Goal: Information Seeking & Learning: Learn about a topic

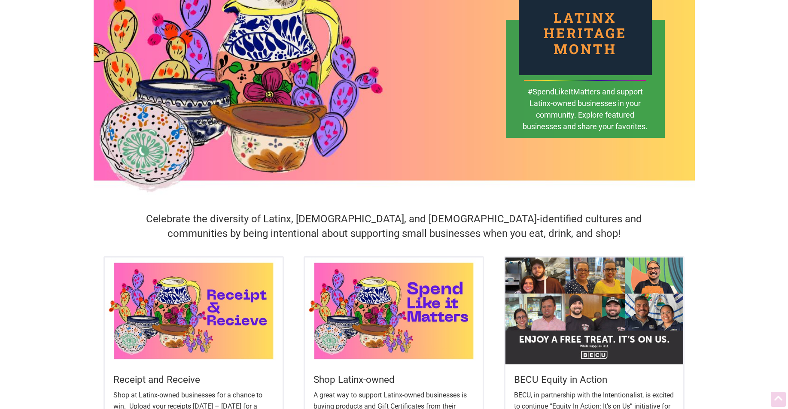
scroll to position [86, 0]
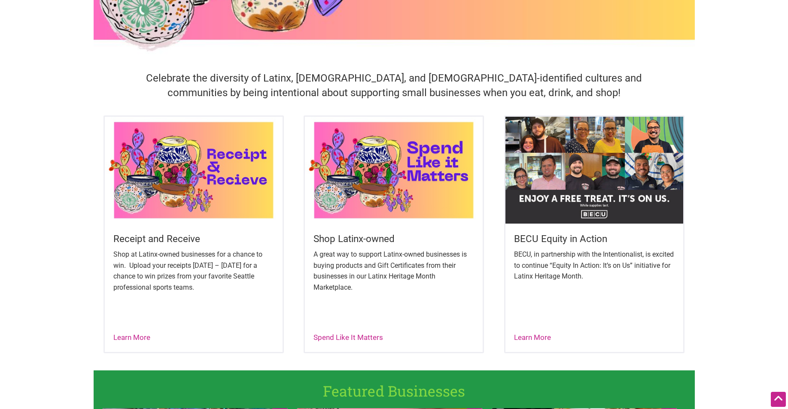
scroll to position [258, 0]
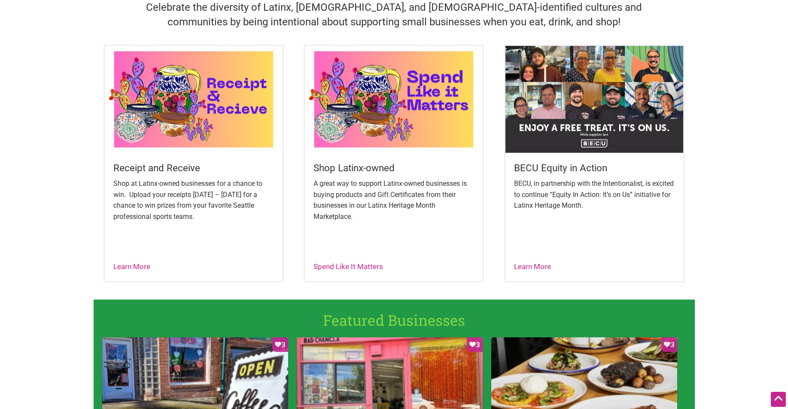
scroll to position [301, 0]
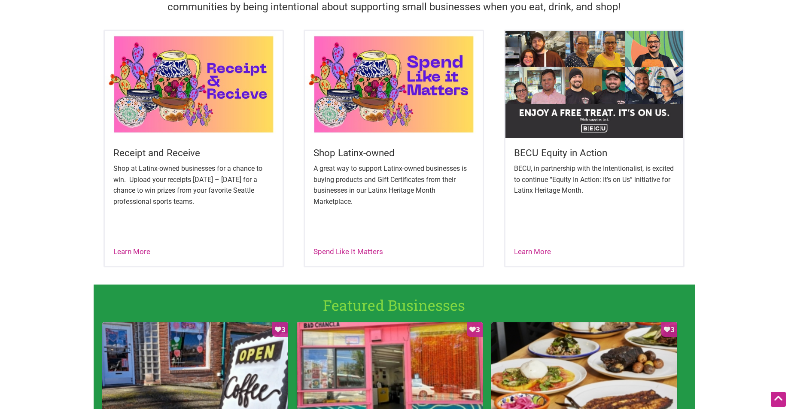
click at [488, 182] on div "Receipt and Receive Shop at Latinx-owned businesses for a chance to win. Upload…" at bounding box center [394, 157] width 601 height 255
click at [501, 192] on div "Receipt and Receive Shop at Latinx-owned businesses for a chance to win. Upload…" at bounding box center [394, 157] width 601 height 255
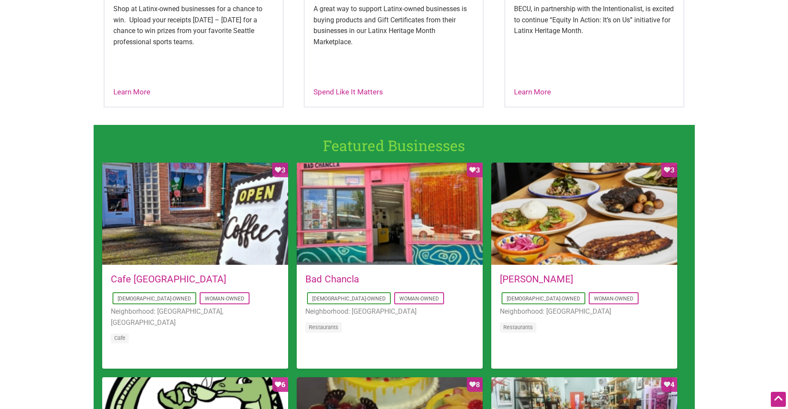
scroll to position [515, 0]
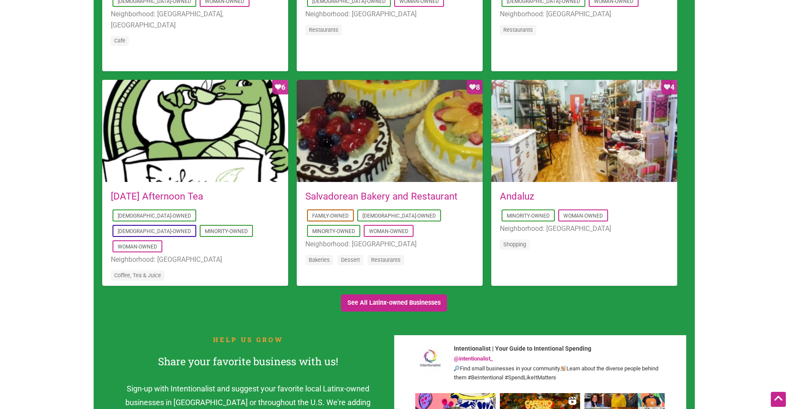
scroll to position [773, 0]
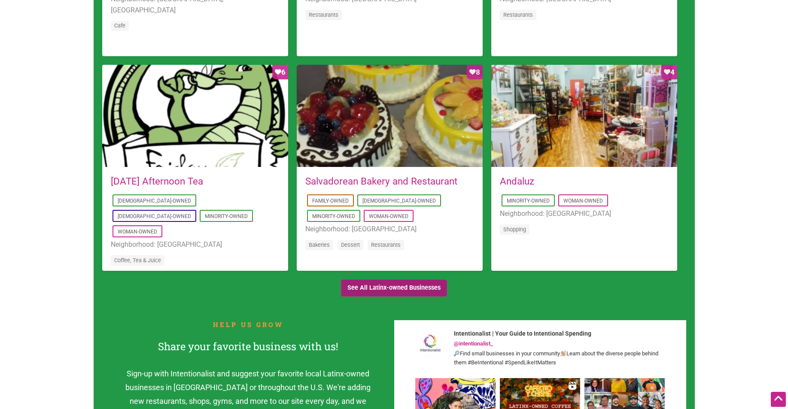
click at [411, 288] on link "See All Latinx-owned Businesses" at bounding box center [394, 289] width 107 height 18
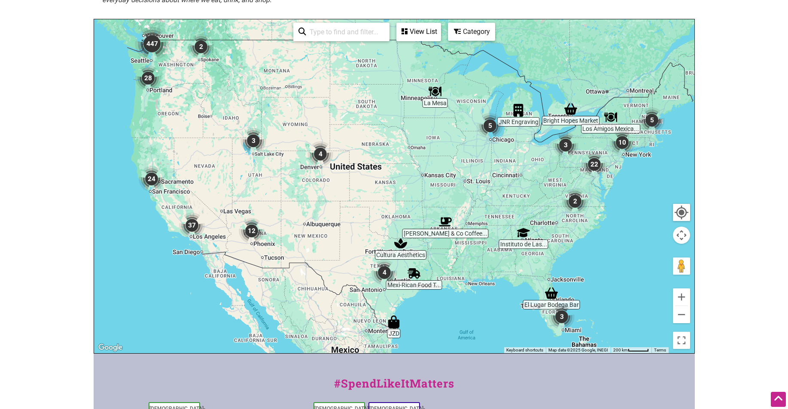
scroll to position [172, 0]
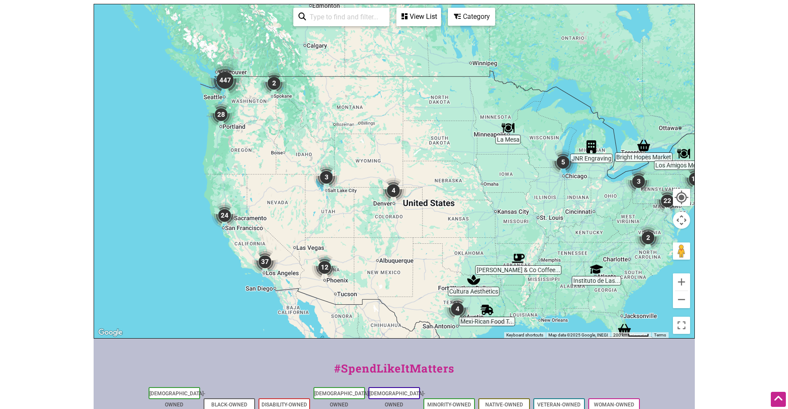
drag, startPoint x: 201, startPoint y: 126, endPoint x: 274, endPoint y: 179, distance: 90.5
click at [274, 179] on div at bounding box center [394, 171] width 600 height 334
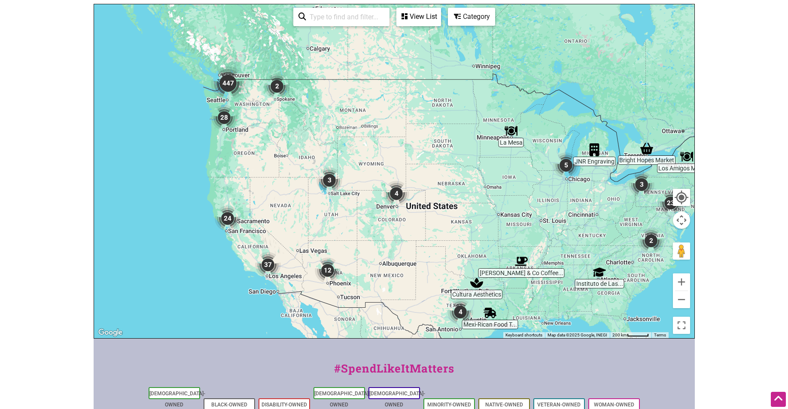
click at [227, 86] on img "447" at bounding box center [227, 83] width 41 height 41
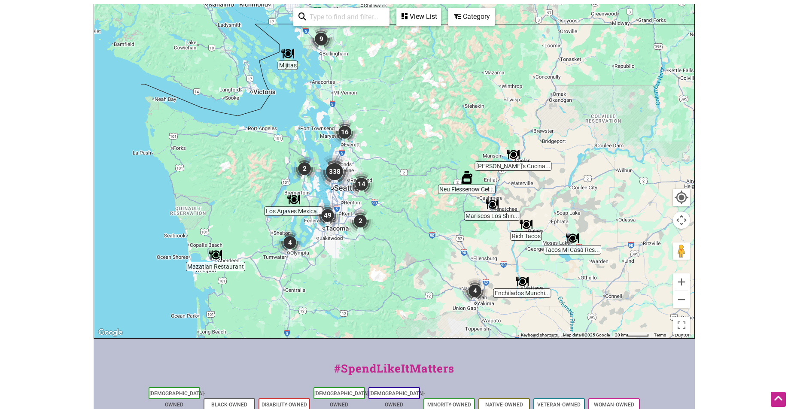
click at [360, 217] on img "2" at bounding box center [360, 221] width 33 height 33
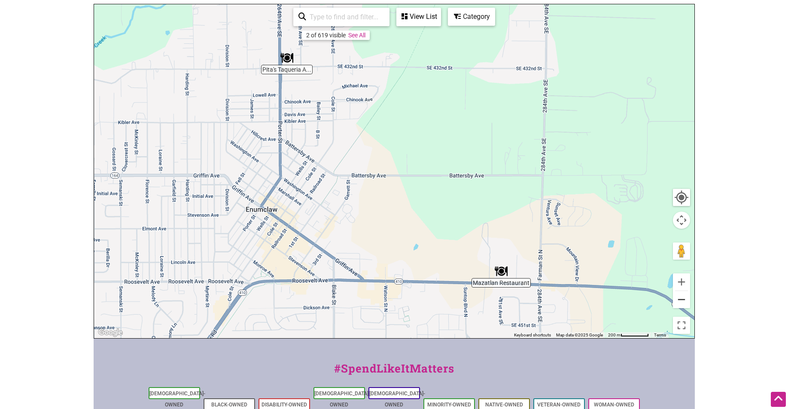
click at [682, 303] on button "Zoom out" at bounding box center [681, 299] width 17 height 17
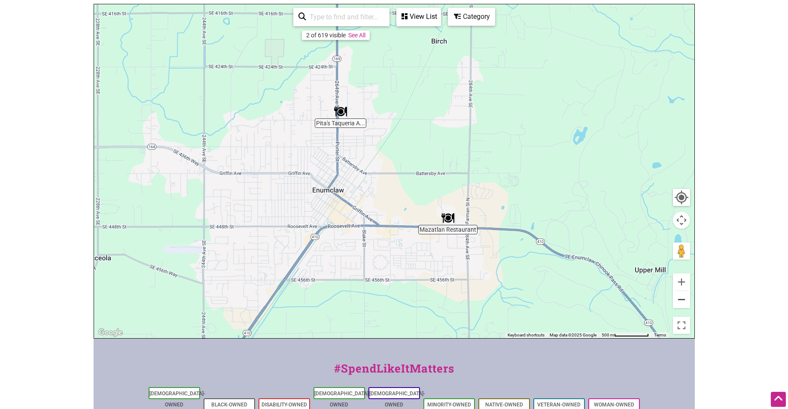
click at [682, 303] on button "Zoom out" at bounding box center [681, 299] width 17 height 17
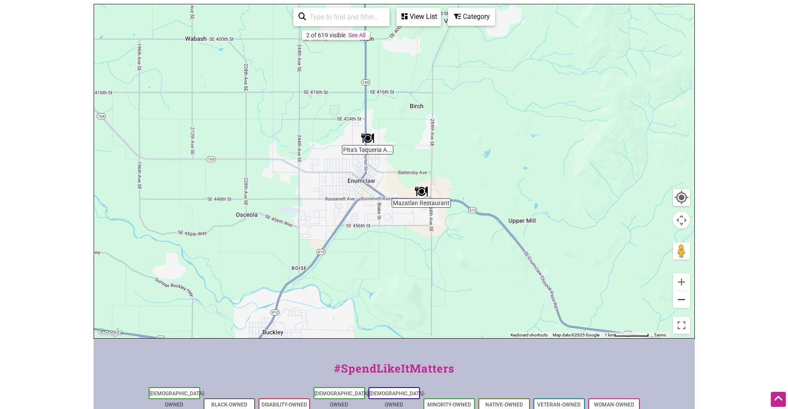
click at [682, 303] on button "Zoom out" at bounding box center [681, 299] width 17 height 17
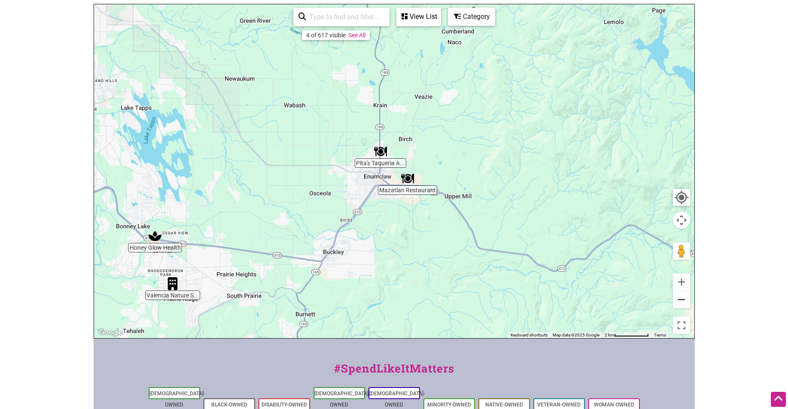
click at [682, 304] on button "Zoom out" at bounding box center [681, 299] width 17 height 17
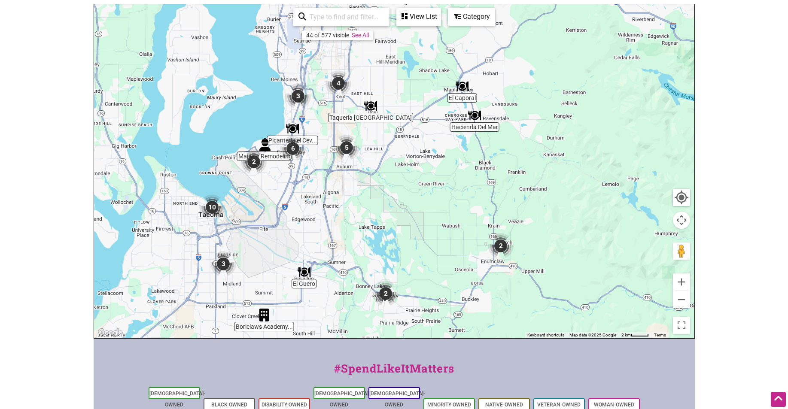
drag, startPoint x: 314, startPoint y: 134, endPoint x: 421, endPoint y: 222, distance: 138.5
click at [421, 222] on div "To navigate, press the arrow keys." at bounding box center [394, 171] width 600 height 334
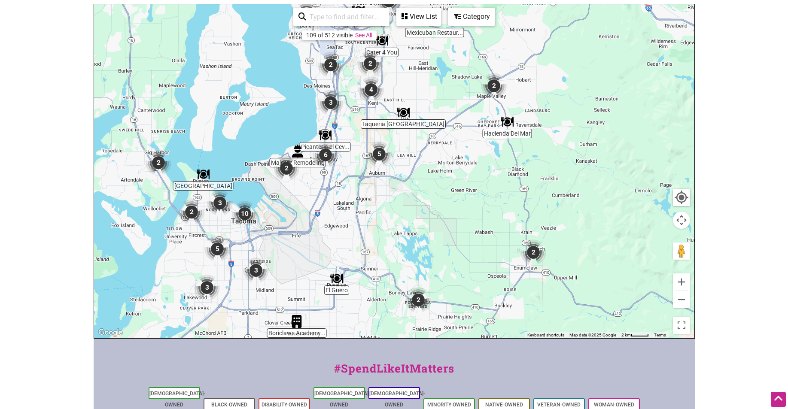
click at [374, 159] on img "5" at bounding box center [379, 154] width 33 height 33
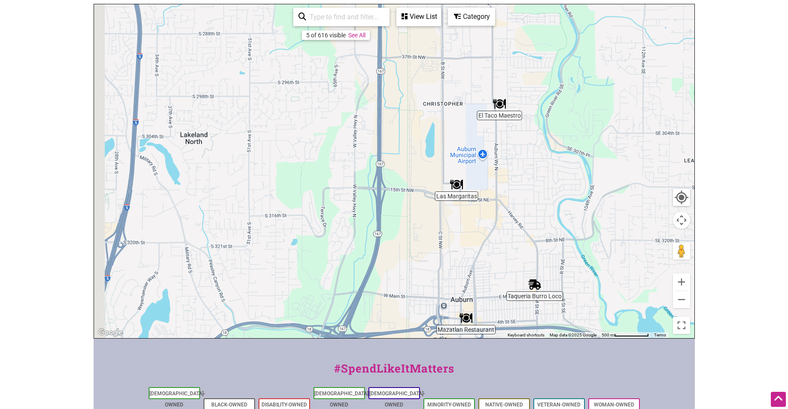
drag, startPoint x: 307, startPoint y: 157, endPoint x: 499, endPoint y: 270, distance: 223.3
click at [499, 270] on div "To navigate, press the arrow keys." at bounding box center [394, 171] width 600 height 334
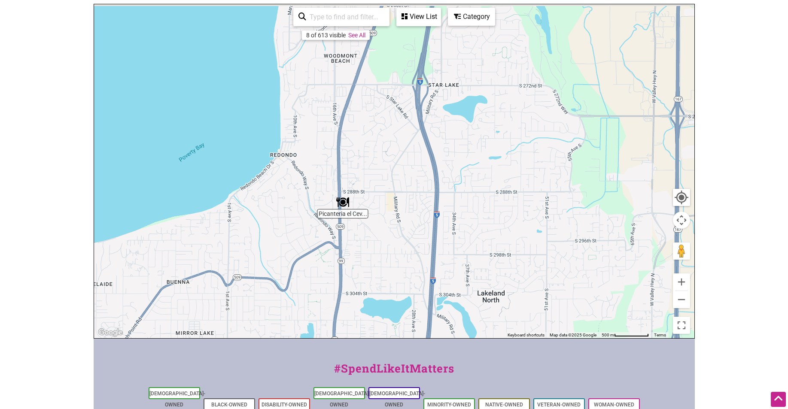
drag, startPoint x: 342, startPoint y: 166, endPoint x: 536, endPoint y: 266, distance: 217.8
click at [536, 266] on div "To navigate, press the arrow keys." at bounding box center [394, 171] width 600 height 334
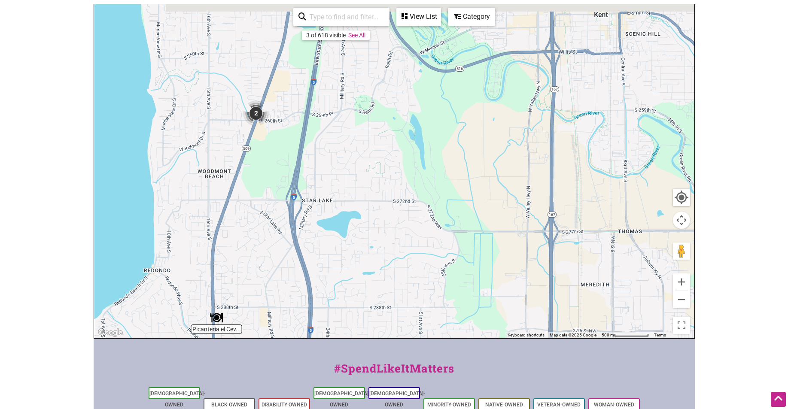
drag, startPoint x: 485, startPoint y: 180, endPoint x: 341, endPoint y: 296, distance: 184.2
click at [341, 296] on div "To navigate, press the arrow keys." at bounding box center [394, 171] width 600 height 334
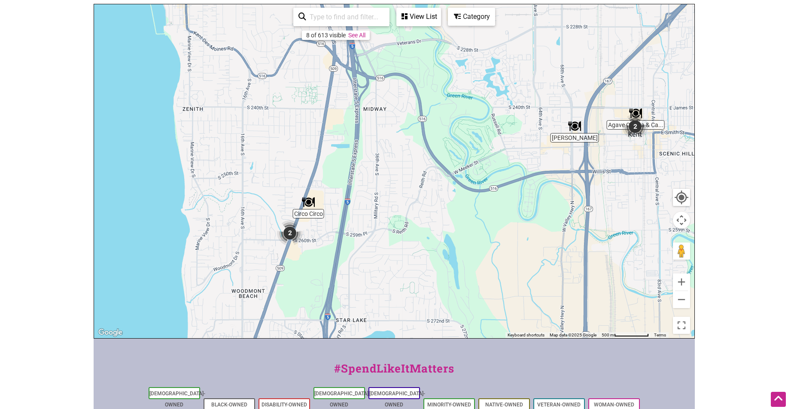
drag, startPoint x: 356, startPoint y: 183, endPoint x: 391, endPoint y: 298, distance: 119.9
click at [391, 298] on div "To navigate, press the arrow keys." at bounding box center [394, 171] width 600 height 334
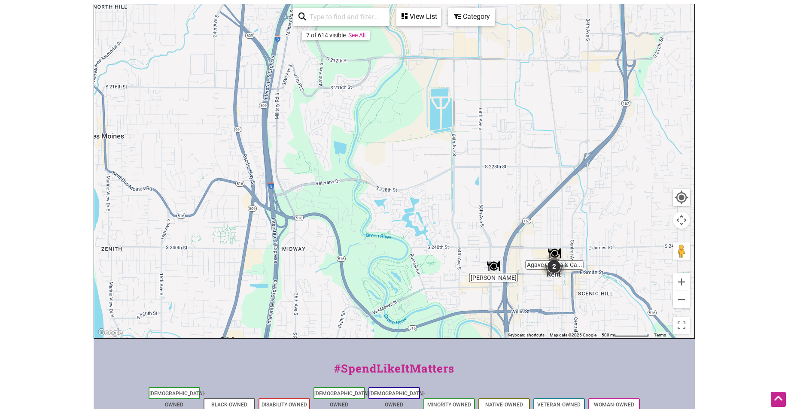
drag, startPoint x: 387, startPoint y: 248, endPoint x: 390, endPoint y: 288, distance: 40.1
click at [311, 336] on div "To navigate, press the arrow keys." at bounding box center [394, 171] width 600 height 334
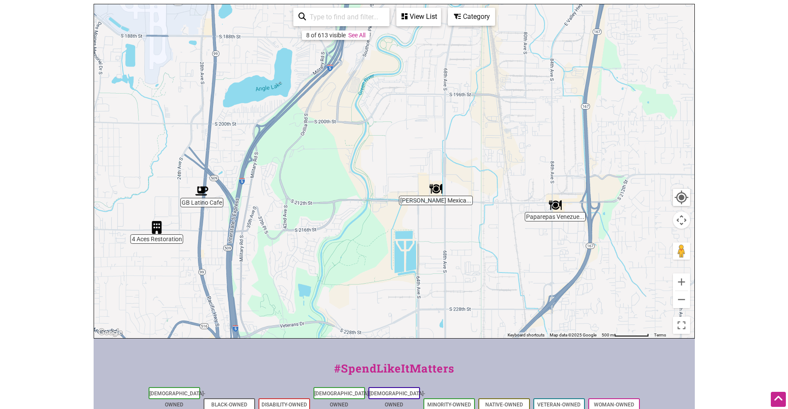
drag, startPoint x: 417, startPoint y: 189, endPoint x: 371, endPoint y: 353, distance: 170.4
click at [368, 356] on div "Intentionalist Spend like it matters 0 Add a Business Map Blog Store Offers Int…" at bounding box center [394, 191] width 601 height 726
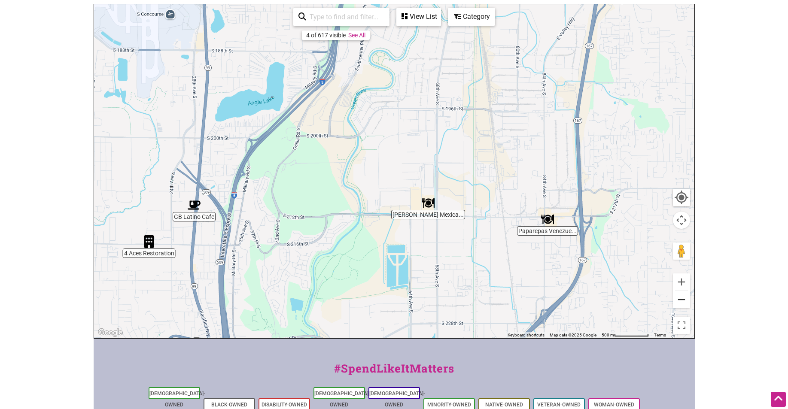
click at [673, 303] on button "Zoom out" at bounding box center [681, 299] width 17 height 17
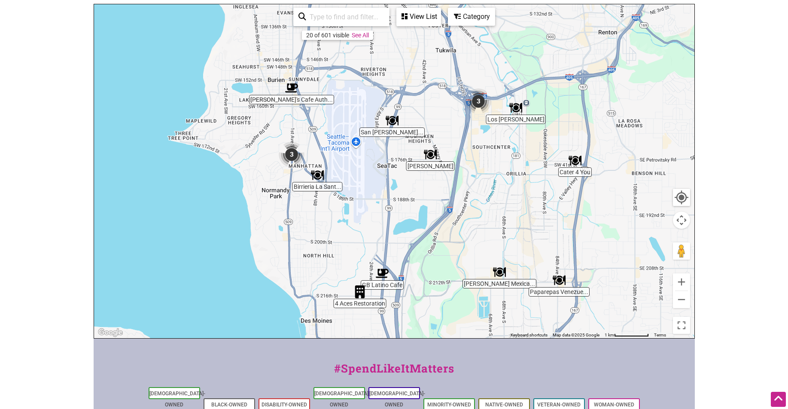
drag, startPoint x: 321, startPoint y: 213, endPoint x: 429, endPoint y: 287, distance: 130.3
click at [429, 287] on div "To navigate, press the arrow keys." at bounding box center [394, 171] width 600 height 334
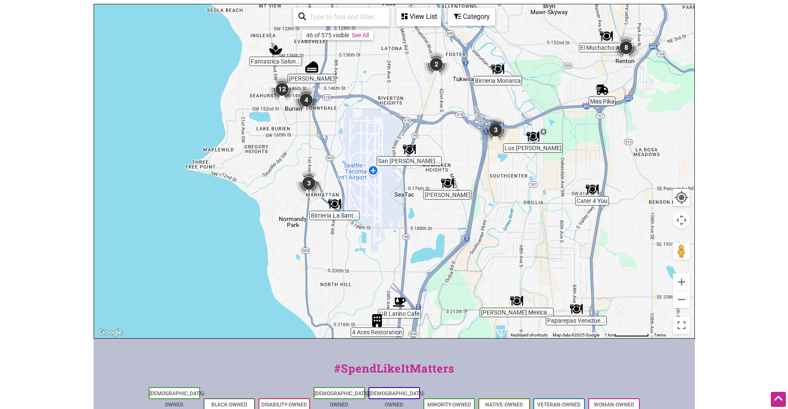
drag, startPoint x: 332, startPoint y: 146, endPoint x: 326, endPoint y: 202, distance: 57.1
click at [326, 202] on div "To navigate, press the arrow keys." at bounding box center [394, 171] width 600 height 334
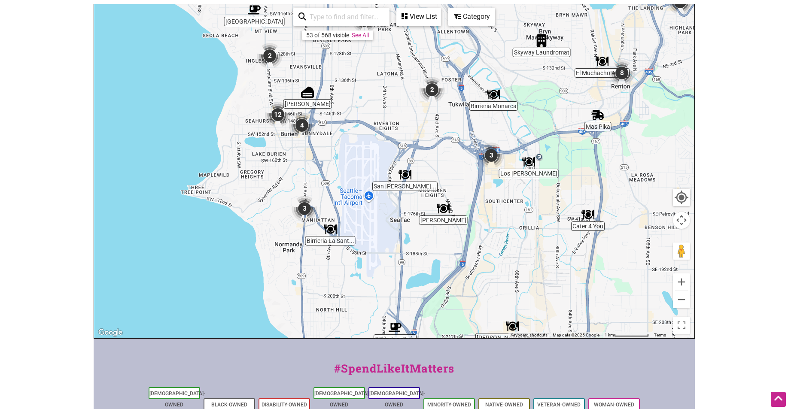
click at [302, 127] on img "4" at bounding box center [302, 125] width 33 height 33
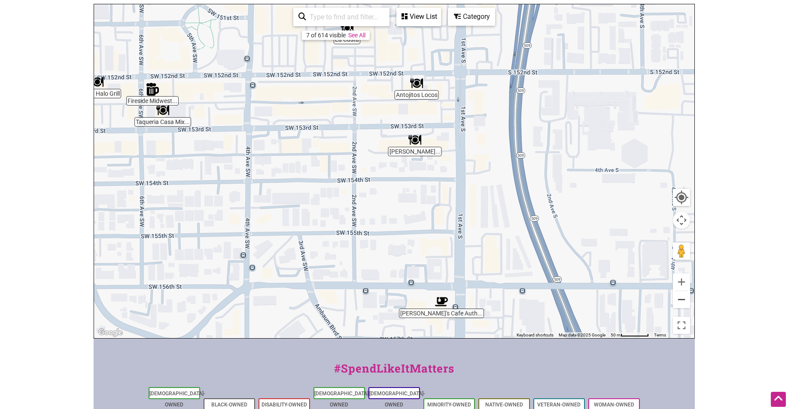
click at [682, 306] on button "Zoom out" at bounding box center [681, 299] width 17 height 17
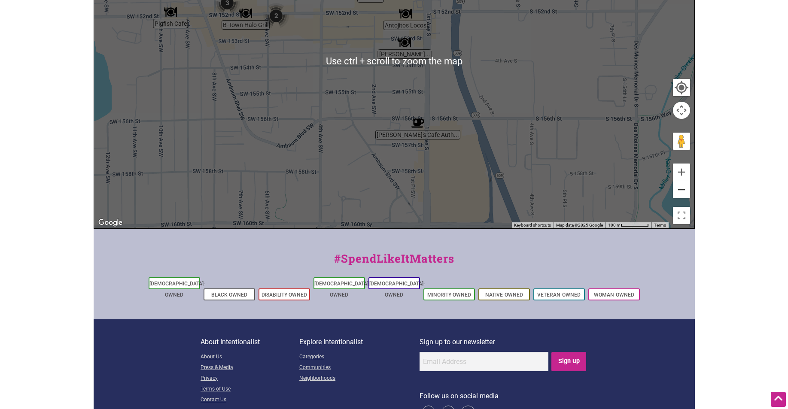
scroll to position [306, 0]
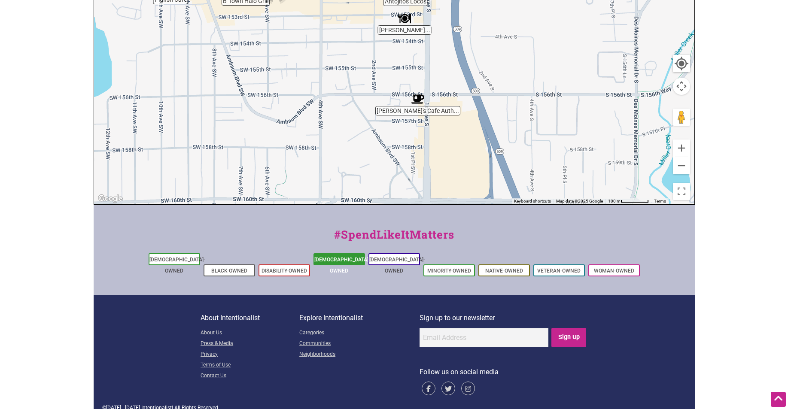
click at [356, 259] on link "[DEMOGRAPHIC_DATA]-Owned" at bounding box center [342, 265] width 56 height 17
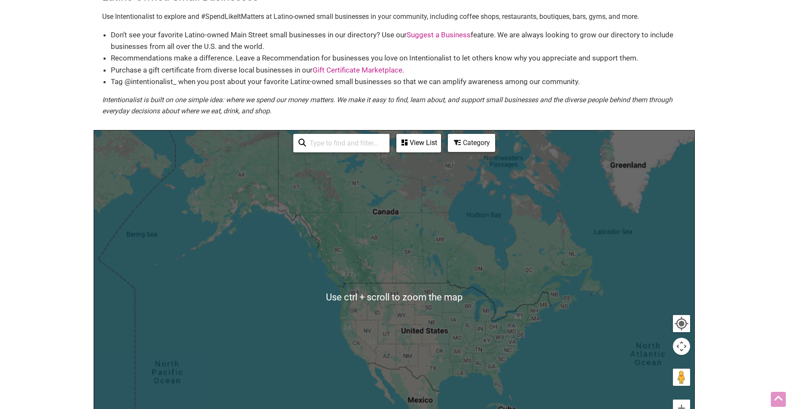
scroll to position [129, 0]
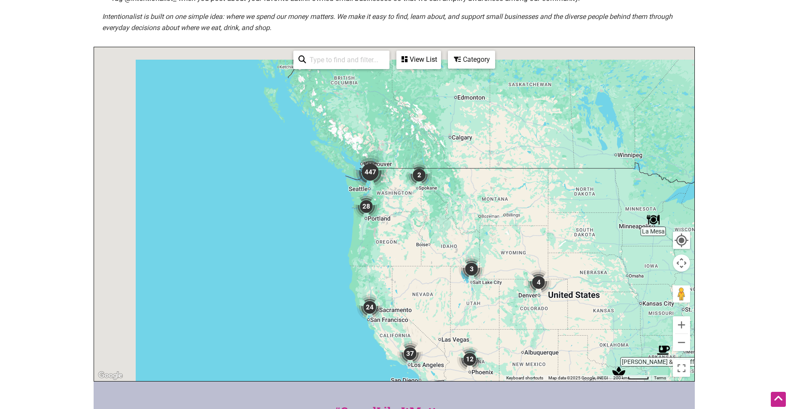
drag, startPoint x: 235, startPoint y: 160, endPoint x: 472, endPoint y: 260, distance: 257.3
click at [472, 260] on div at bounding box center [394, 214] width 600 height 334
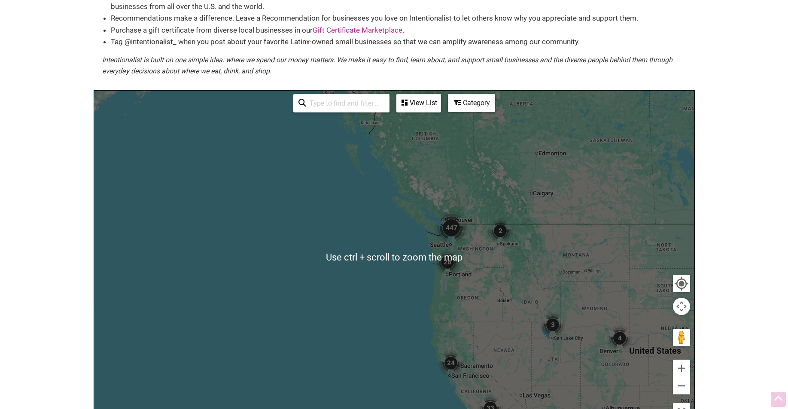
scroll to position [86, 0]
click at [417, 95] on div "View List" at bounding box center [418, 102] width 43 height 16
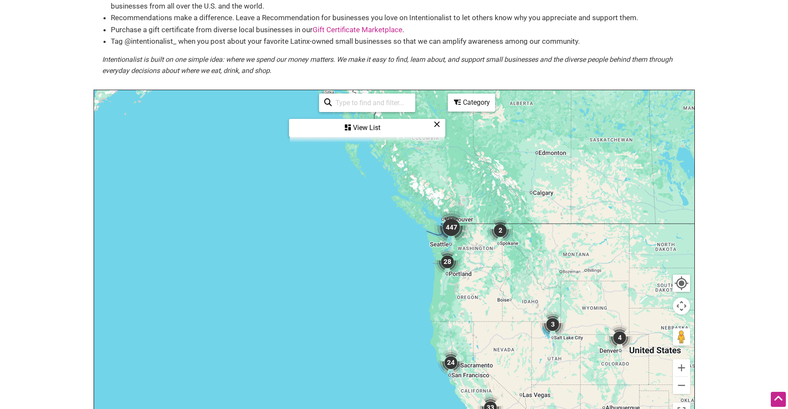
click at [454, 226] on img "447" at bounding box center [451, 227] width 41 height 41
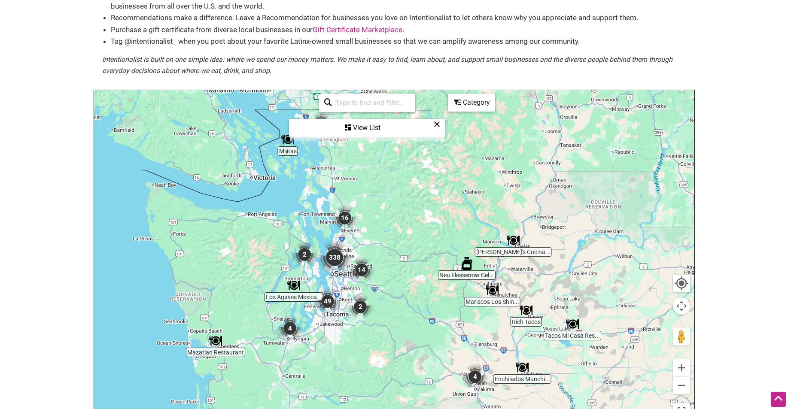
click at [327, 302] on img "49" at bounding box center [327, 301] width 33 height 33
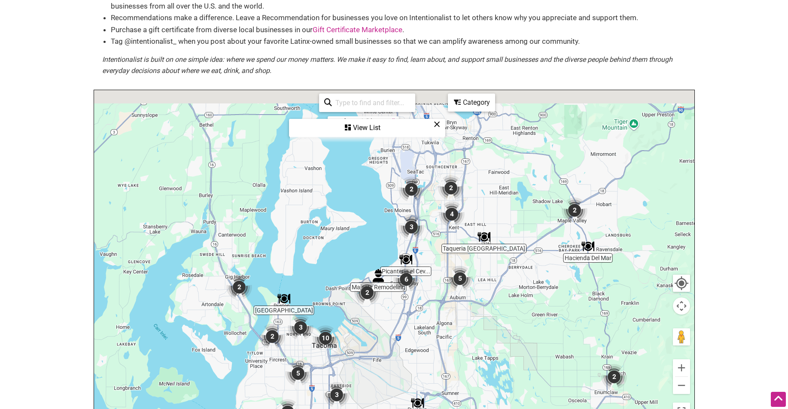
drag, startPoint x: 429, startPoint y: 222, endPoint x: 373, endPoint y: 344, distance: 133.7
click at [374, 345] on div "To navigate, press the arrow keys." at bounding box center [394, 257] width 600 height 334
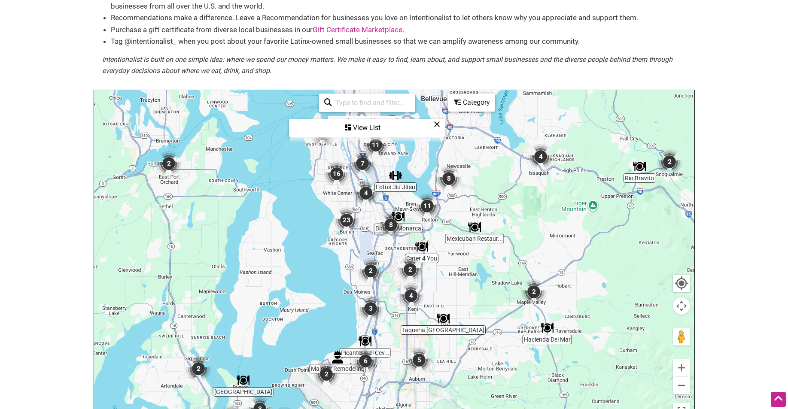
drag, startPoint x: 398, startPoint y: 231, endPoint x: 389, endPoint y: 295, distance: 63.8
click at [389, 295] on div "To navigate, press the arrow keys." at bounding box center [394, 257] width 600 height 334
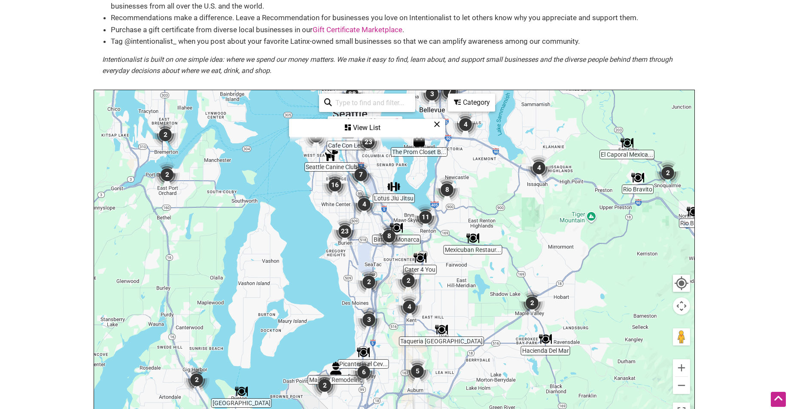
click at [346, 231] on img "23" at bounding box center [345, 231] width 33 height 33
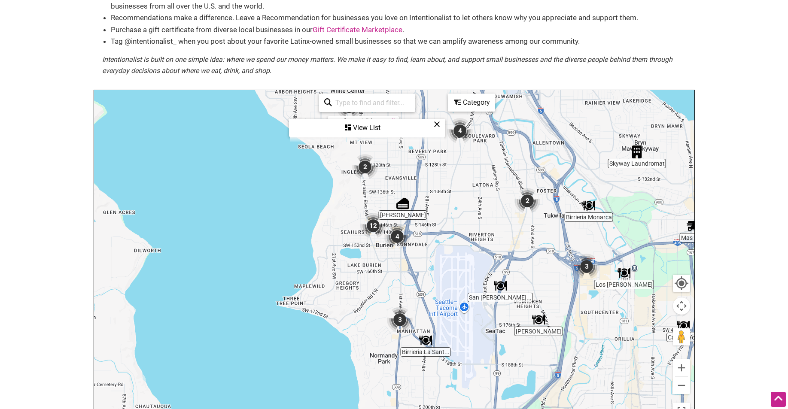
click at [396, 238] on img "4" at bounding box center [397, 236] width 33 height 33
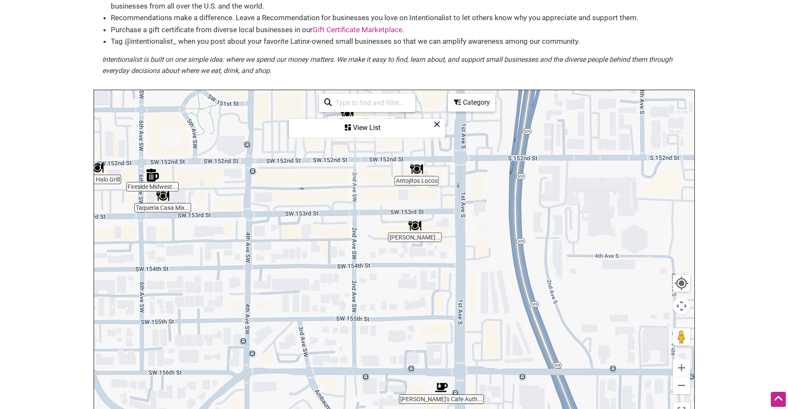
click at [372, 126] on div "View List" at bounding box center [367, 128] width 155 height 16
click at [356, 120] on link "See All" at bounding box center [356, 121] width 17 height 7
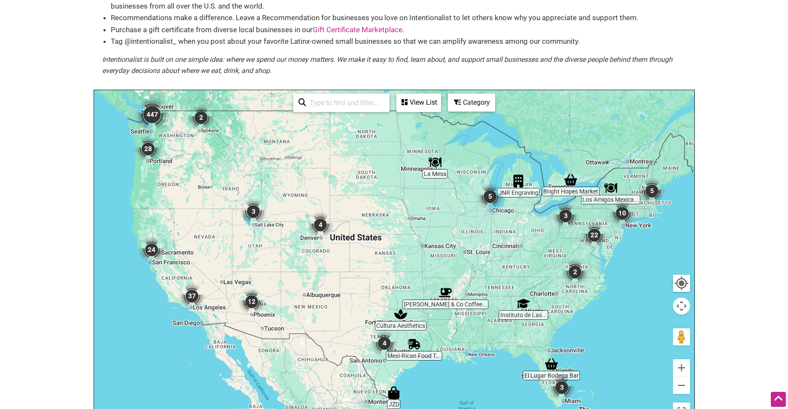
click at [154, 119] on img "447" at bounding box center [151, 114] width 41 height 41
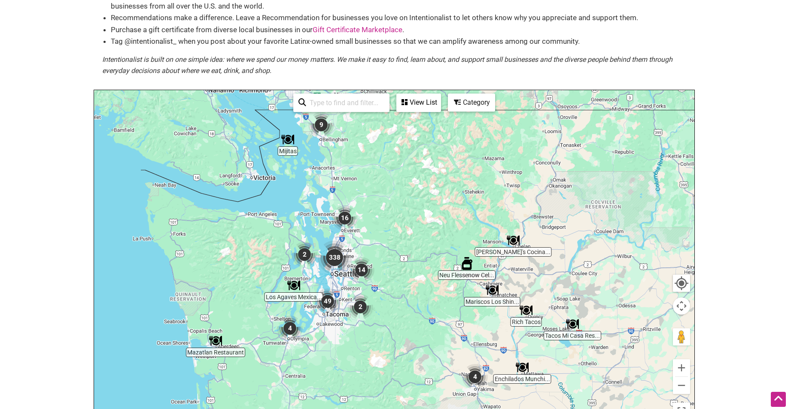
click at [343, 250] on img "338" at bounding box center [334, 257] width 41 height 41
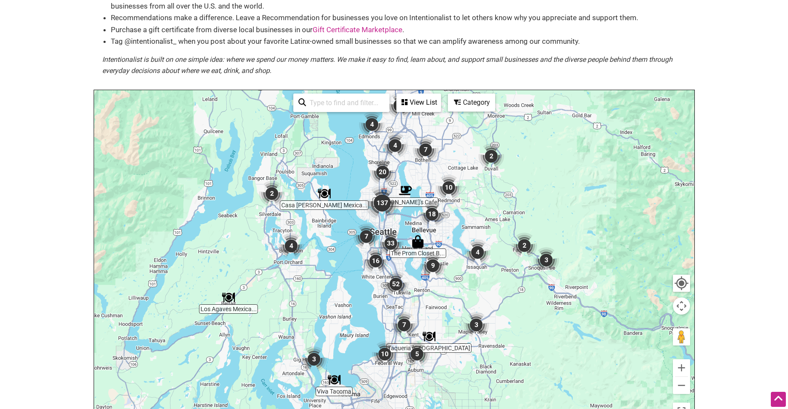
drag, startPoint x: 428, startPoint y: 310, endPoint x: 409, endPoint y: 290, distance: 27.9
click at [409, 290] on img "52" at bounding box center [396, 284] width 33 height 33
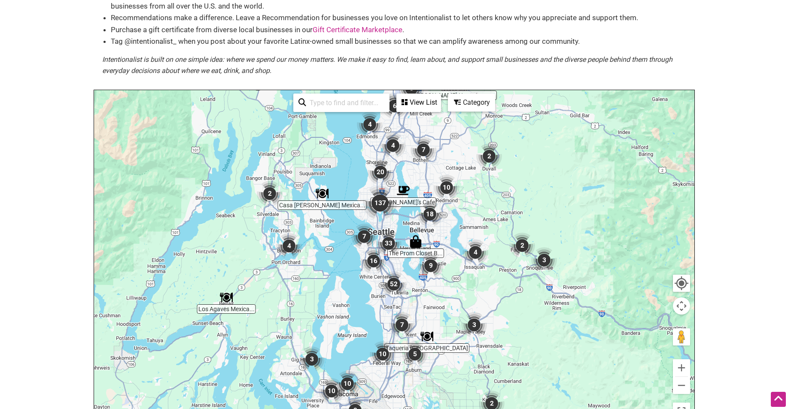
click at [394, 286] on img "52" at bounding box center [393, 284] width 33 height 33
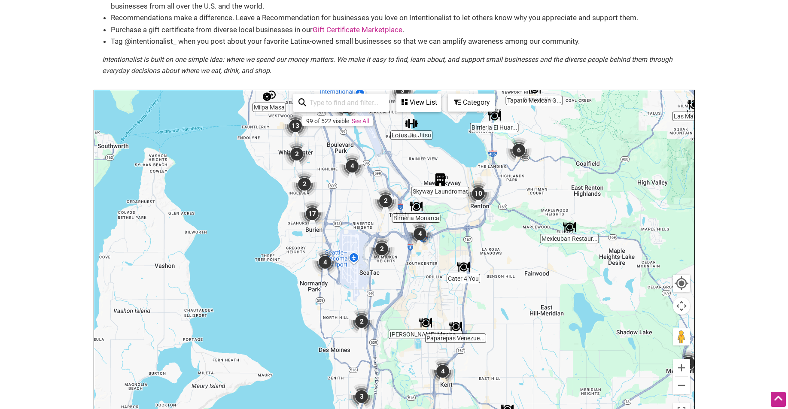
click at [326, 262] on img "4" at bounding box center [325, 262] width 33 height 33
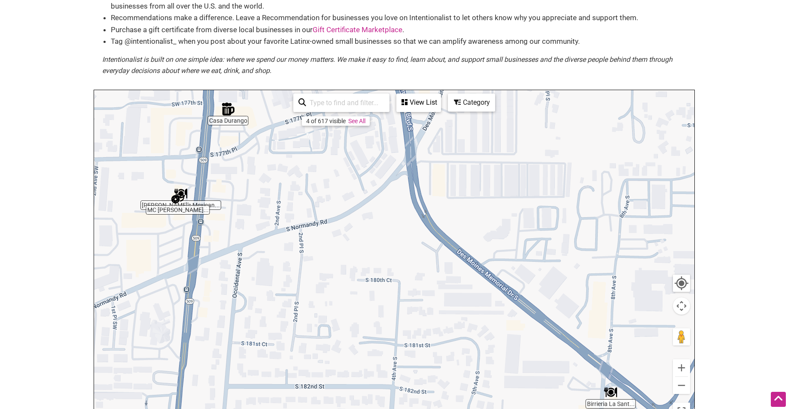
click at [412, 97] on div "View List" at bounding box center [418, 102] width 43 height 16
click at [361, 125] on div "View List" at bounding box center [367, 128] width 155 height 16
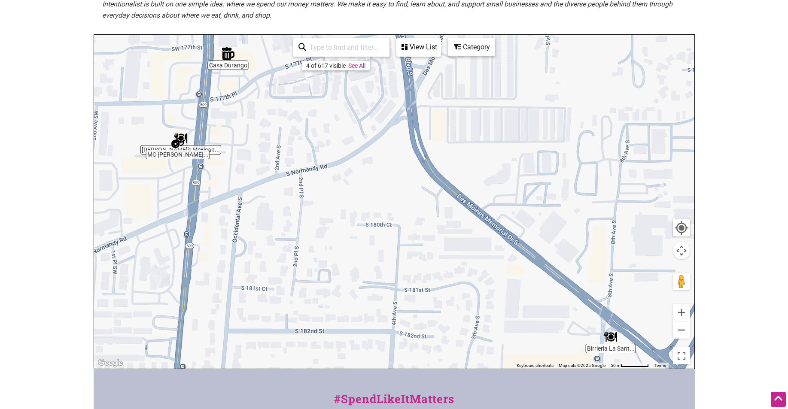
scroll to position [91, 0]
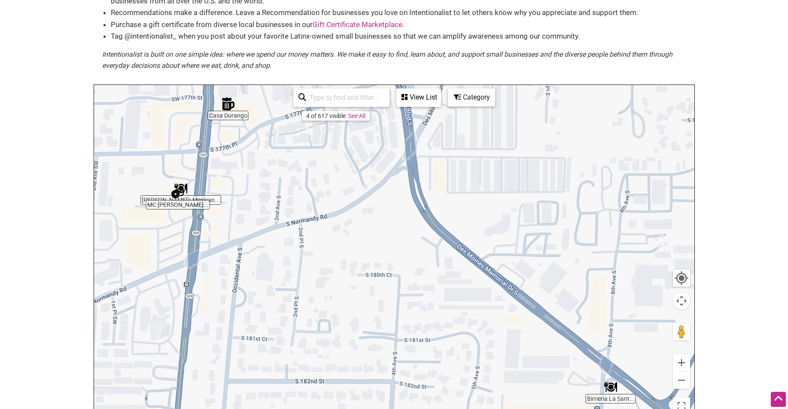
click at [225, 111] on img "Casa Durango" at bounding box center [228, 104] width 20 height 20
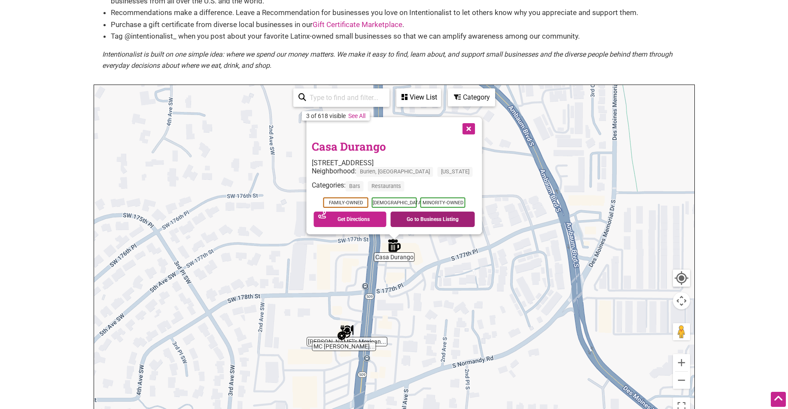
click at [416, 221] on link "Go to Business Listing" at bounding box center [432, 219] width 85 height 15
click at [406, 265] on div "To navigate, press the arrow keys. Casa Durango 17644 1st Ave S, Burien, WA 981…" at bounding box center [394, 252] width 600 height 334
click at [349, 329] on img "MC Mikes Burgers & Bakery" at bounding box center [344, 335] width 20 height 20
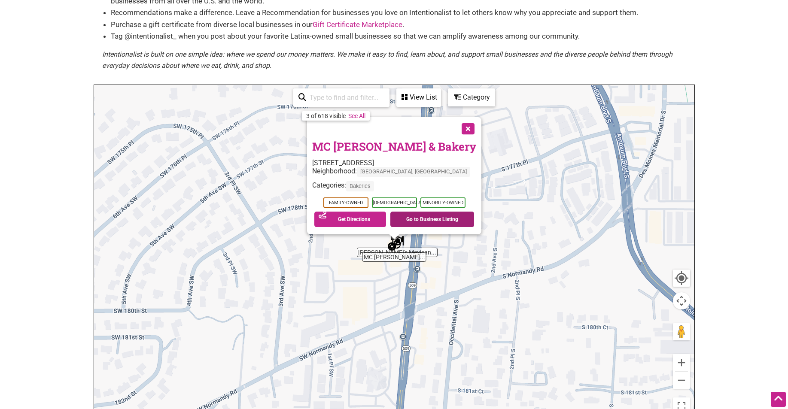
click at [415, 221] on link "Go to Business Listing" at bounding box center [432, 219] width 84 height 15
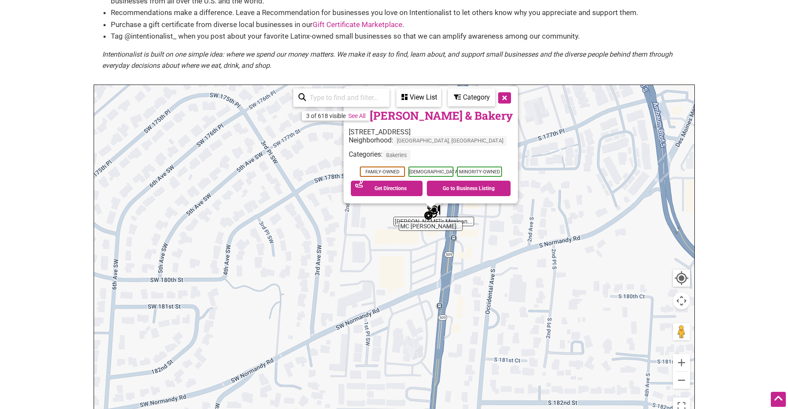
drag, startPoint x: 317, startPoint y: 254, endPoint x: 355, endPoint y: 222, distance: 50.0
click at [355, 222] on div "To navigate, press the arrow keys. MC Mikes Burgers & Bakery 17825 1st Ave S, N…" at bounding box center [394, 252] width 600 height 334
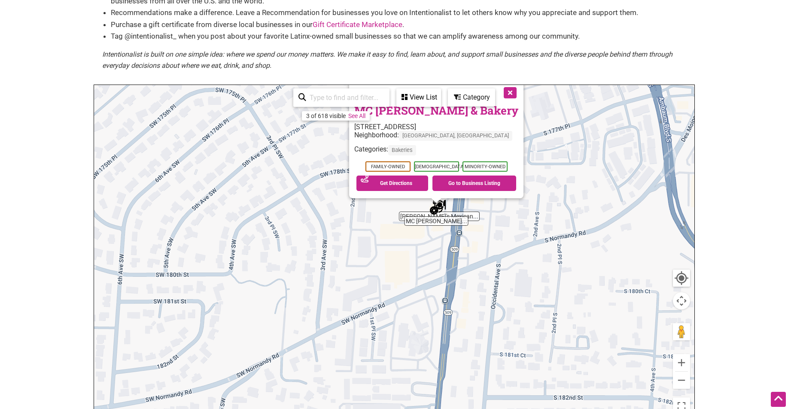
click at [323, 250] on div "To navigate, press the arrow keys. MC Mikes Burgers & Bakery 17825 1st Ave S, N…" at bounding box center [394, 252] width 600 height 334
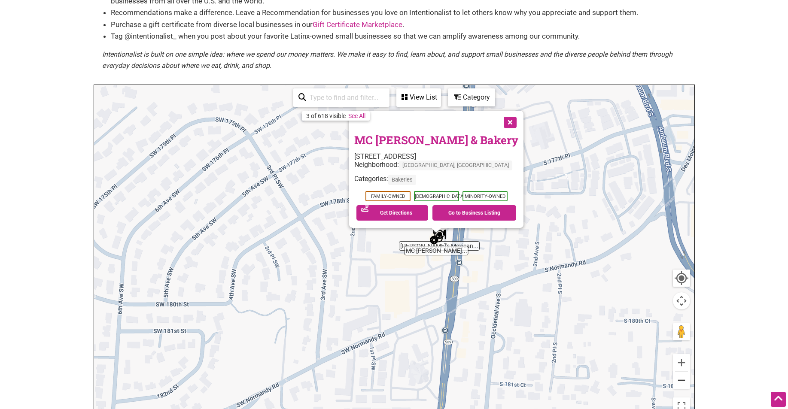
click at [686, 378] on button "Zoom out" at bounding box center [681, 380] width 17 height 17
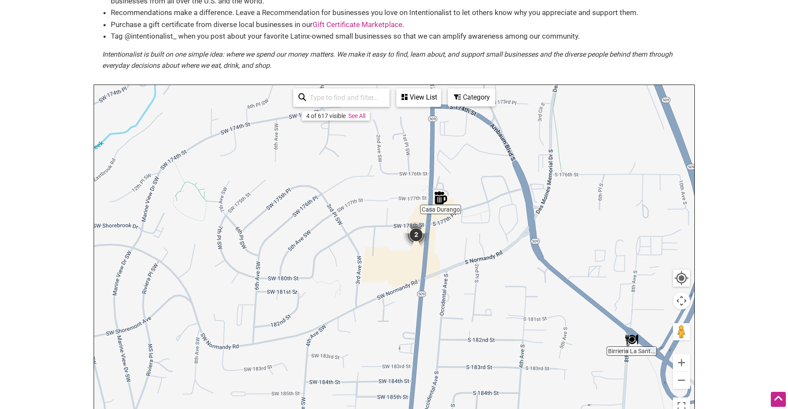
click at [677, 277] on div at bounding box center [681, 278] width 15 height 15
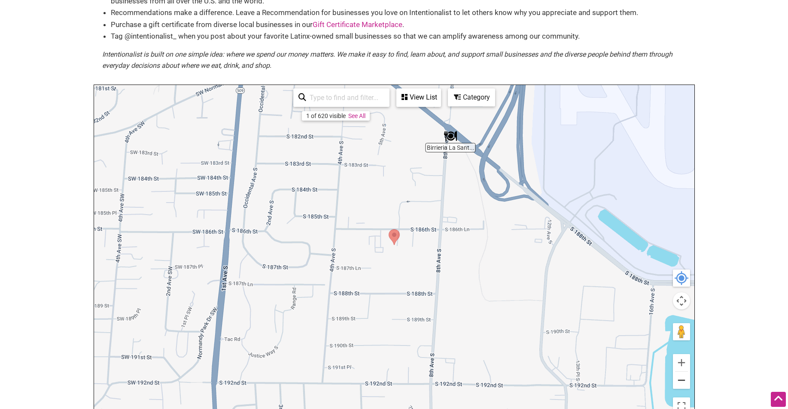
click at [686, 381] on button "Zoom out" at bounding box center [681, 380] width 17 height 17
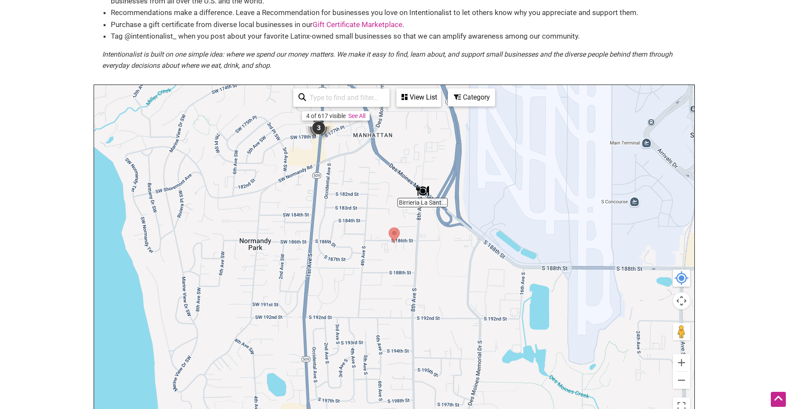
click at [423, 193] on img "Birrieria La Santa Tacos & More" at bounding box center [423, 191] width 20 height 20
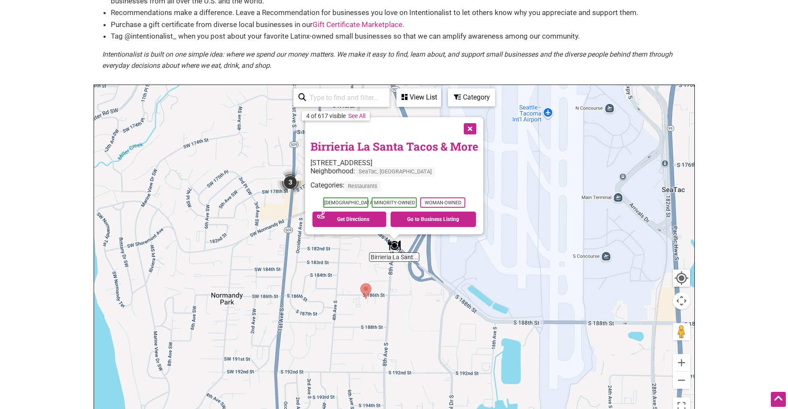
click at [471, 132] on button "Close" at bounding box center [468, 127] width 21 height 21
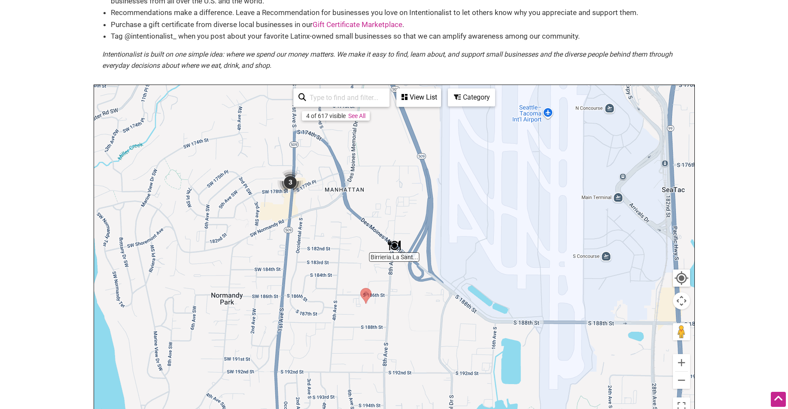
click at [294, 181] on img "3" at bounding box center [290, 182] width 33 height 33
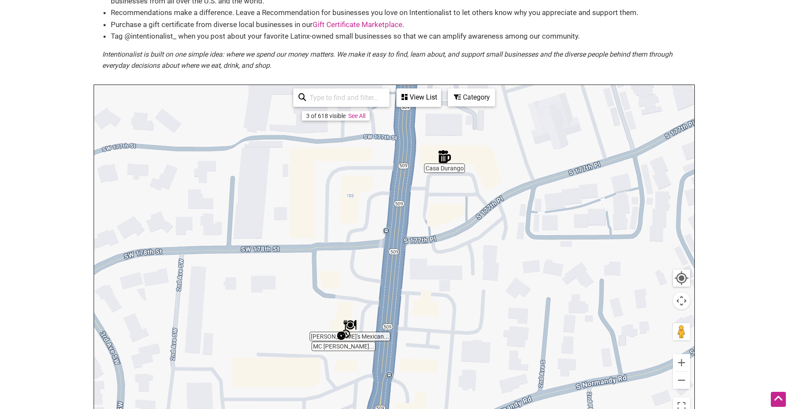
click at [351, 321] on img "Archie's Mexican Restaurant" at bounding box center [350, 325] width 20 height 20
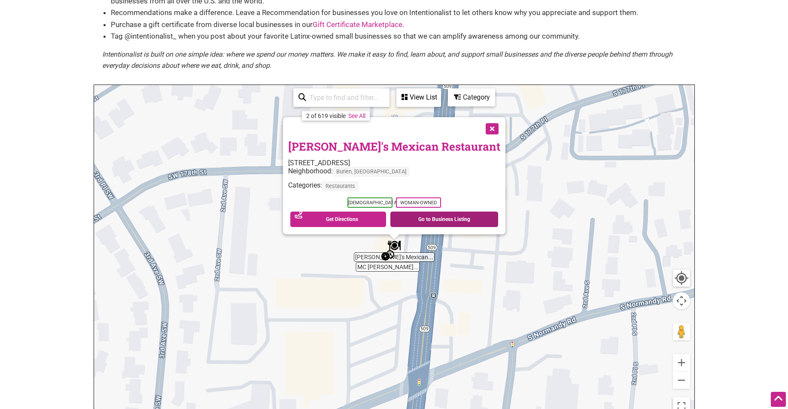
click at [406, 214] on link "Go to Business Listing" at bounding box center [444, 219] width 108 height 15
click at [481, 127] on button "Close" at bounding box center [491, 127] width 21 height 21
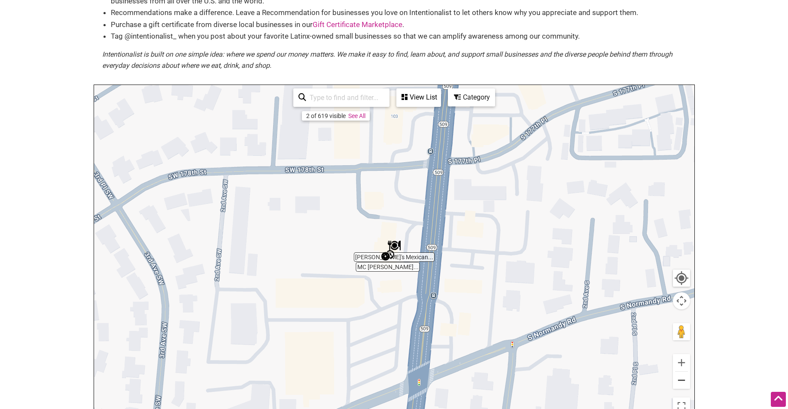
click at [685, 382] on button "Zoom out" at bounding box center [681, 380] width 17 height 17
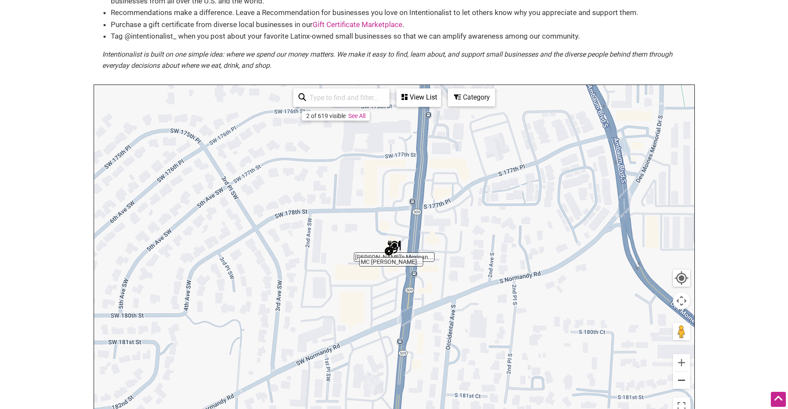
click at [685, 382] on button "Zoom out" at bounding box center [681, 380] width 17 height 17
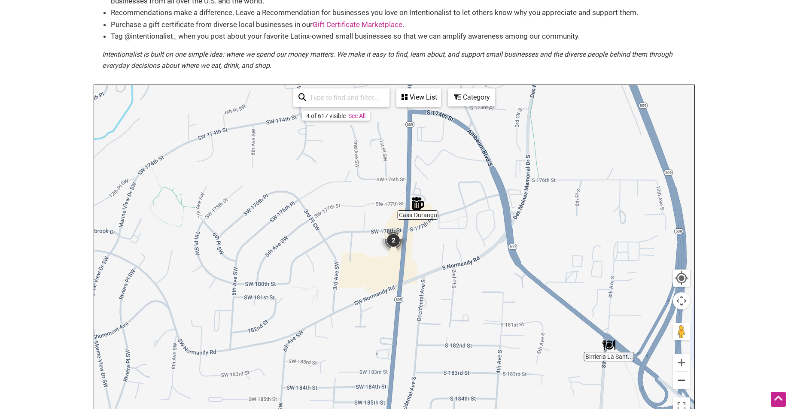
click at [685, 382] on button "Zoom out" at bounding box center [681, 380] width 17 height 17
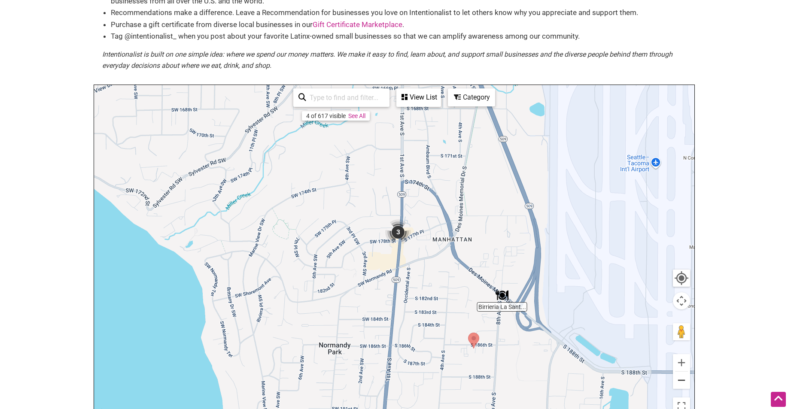
click at [682, 380] on button "Zoom out" at bounding box center [681, 380] width 17 height 17
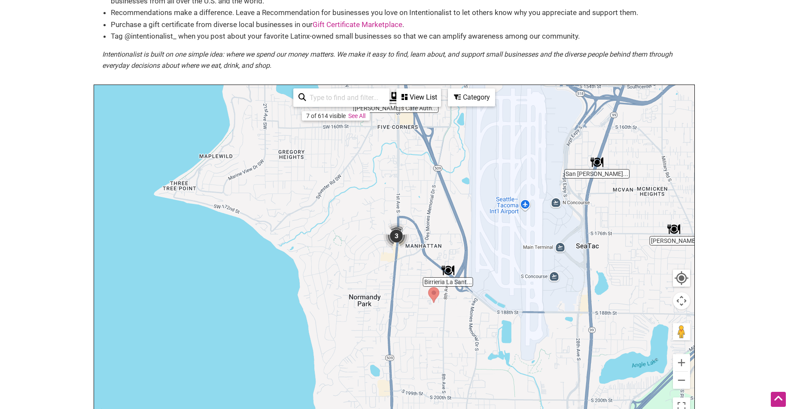
click at [401, 237] on img "3" at bounding box center [396, 236] width 33 height 33
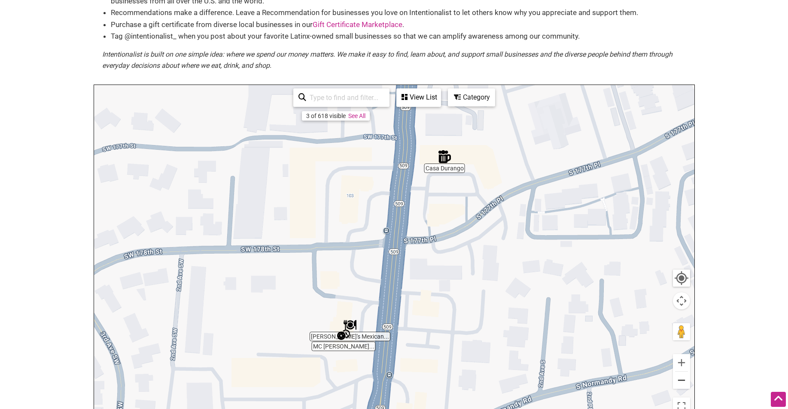
click at [683, 380] on button "Zoom out" at bounding box center [681, 380] width 17 height 17
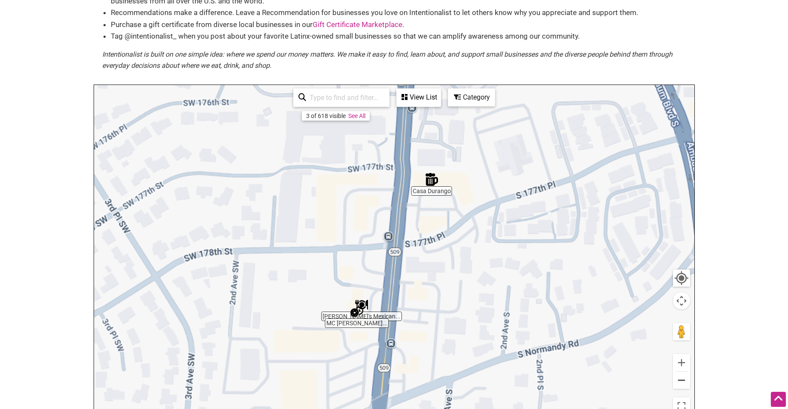
click at [683, 380] on button "Zoom out" at bounding box center [681, 380] width 17 height 17
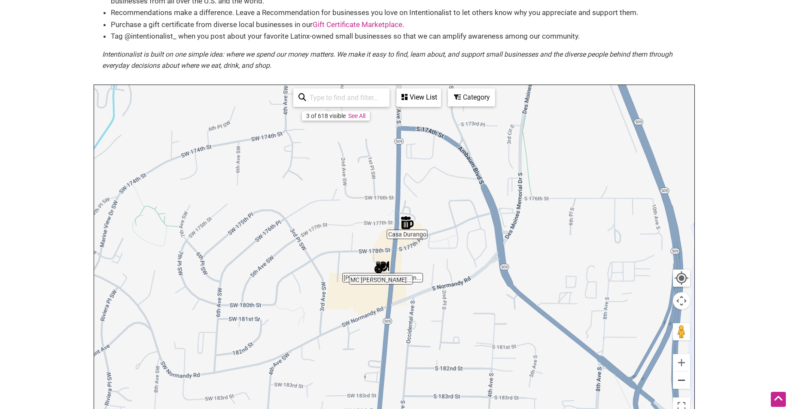
click at [683, 380] on button "Zoom out" at bounding box center [681, 380] width 17 height 17
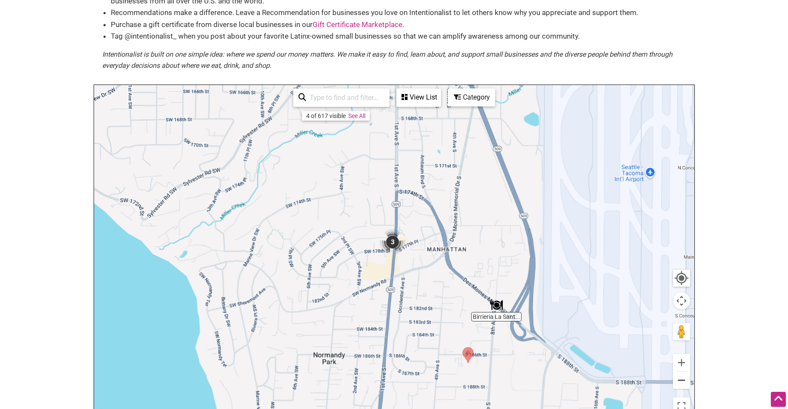
click at [683, 380] on button "Zoom out" at bounding box center [681, 380] width 17 height 17
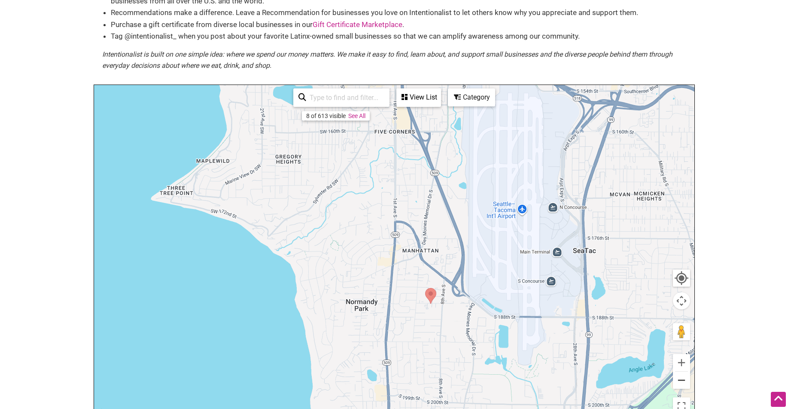
click at [682, 381] on button "Zoom out" at bounding box center [681, 380] width 17 height 17
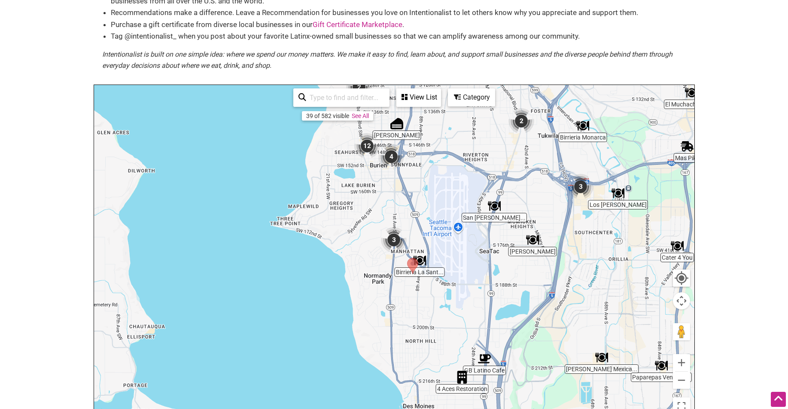
click at [394, 153] on img "4" at bounding box center [391, 156] width 33 height 33
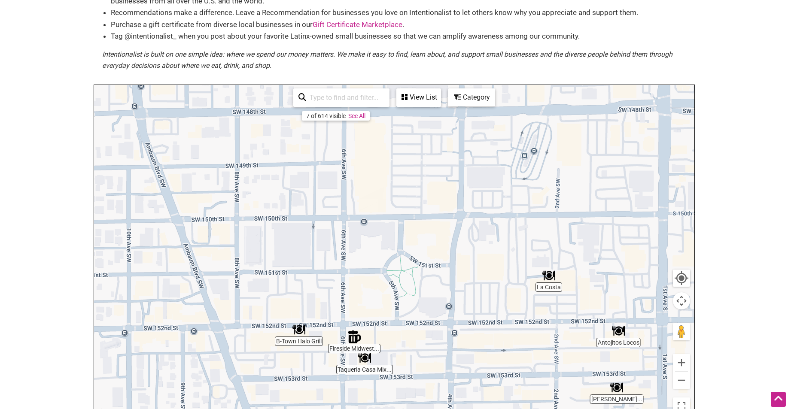
drag, startPoint x: 265, startPoint y: 210, endPoint x: 468, endPoint y: 380, distance: 264.6
click at [468, 380] on div "To navigate, press the arrow keys." at bounding box center [394, 252] width 600 height 334
click at [682, 377] on button "Zoom out" at bounding box center [681, 380] width 17 height 17
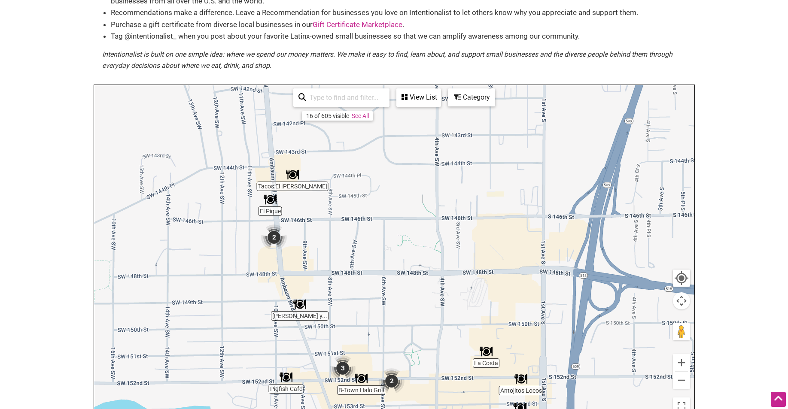
drag, startPoint x: 327, startPoint y: 211, endPoint x: 342, endPoint y: 309, distance: 99.5
click at [342, 309] on div "To navigate, press the arrow keys." at bounding box center [394, 252] width 600 height 334
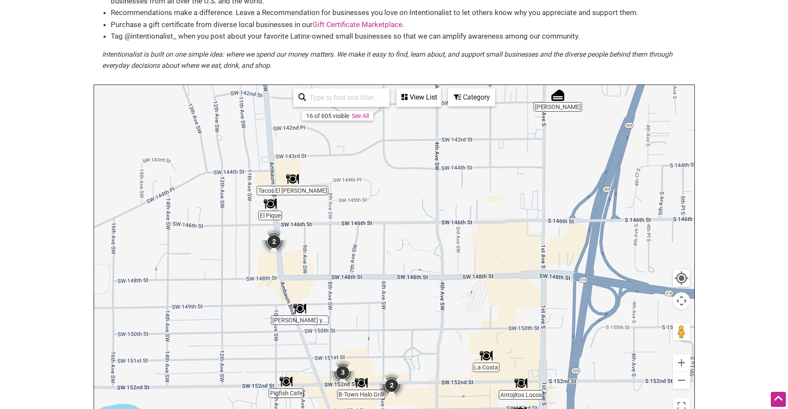
click at [270, 238] on img "2" at bounding box center [274, 241] width 33 height 33
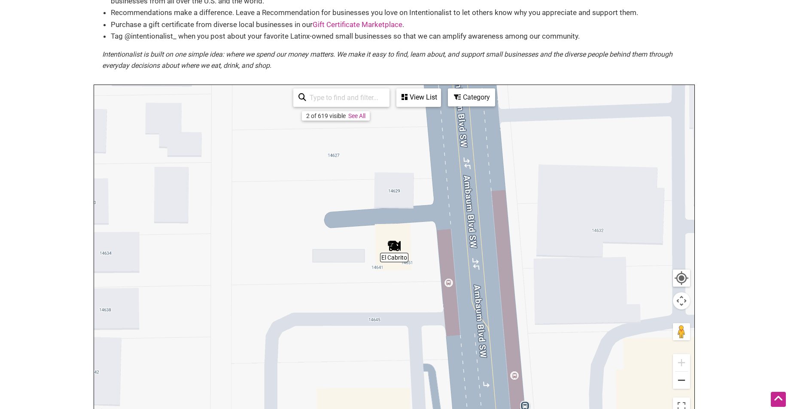
click at [685, 374] on button "Zoom out" at bounding box center [681, 380] width 17 height 17
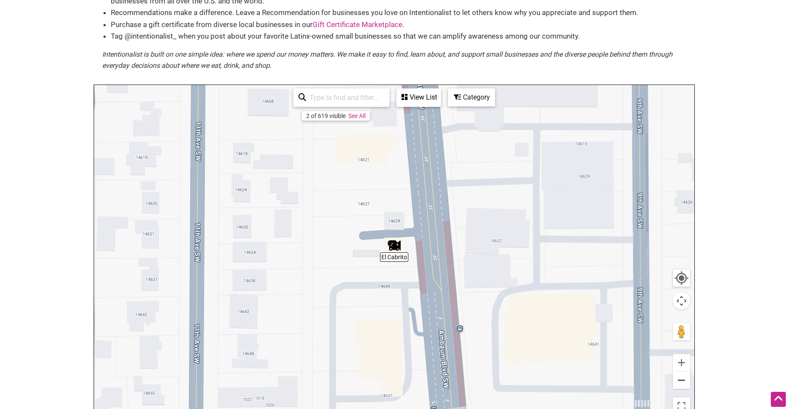
click at [686, 375] on button "Zoom out" at bounding box center [681, 380] width 17 height 17
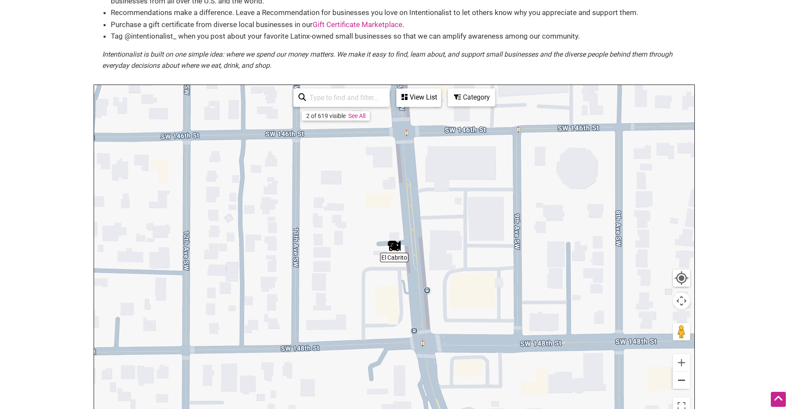
click at [686, 375] on button "Zoom out" at bounding box center [681, 380] width 17 height 17
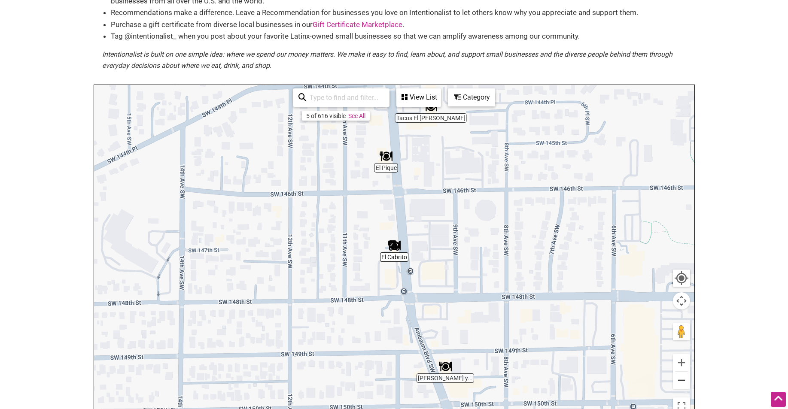
click at [686, 375] on button "Zoom out" at bounding box center [681, 380] width 17 height 17
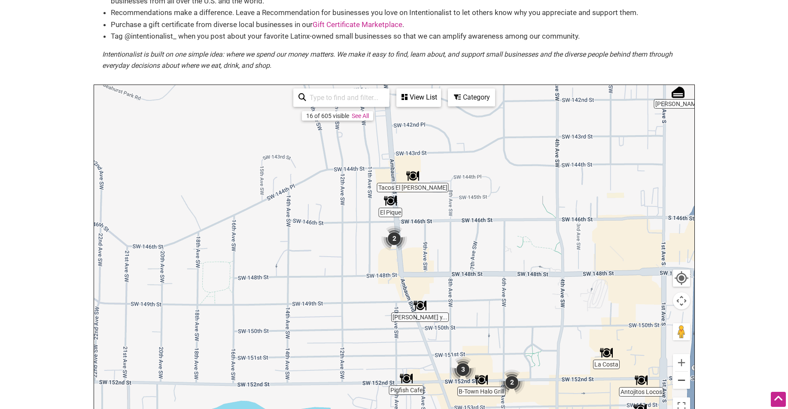
click at [686, 376] on button "Zoom out" at bounding box center [681, 380] width 17 height 17
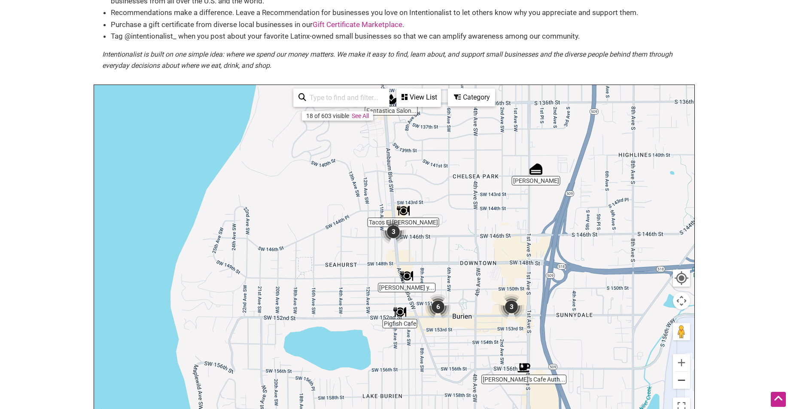
click at [686, 376] on button "Zoom out" at bounding box center [681, 380] width 17 height 17
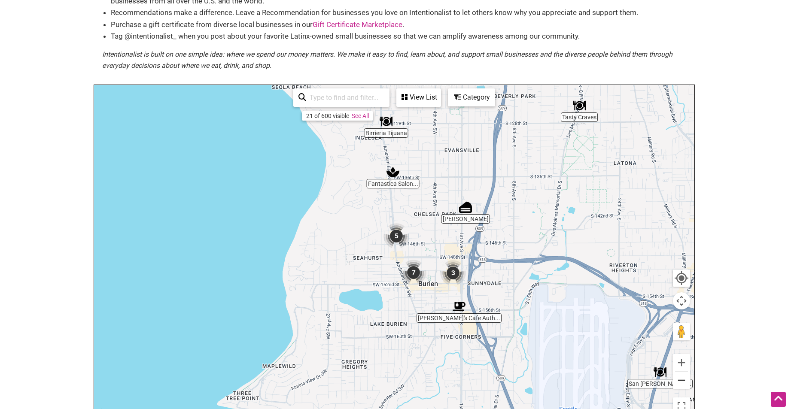
click at [686, 376] on button "Zoom out" at bounding box center [681, 380] width 17 height 17
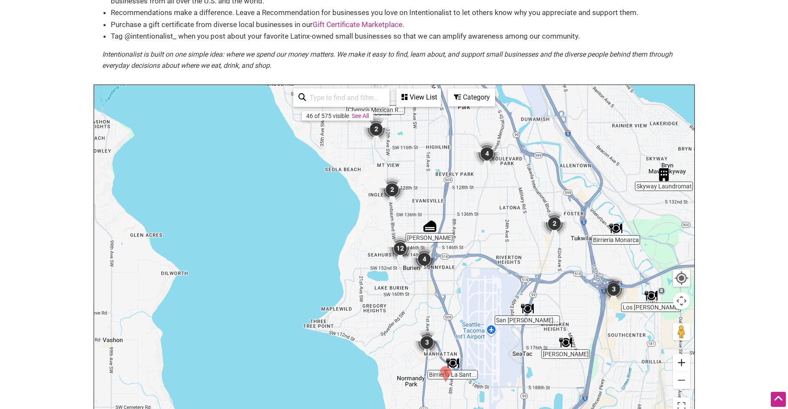
click at [682, 360] on button "Zoom in" at bounding box center [681, 362] width 17 height 17
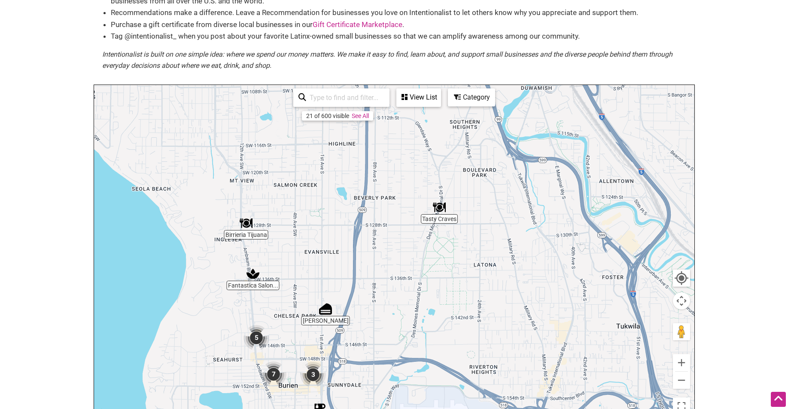
drag, startPoint x: 600, startPoint y: 150, endPoint x: 456, endPoint y: 257, distance: 179.9
click at [456, 257] on div "To navigate, press the arrow keys." at bounding box center [394, 252] width 600 height 334
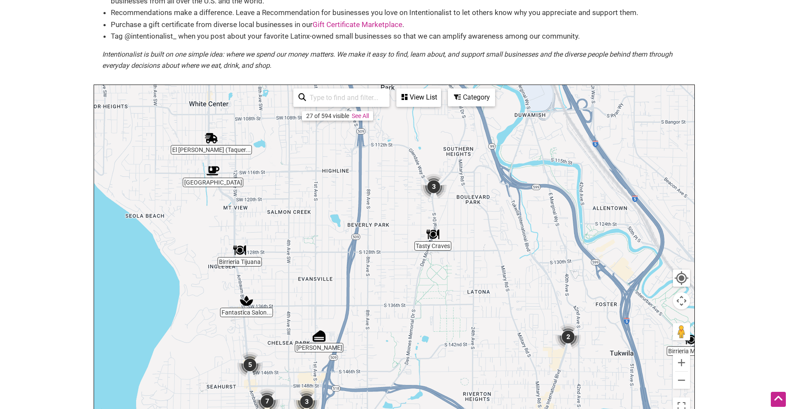
drag, startPoint x: 477, startPoint y: 210, endPoint x: 472, endPoint y: 245, distance: 35.2
click at [472, 245] on div "To navigate, press the arrow keys." at bounding box center [394, 252] width 600 height 334
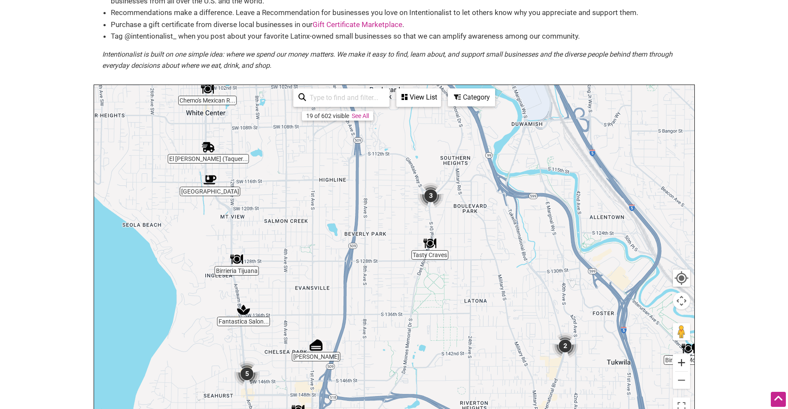
click at [679, 359] on button "Zoom in" at bounding box center [681, 362] width 17 height 17
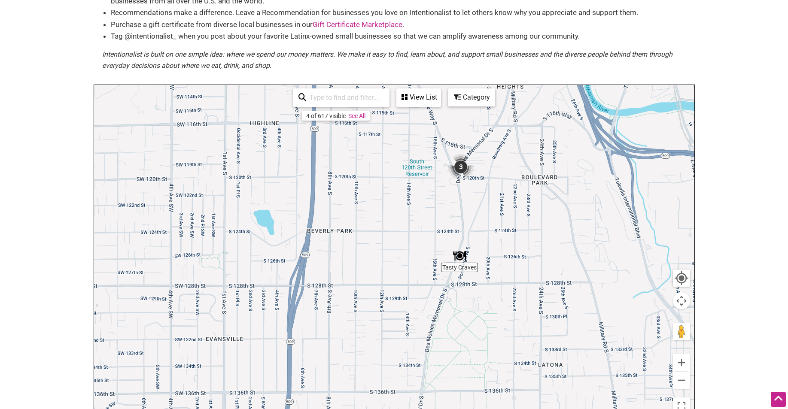
drag, startPoint x: 500, startPoint y: 193, endPoint x: 469, endPoint y: 232, distance: 49.8
click at [469, 232] on div "To navigate, press the arrow keys." at bounding box center [394, 252] width 600 height 334
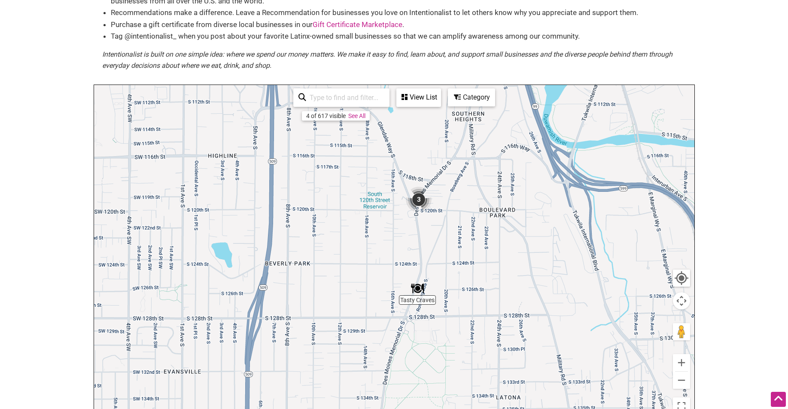
click at [418, 201] on img "3" at bounding box center [418, 199] width 33 height 33
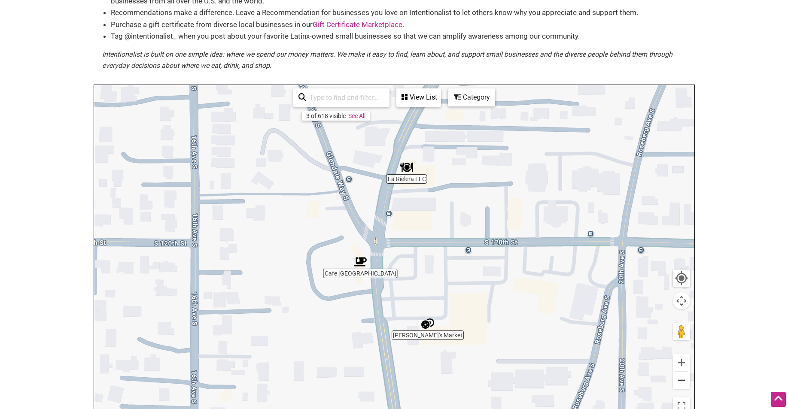
click at [683, 384] on button "Zoom out" at bounding box center [681, 380] width 17 height 17
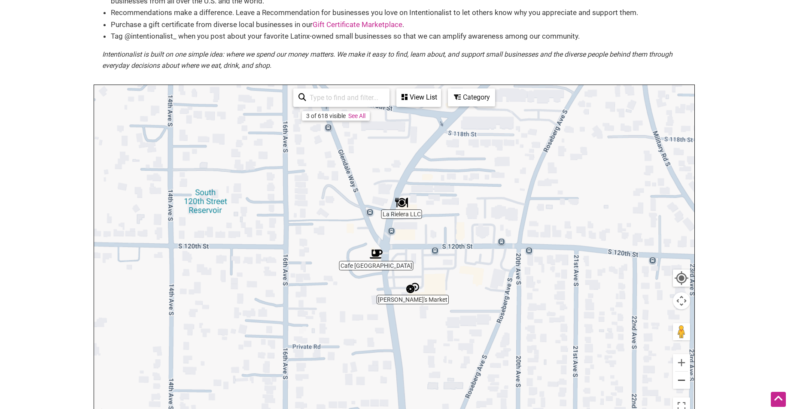
click at [683, 384] on button "Zoom out" at bounding box center [681, 380] width 17 height 17
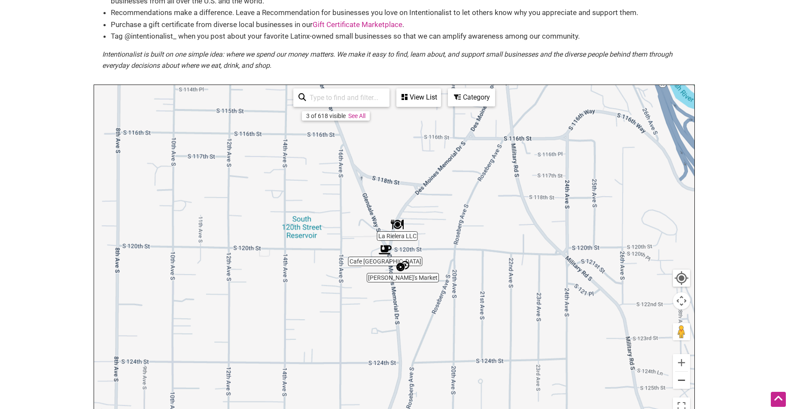
click at [683, 384] on button "Zoom out" at bounding box center [681, 380] width 17 height 17
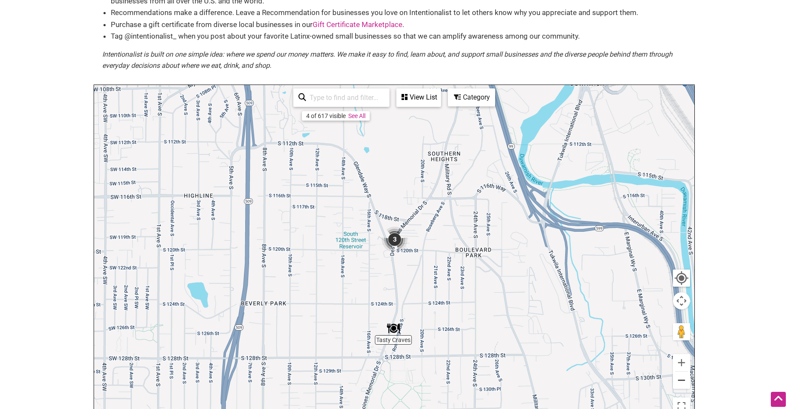
click at [683, 384] on button "Zoom out" at bounding box center [681, 380] width 17 height 17
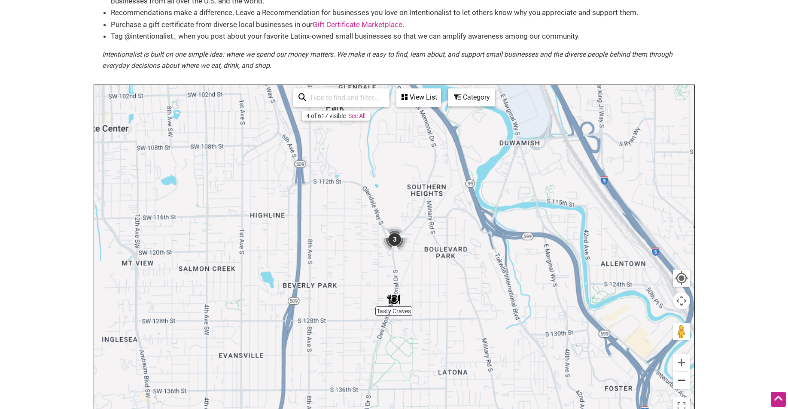
click at [683, 384] on button "Zoom out" at bounding box center [681, 380] width 17 height 17
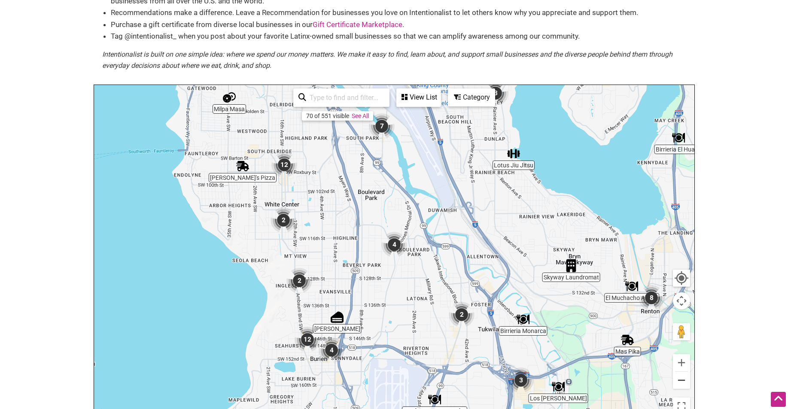
click at [683, 384] on button "Zoom out" at bounding box center [681, 380] width 17 height 17
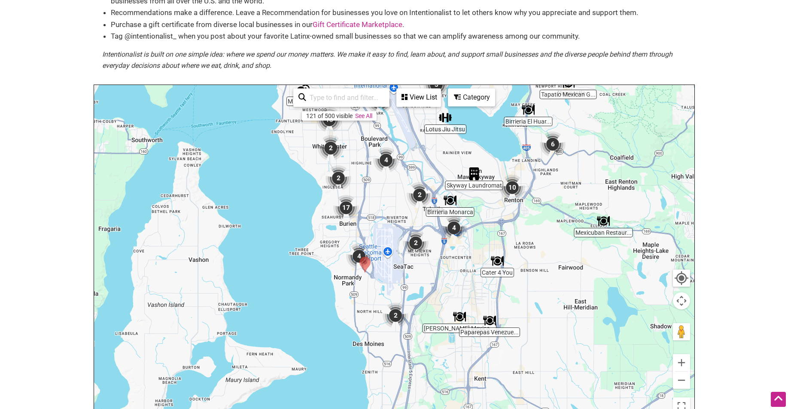
drag, startPoint x: 449, startPoint y: 347, endPoint x: 441, endPoint y: 264, distance: 82.9
click at [441, 264] on div "To navigate, press the arrow keys." at bounding box center [394, 252] width 600 height 334
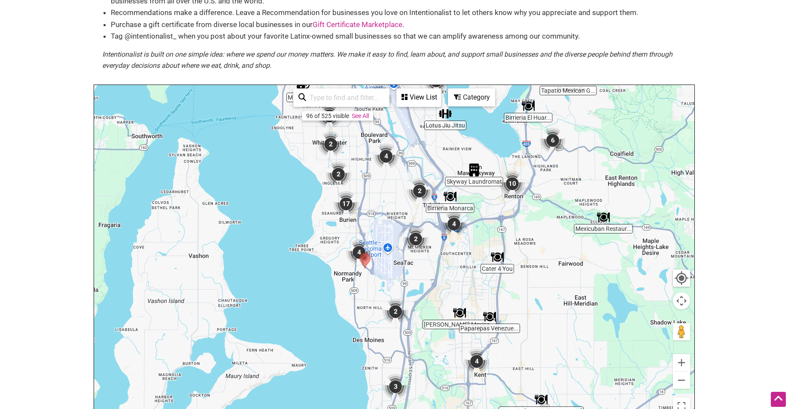
click at [394, 312] on img "2" at bounding box center [395, 311] width 33 height 33
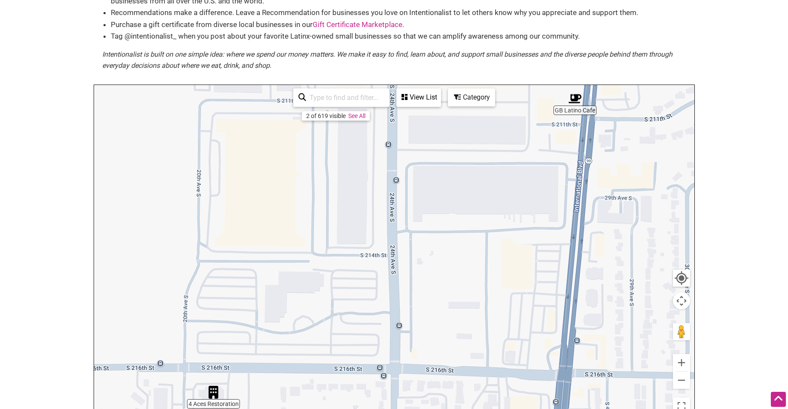
click at [572, 101] on img "GB Latino Cafe" at bounding box center [575, 99] width 20 height 20
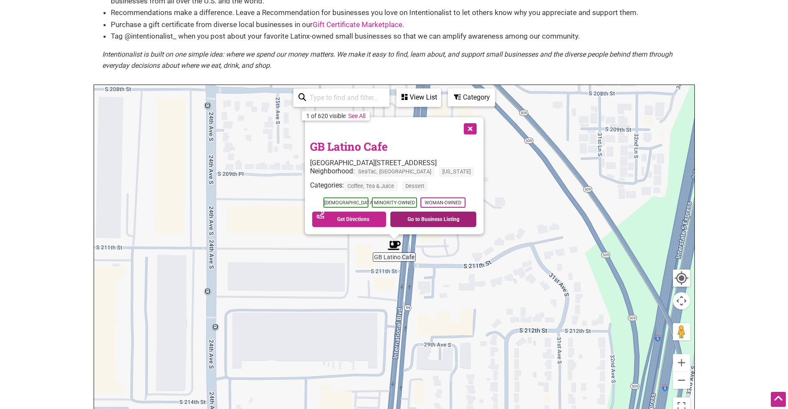
click at [448, 220] on link "Go to Business Listing" at bounding box center [433, 219] width 86 height 15
click at [470, 131] on button "Close" at bounding box center [469, 127] width 21 height 21
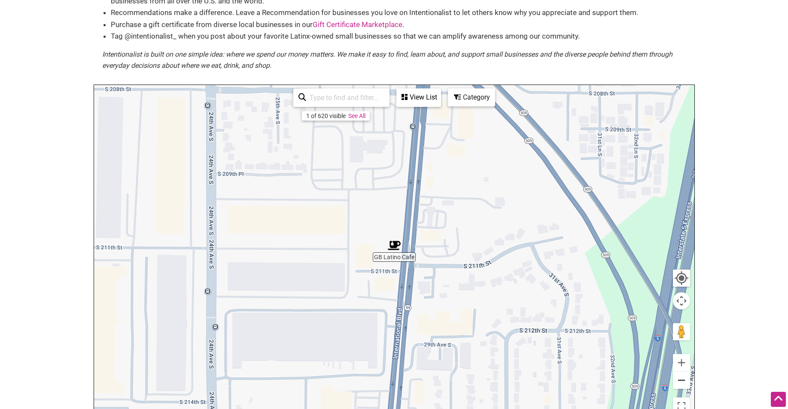
click at [685, 385] on button "Zoom out" at bounding box center [681, 380] width 17 height 17
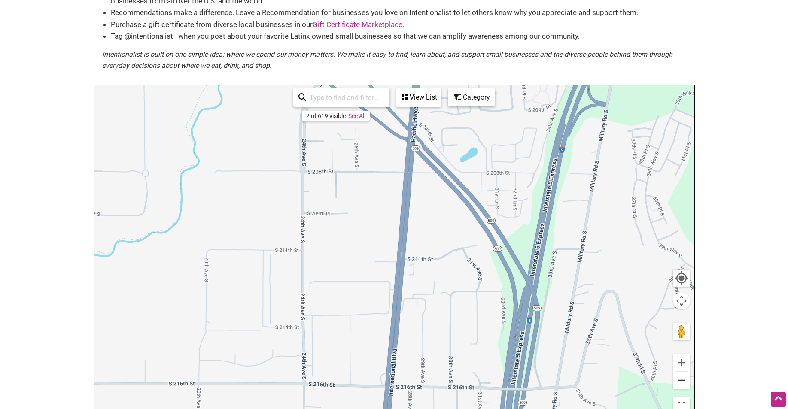
click at [682, 386] on button "Zoom out" at bounding box center [681, 380] width 17 height 17
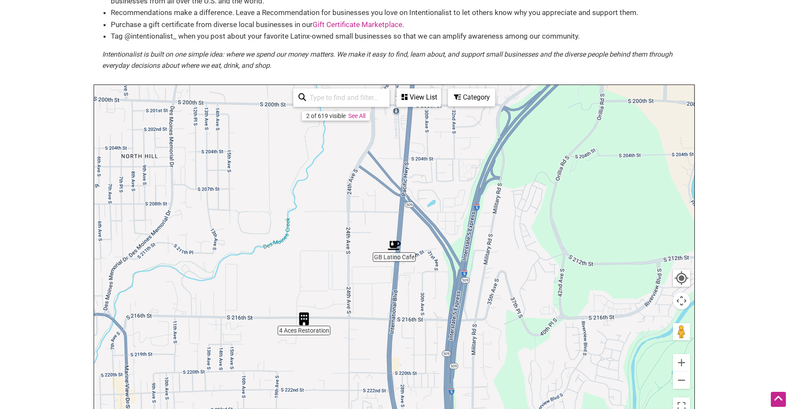
click at [305, 325] on img "4 Aces Restoration" at bounding box center [304, 319] width 20 height 20
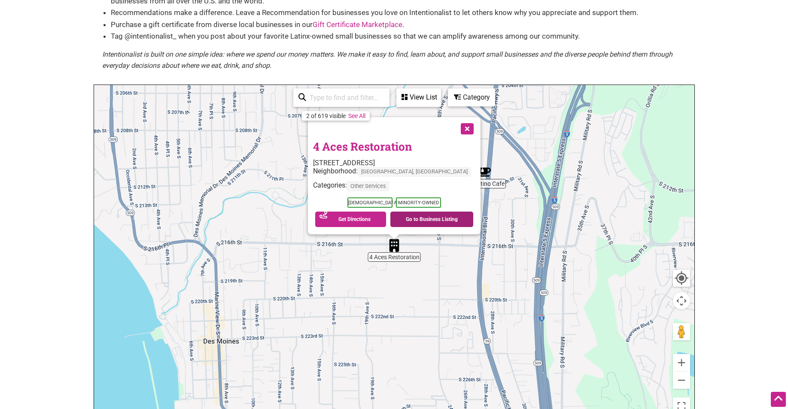
click at [421, 223] on link "Go to Business Listing" at bounding box center [431, 219] width 83 height 15
click at [456, 128] on button "Close" at bounding box center [466, 127] width 21 height 21
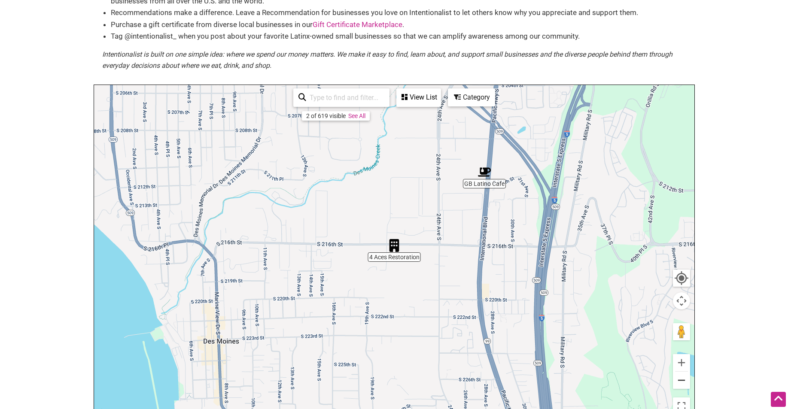
click at [686, 381] on button "Zoom out" at bounding box center [681, 380] width 17 height 17
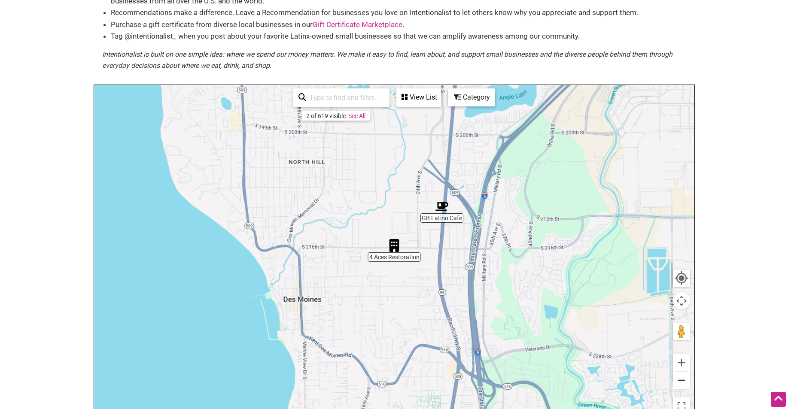
click at [686, 381] on button "Zoom out" at bounding box center [681, 380] width 17 height 17
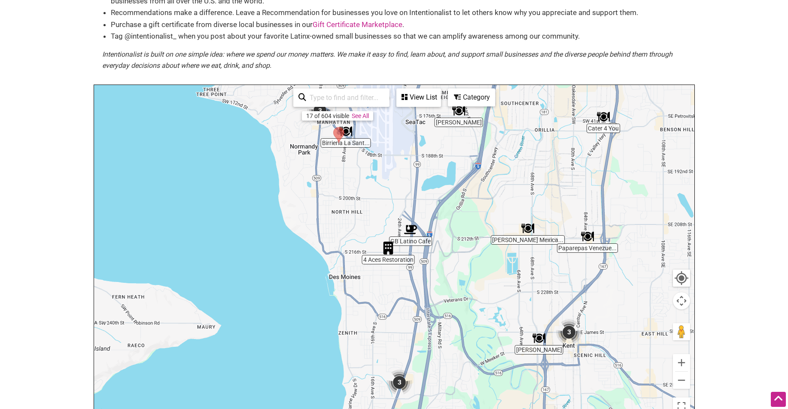
drag, startPoint x: 525, startPoint y: 273, endPoint x: 515, endPoint y: 275, distance: 10.2
click at [515, 275] on div "To navigate, press the arrow keys." at bounding box center [394, 252] width 600 height 334
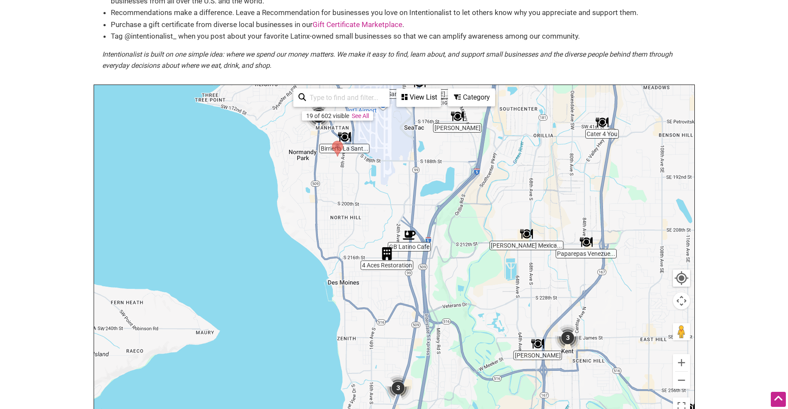
click at [526, 234] on img "Aceituno's Mexican Food" at bounding box center [527, 234] width 20 height 20
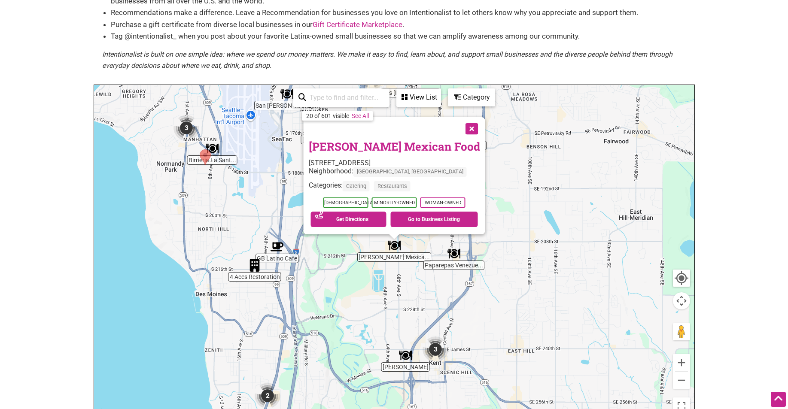
click at [462, 128] on button "Close" at bounding box center [470, 127] width 21 height 21
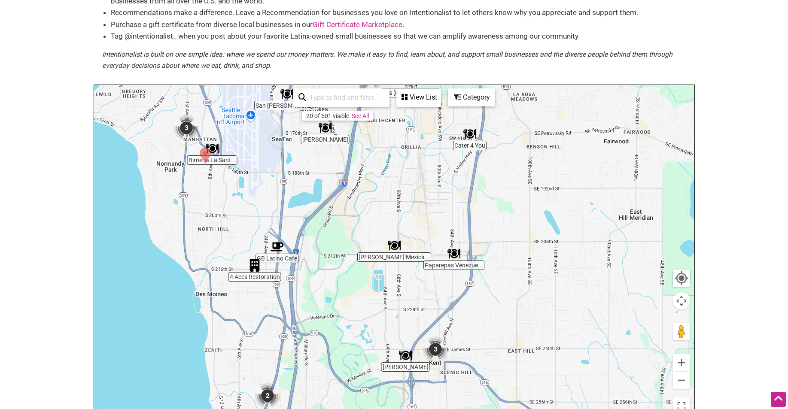
click at [466, 137] on img "Cater 4 You" at bounding box center [470, 134] width 20 height 20
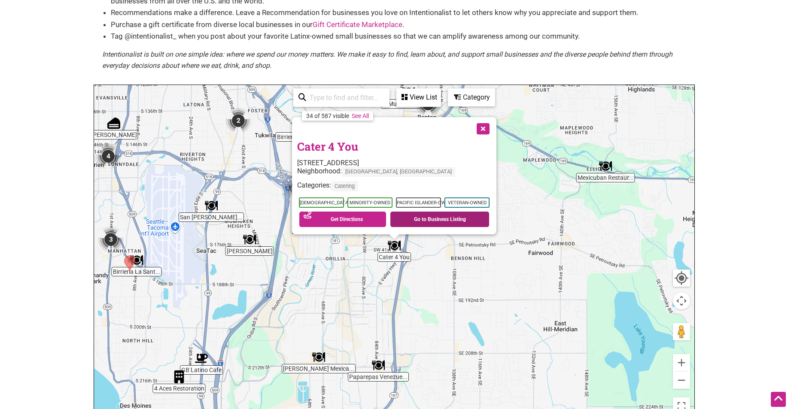
click at [415, 223] on link "Go to Business Listing" at bounding box center [439, 219] width 99 height 15
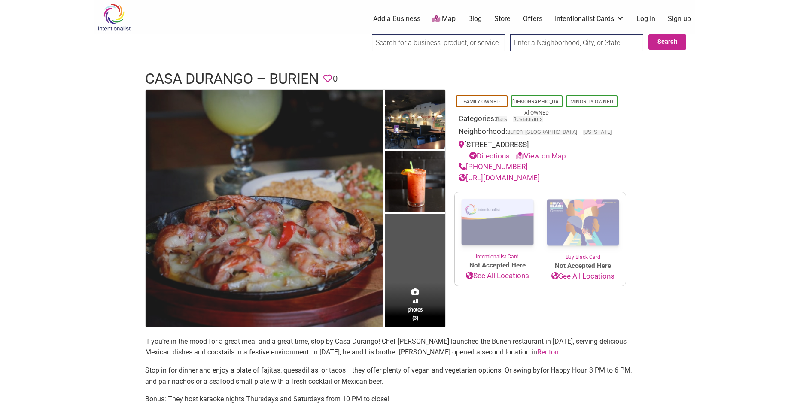
click at [334, 179] on img at bounding box center [264, 208] width 237 height 237
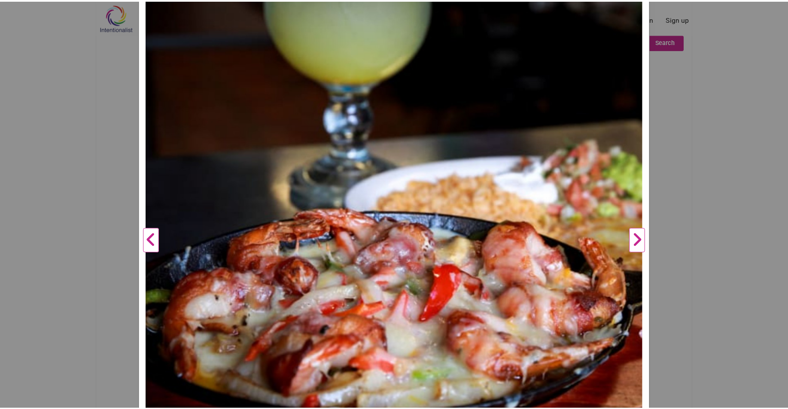
scroll to position [129, 0]
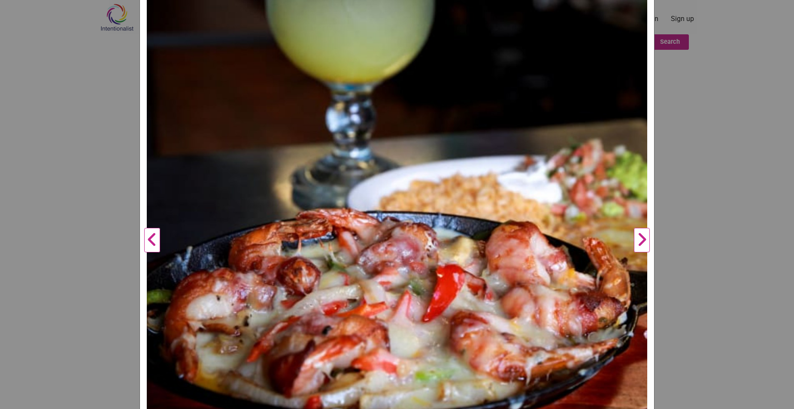
click at [641, 237] on button "Next" at bounding box center [642, 241] width 24 height 508
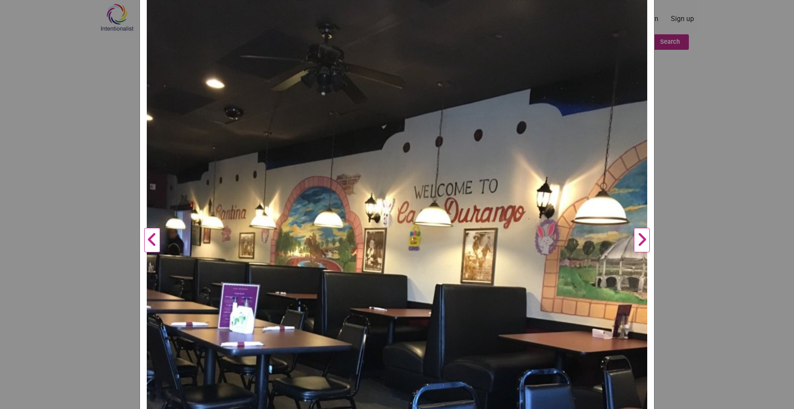
click at [642, 237] on button "Next" at bounding box center [642, 241] width 24 height 508
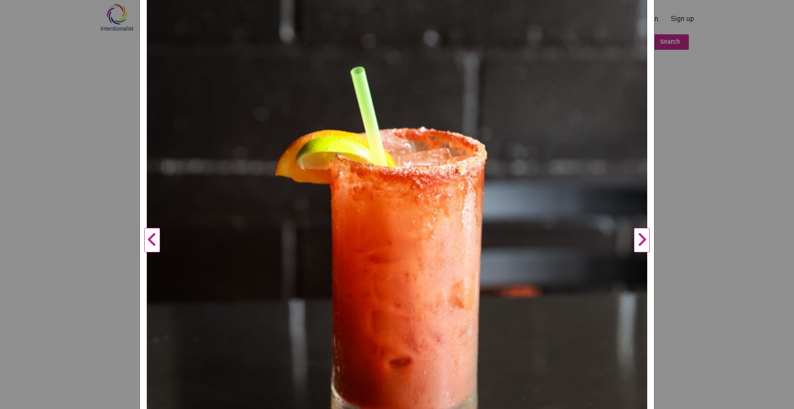
click at [642, 237] on button "Next" at bounding box center [642, 241] width 24 height 508
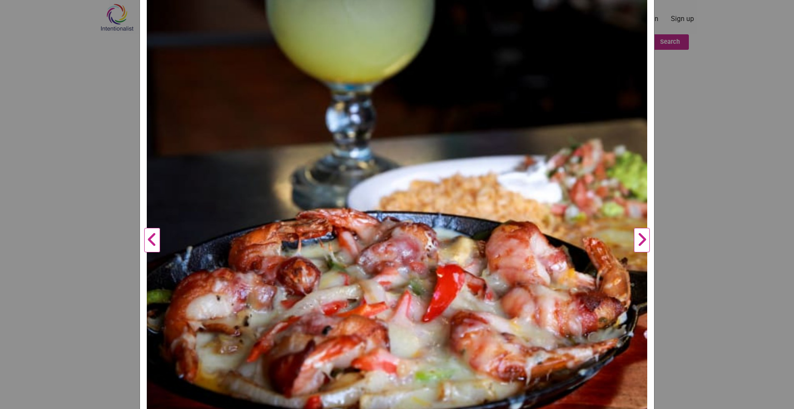
click at [642, 237] on button "Next" at bounding box center [642, 241] width 24 height 508
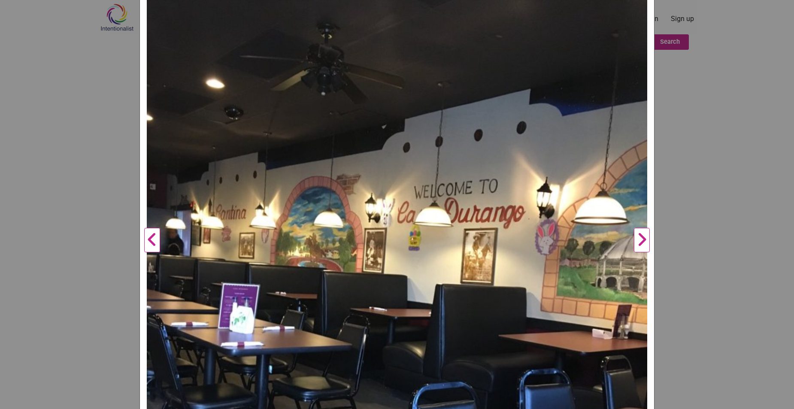
click at [642, 237] on button "Next" at bounding box center [642, 241] width 24 height 508
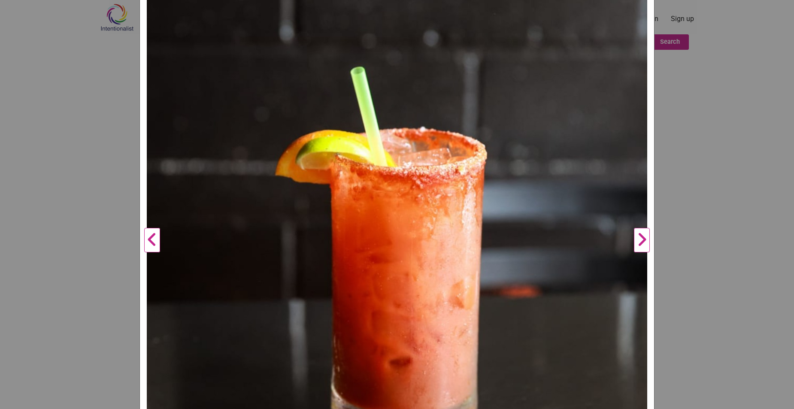
click at [672, 222] on div "Casa Durango - Burien Previous Next 1 2 3 ×" at bounding box center [397, 204] width 794 height 409
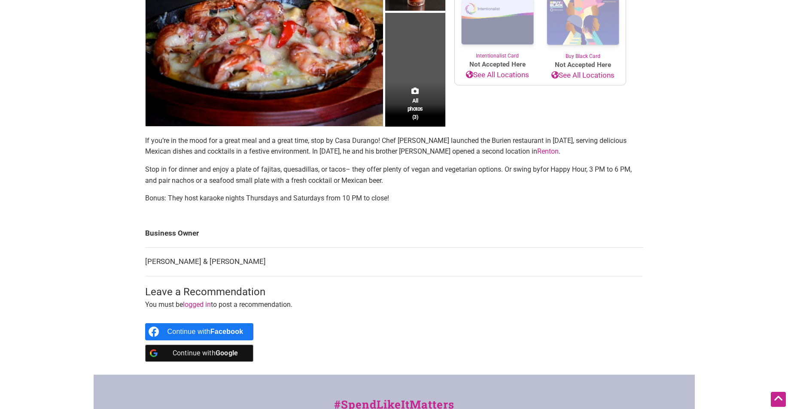
scroll to position [215, 0]
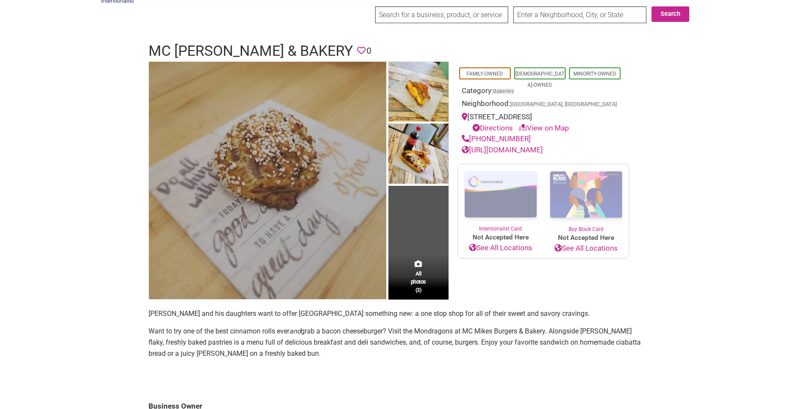
scroll to position [43, 0]
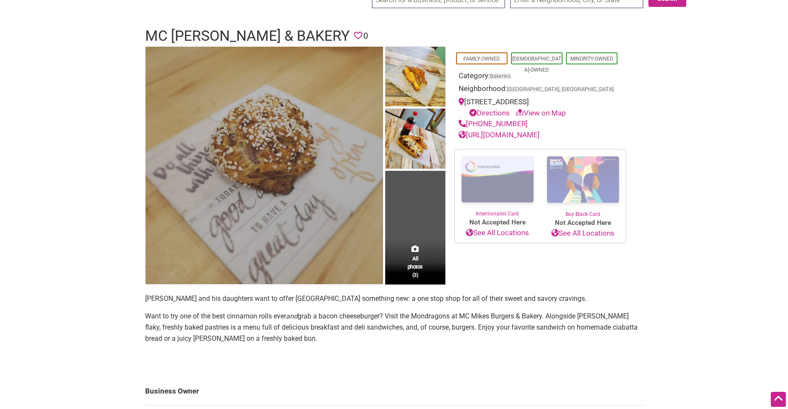
click at [319, 187] on img at bounding box center [264, 165] width 237 height 237
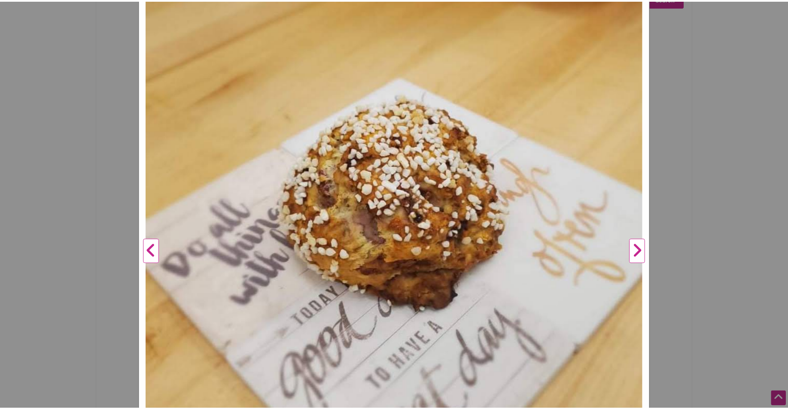
scroll to position [129, 0]
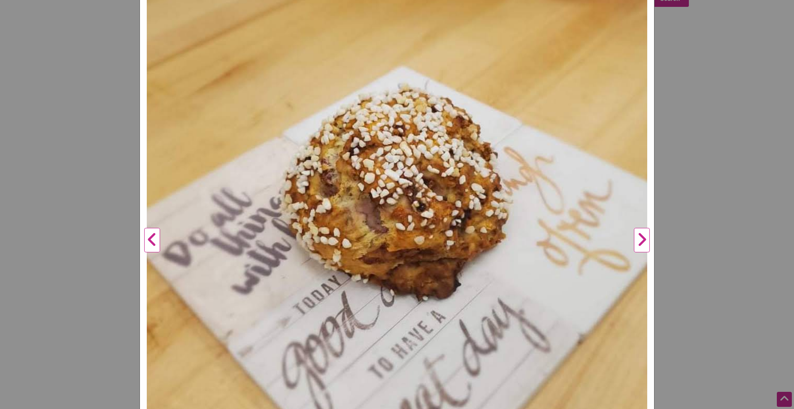
click at [636, 230] on button "Next" at bounding box center [642, 241] width 24 height 508
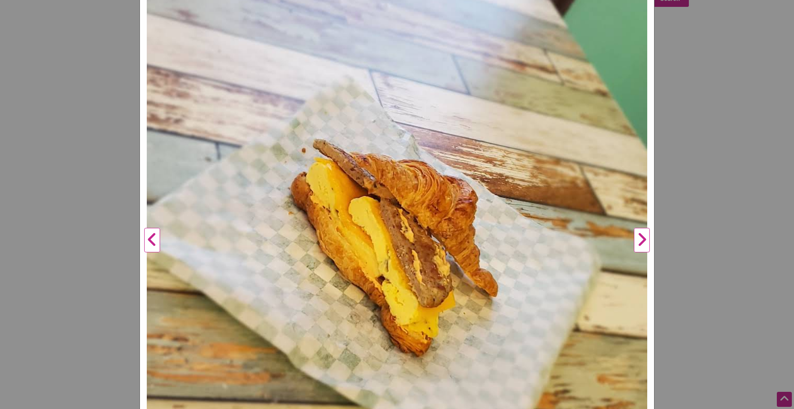
click at [640, 234] on button "Next" at bounding box center [642, 241] width 24 height 508
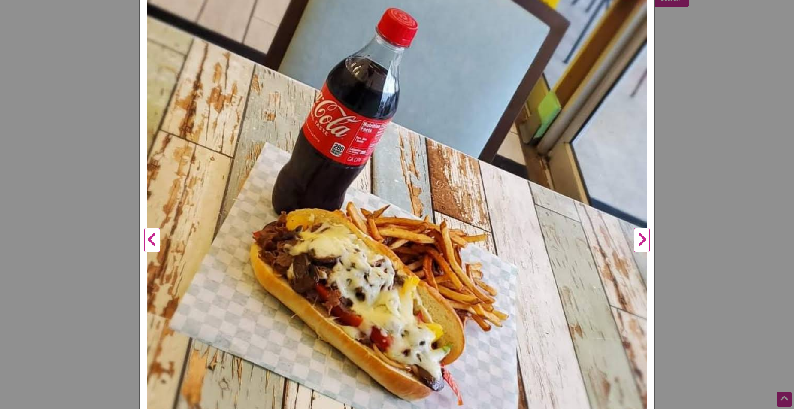
click at [640, 234] on button "Next" at bounding box center [642, 241] width 24 height 508
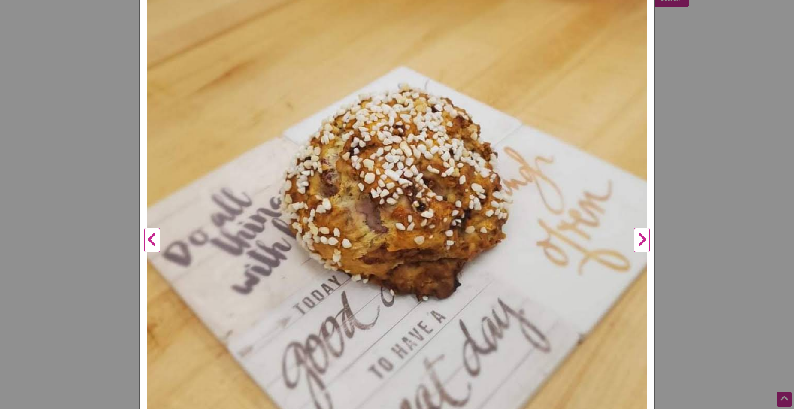
click at [640, 234] on button "Next" at bounding box center [642, 241] width 24 height 508
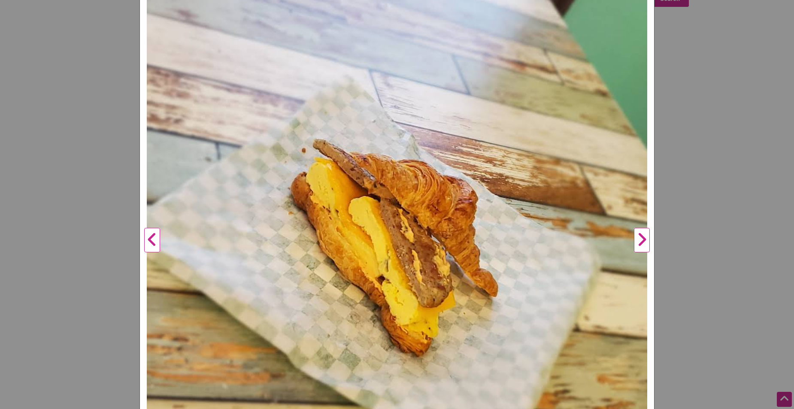
click at [640, 234] on button "Next" at bounding box center [642, 241] width 24 height 508
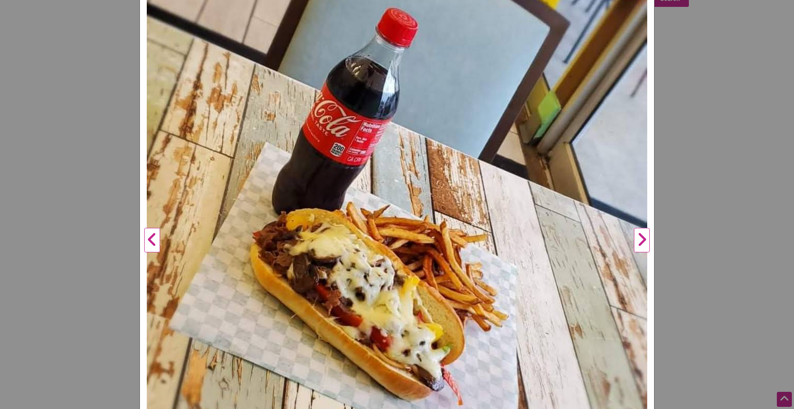
click at [693, 219] on div "MC Mikes Burgers & Bakery Previous Next 1 2 3 ×" at bounding box center [397, 204] width 794 height 409
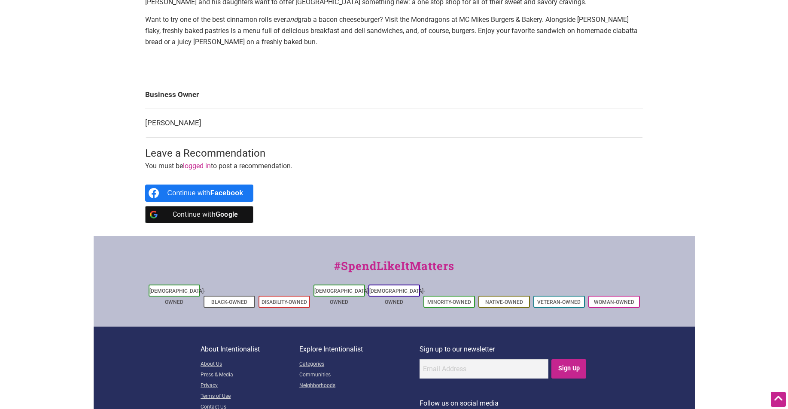
scroll to position [344, 0]
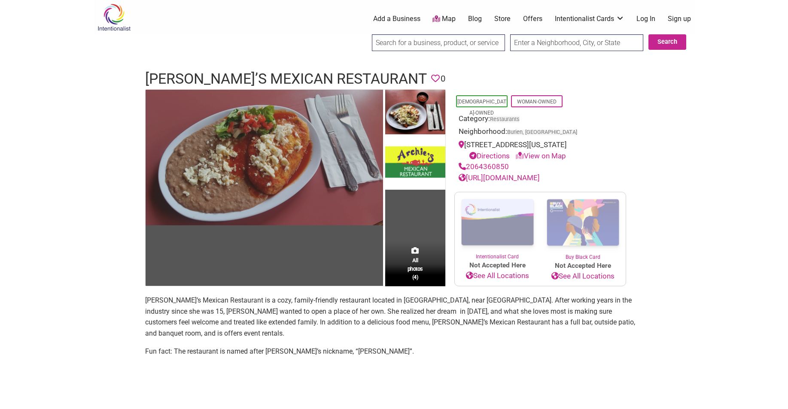
click at [322, 192] on img at bounding box center [264, 158] width 237 height 136
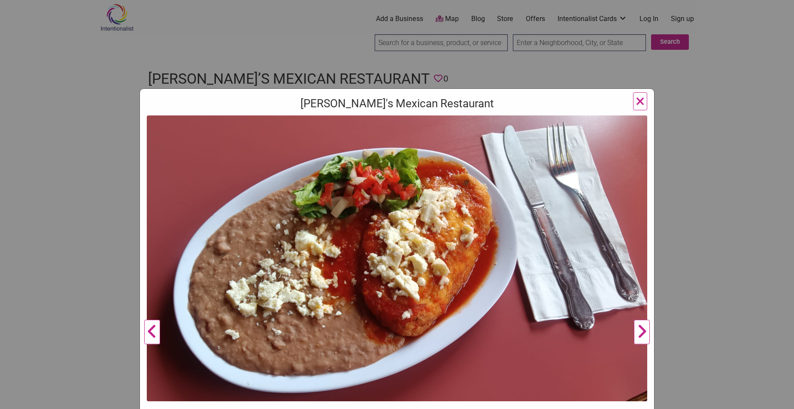
click at [640, 326] on button "Next" at bounding box center [642, 333] width 24 height 434
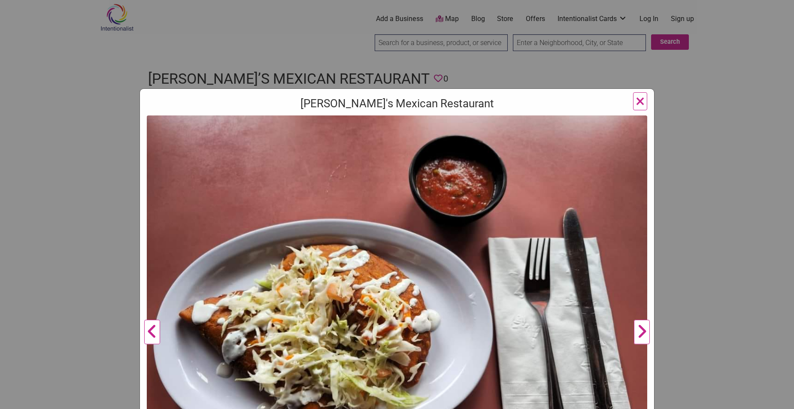
click at [640, 326] on button "Next" at bounding box center [642, 333] width 24 height 434
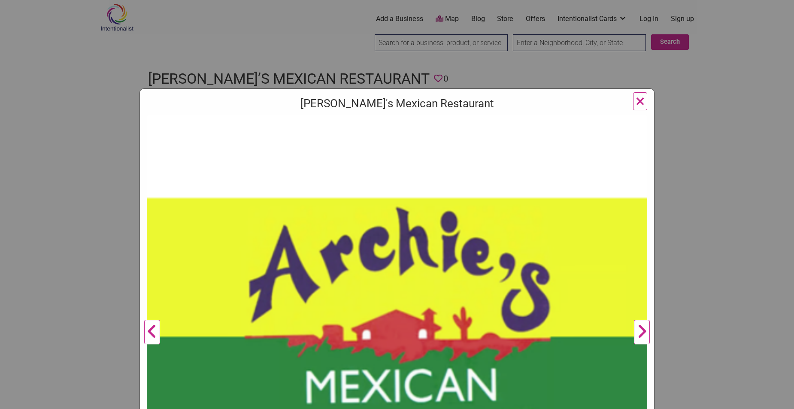
click at [640, 326] on button "Next" at bounding box center [642, 333] width 24 height 434
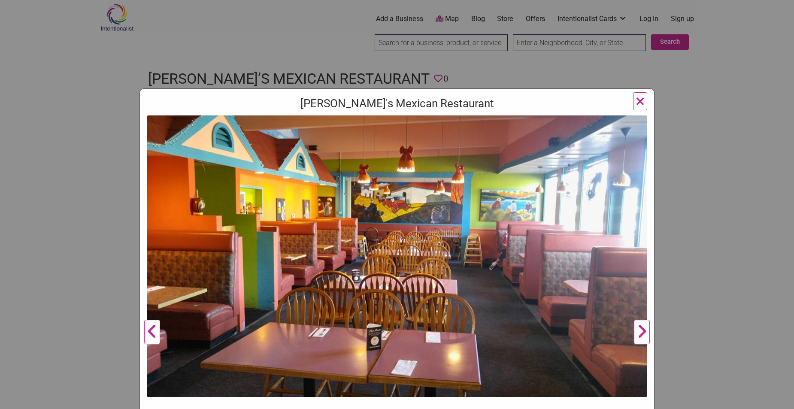
click at [712, 276] on div "[PERSON_NAME]'s Mexican Restaurant Previous Next 1 2 3 4 ×" at bounding box center [397, 204] width 794 height 409
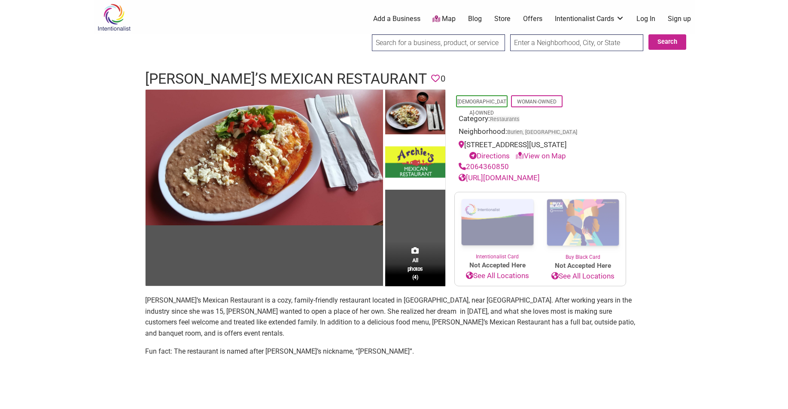
click at [424, 247] on td "All photos (4)" at bounding box center [415, 188] width 60 height 197
click at [355, 253] on td at bounding box center [266, 188] width 240 height 197
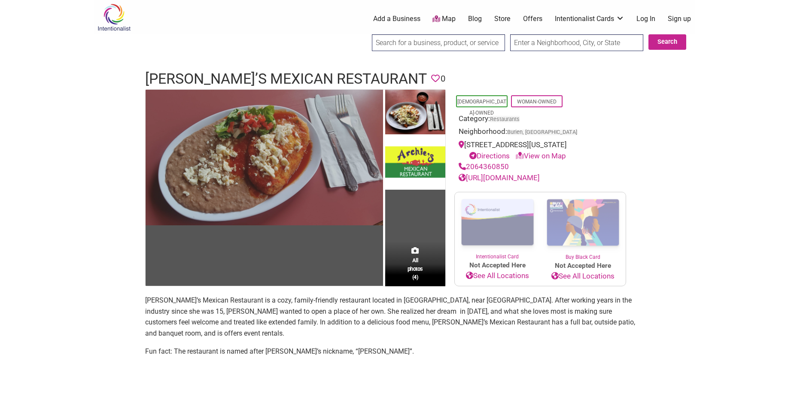
click at [351, 197] on img at bounding box center [264, 158] width 237 height 136
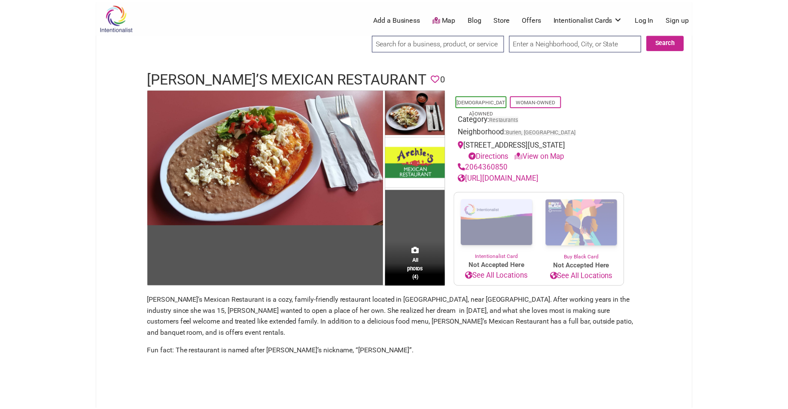
scroll to position [41, 0]
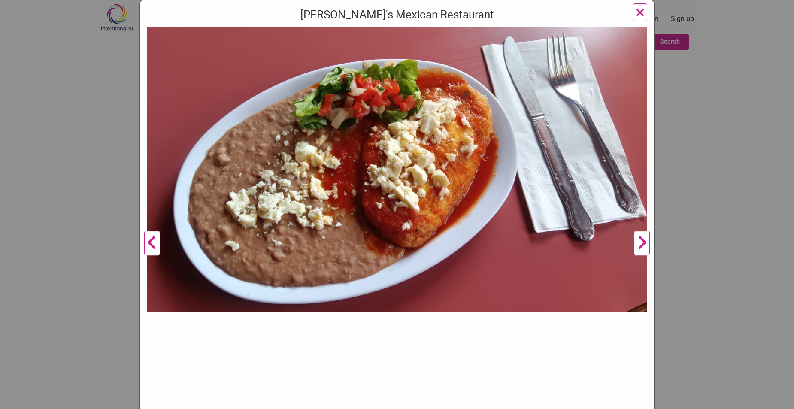
click at [638, 242] on button "Next" at bounding box center [642, 244] width 24 height 434
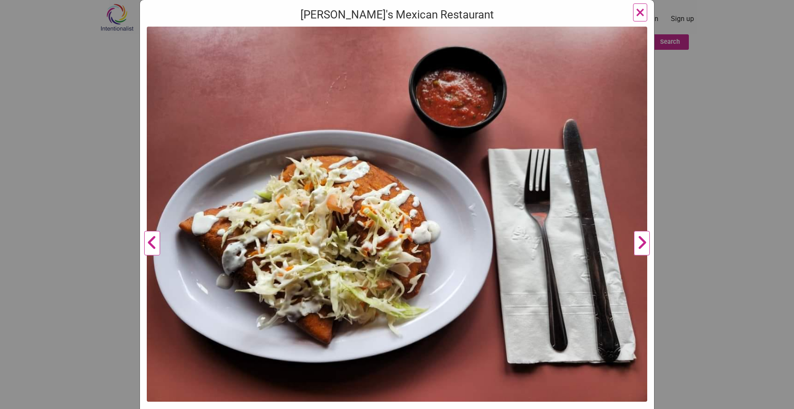
click at [638, 242] on button "Next" at bounding box center [642, 244] width 24 height 434
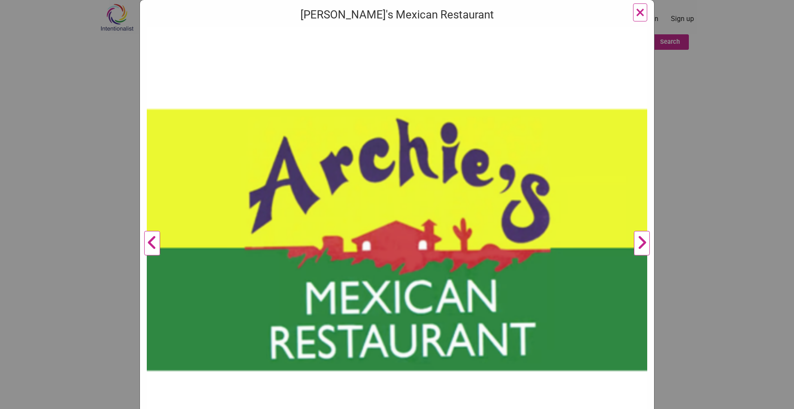
click at [638, 242] on button "Next" at bounding box center [642, 244] width 24 height 434
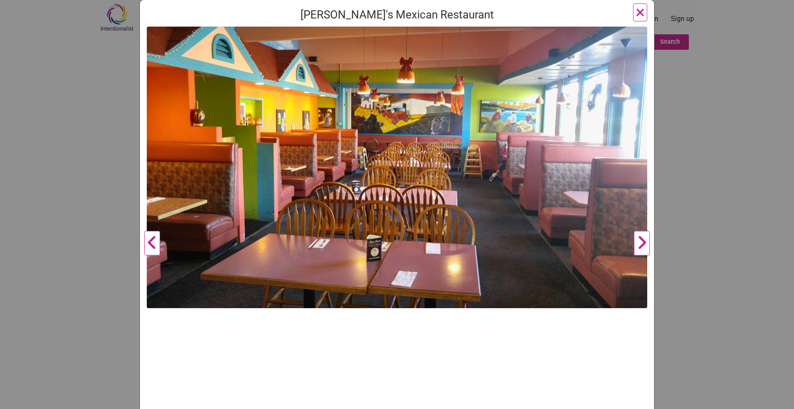
click at [638, 242] on button "Next" at bounding box center [642, 244] width 24 height 434
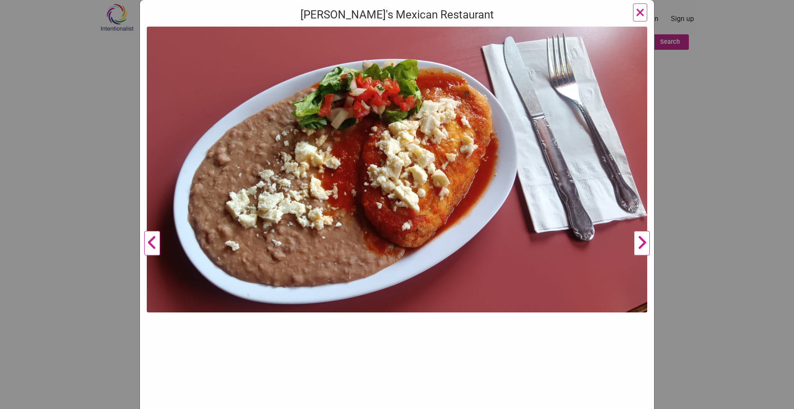
click at [638, 242] on button "Next" at bounding box center [642, 244] width 24 height 434
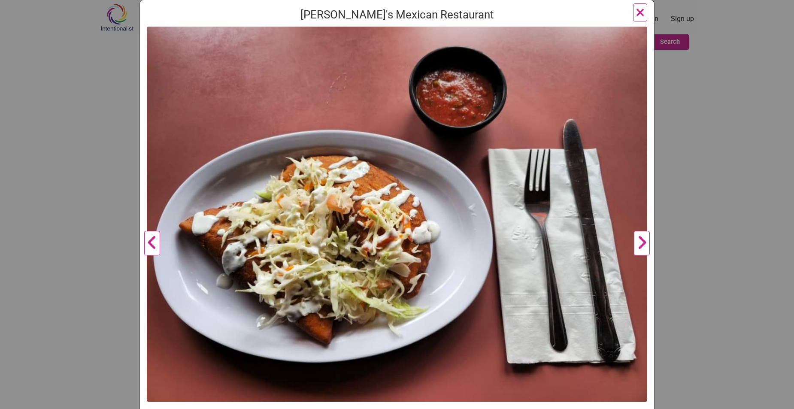
click at [664, 229] on div "[PERSON_NAME]'s Mexican Restaurant Previous Next 1 2 3 4 ×" at bounding box center [397, 204] width 794 height 409
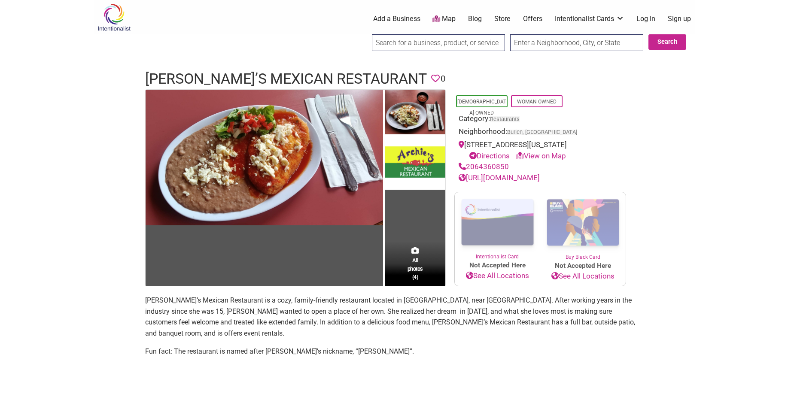
scroll to position [43, 0]
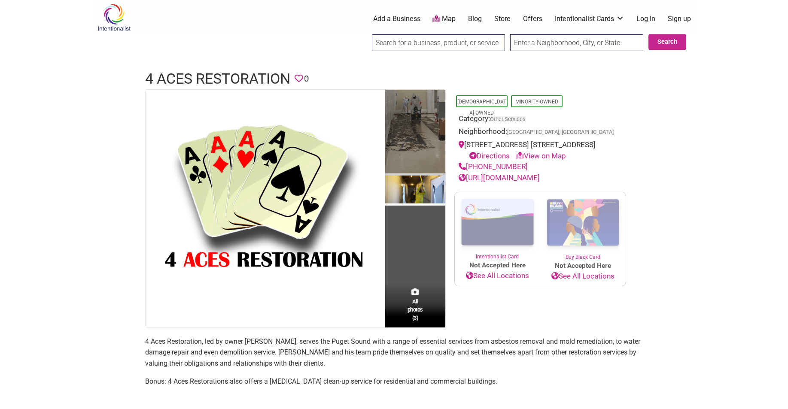
click at [412, 136] on img at bounding box center [415, 133] width 60 height 86
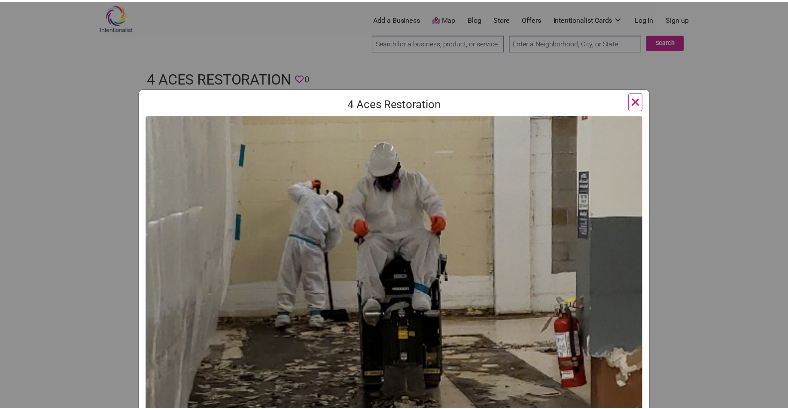
scroll to position [172, 0]
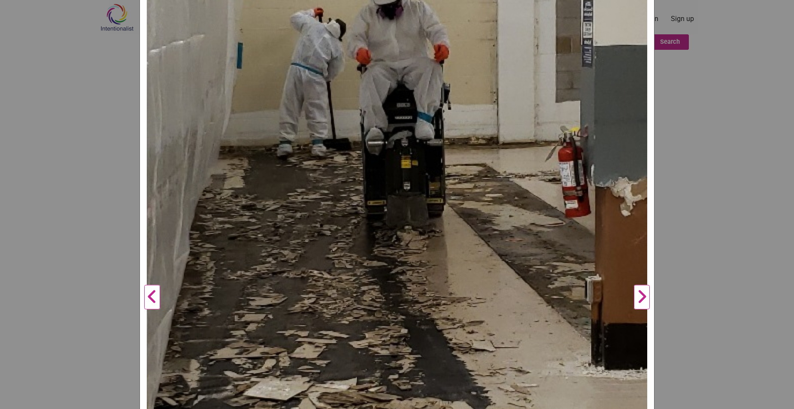
click at [645, 296] on button "Next" at bounding box center [642, 298] width 24 height 708
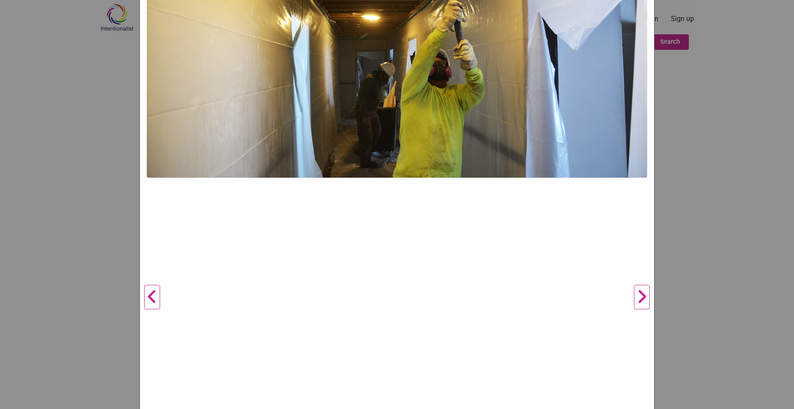
click at [645, 296] on button "Next" at bounding box center [642, 298] width 24 height 708
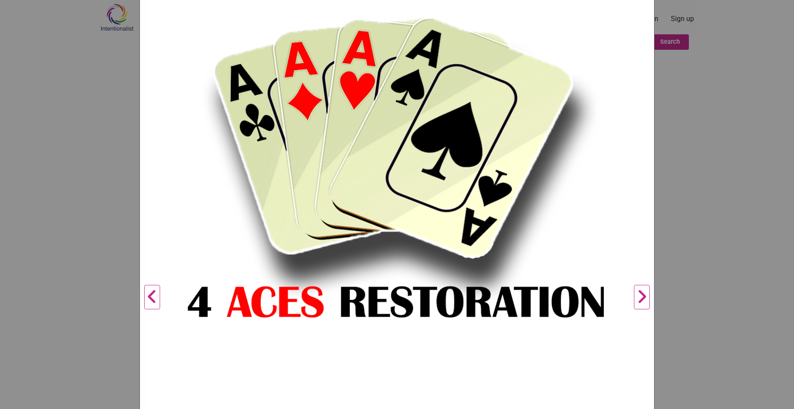
click at [645, 296] on button "Next" at bounding box center [642, 298] width 24 height 708
click at [683, 262] on div "4 Aces Restoration Previous Next 1 2 3 ×" at bounding box center [397, 204] width 794 height 409
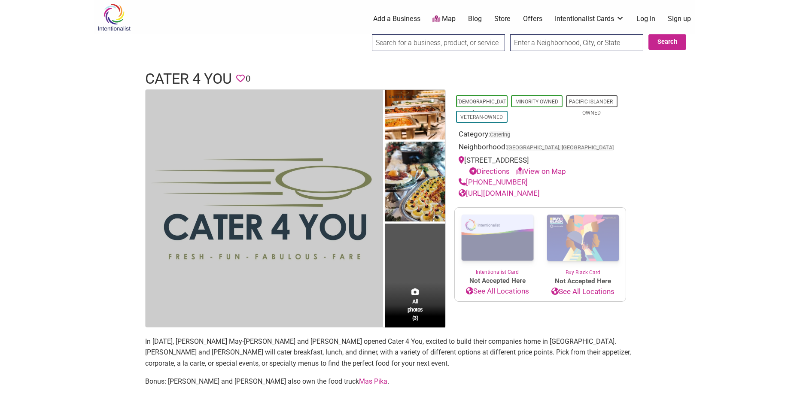
click at [327, 158] on img at bounding box center [264, 208] width 237 height 237
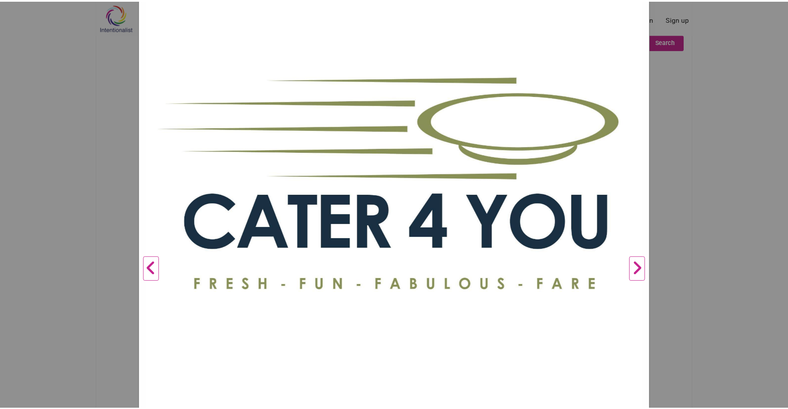
scroll to position [172, 0]
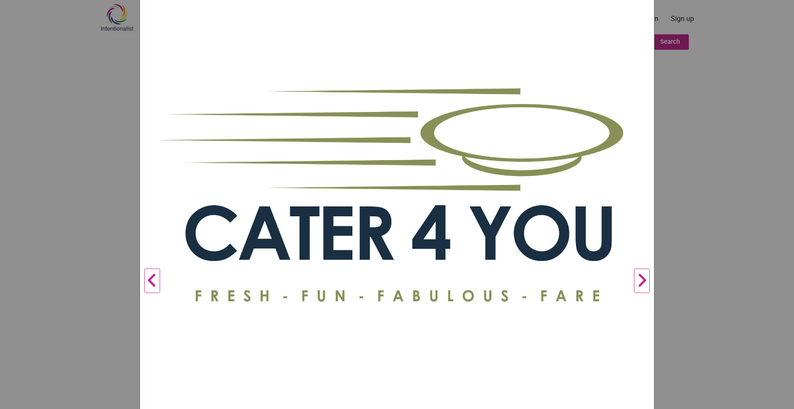
click at [643, 285] on button "Next" at bounding box center [642, 281] width 24 height 675
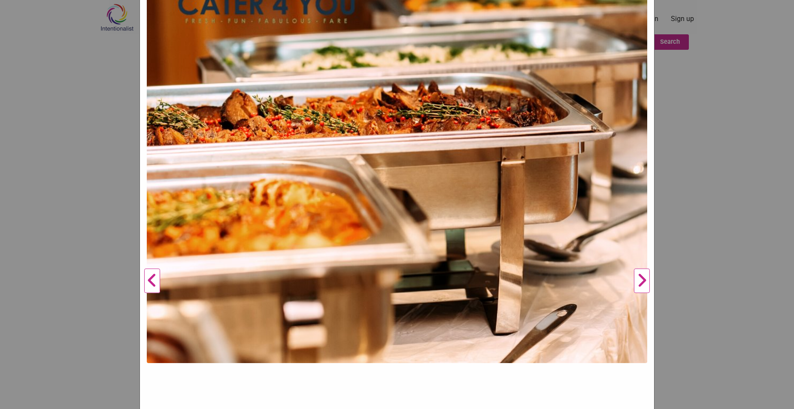
click at [643, 280] on button "Next" at bounding box center [642, 281] width 24 height 675
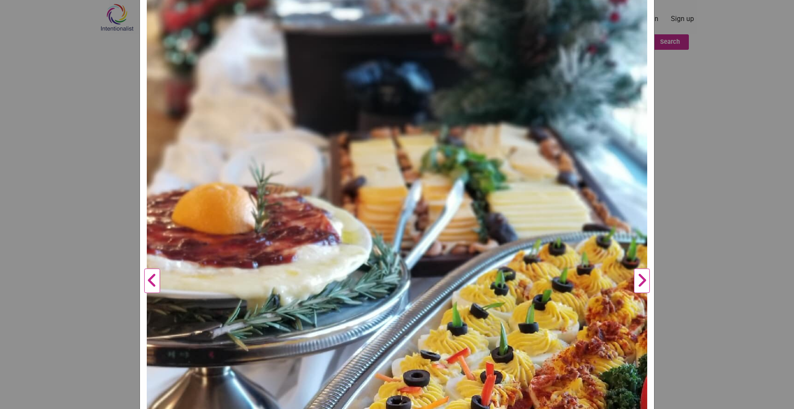
click at [643, 280] on button "Next" at bounding box center [642, 281] width 24 height 675
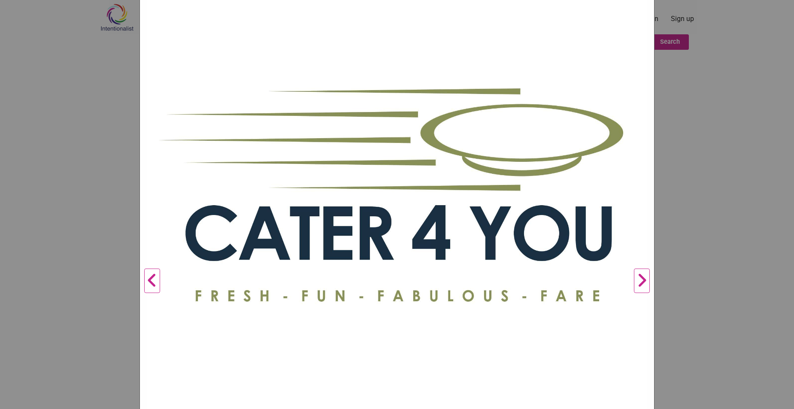
click at [643, 280] on button "Next" at bounding box center [642, 281] width 24 height 675
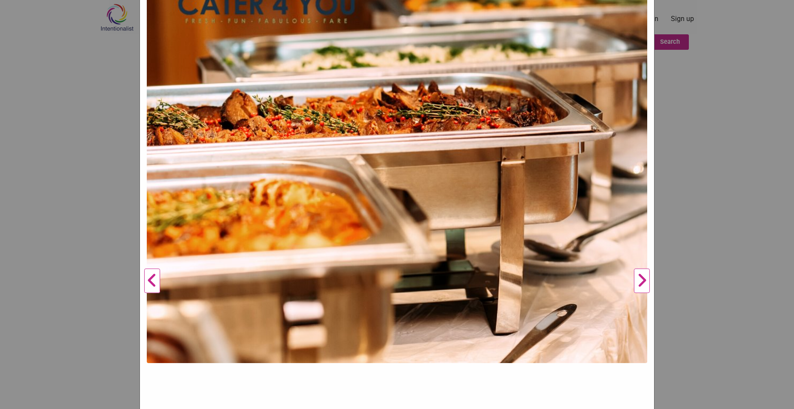
click at [669, 267] on div "Cater 4 You Previous Next 1 2 3 ×" at bounding box center [397, 204] width 794 height 409
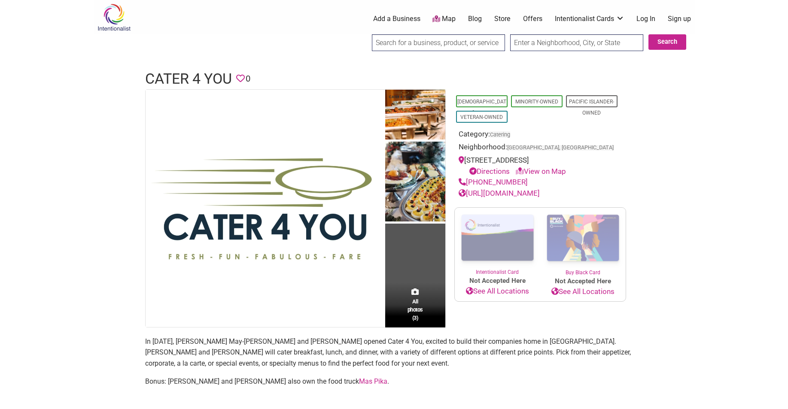
click at [519, 192] on link "http://www.cater4you.org/" at bounding box center [499, 193] width 81 height 9
click at [464, 40] on input "search" at bounding box center [438, 42] width 133 height 17
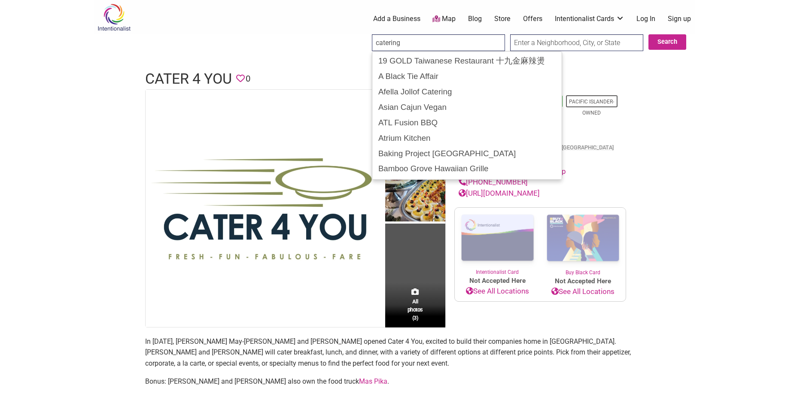
type input "catering"
click at [363, 34] on input "Search" at bounding box center [379, 43] width 33 height 18
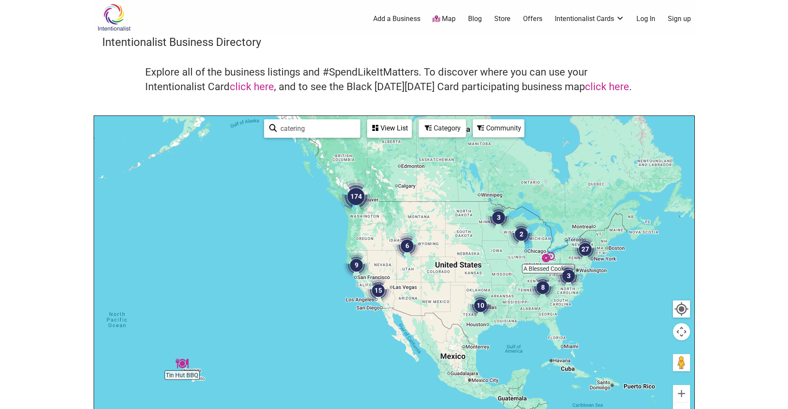
click at [373, 196] on img "174" at bounding box center [355, 196] width 41 height 41
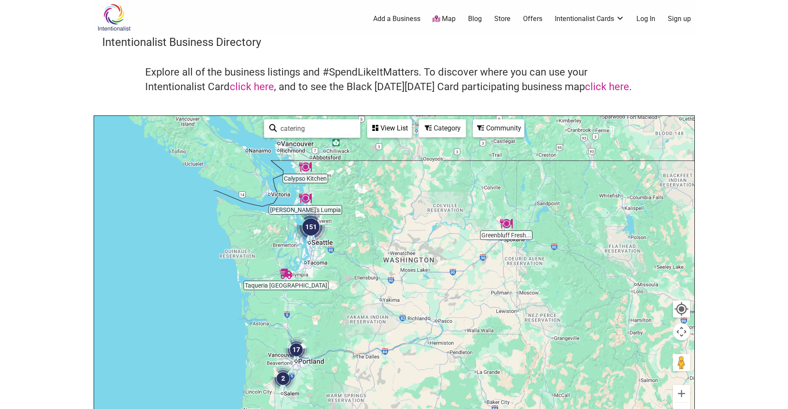
click at [313, 230] on img "151" at bounding box center [310, 227] width 41 height 41
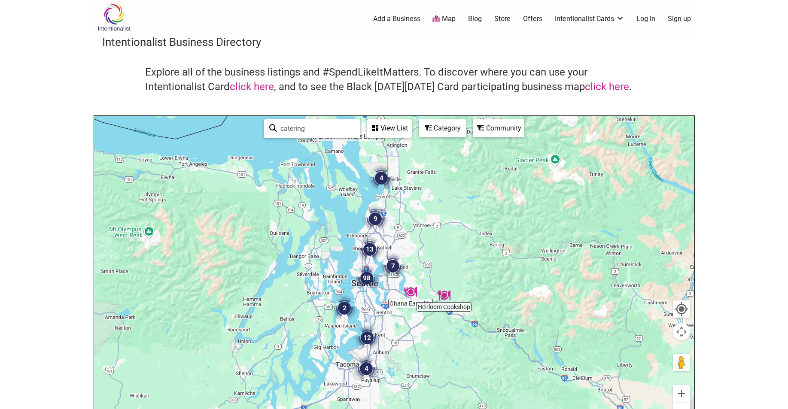
click at [447, 134] on div "Category" at bounding box center [443, 128] width 46 height 16
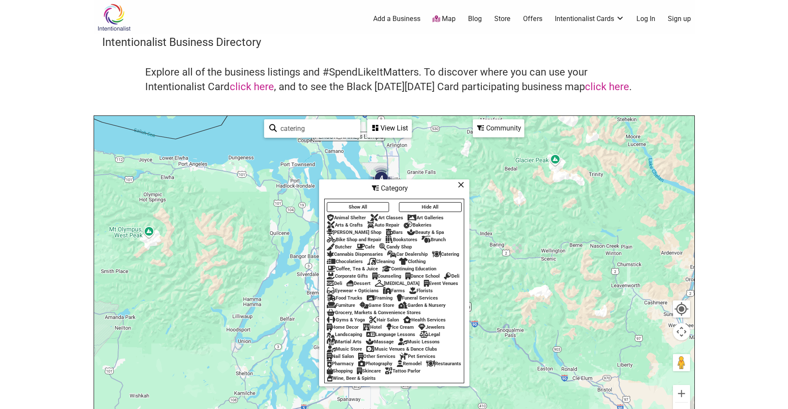
click at [479, 131] on icon at bounding box center [480, 128] width 7 height 7
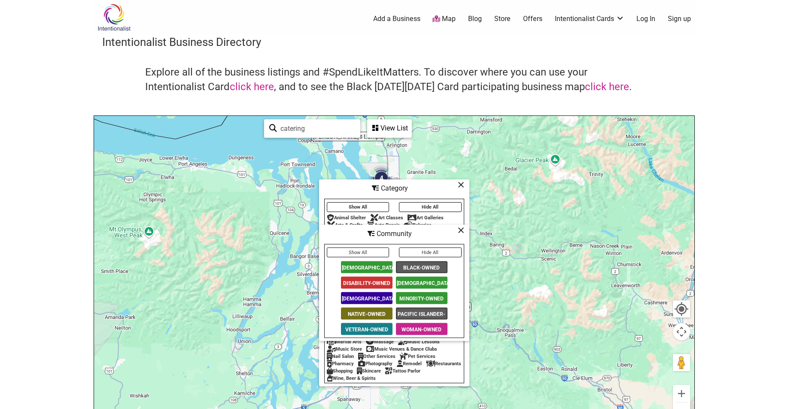
click at [435, 265] on span "Black-Owned" at bounding box center [422, 268] width 52 height 12
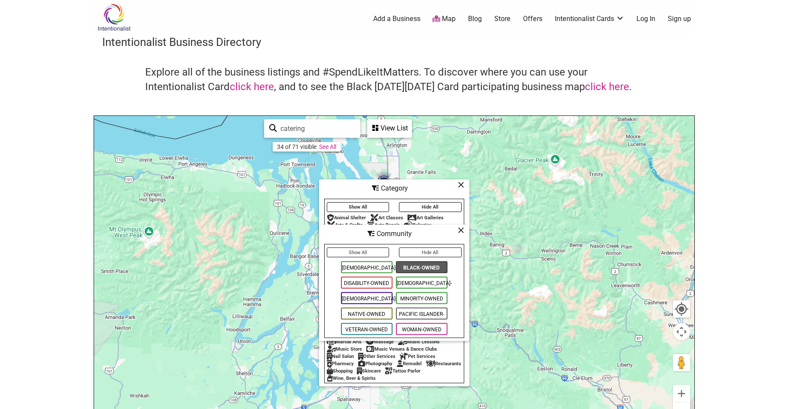
click at [418, 283] on span "[DEMOGRAPHIC_DATA]-Owned" at bounding box center [422, 283] width 52 height 12
click at [416, 295] on span "Minority-Owned" at bounding box center [422, 298] width 52 height 12
click at [423, 312] on span "Pacific Islander-Owned" at bounding box center [422, 314] width 52 height 12
click at [425, 326] on span "Woman-Owned" at bounding box center [422, 329] width 52 height 12
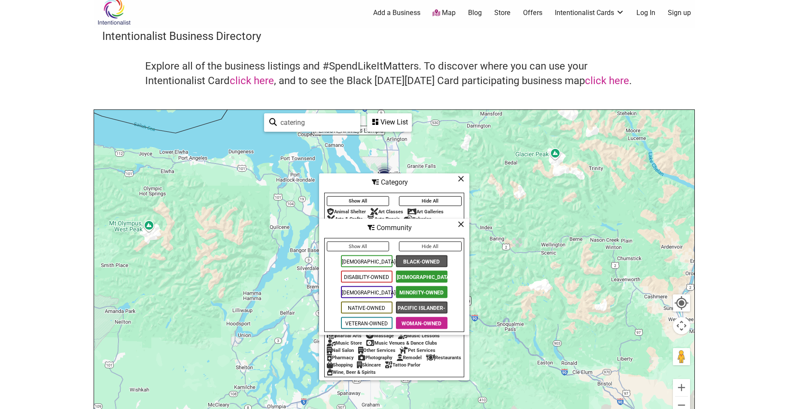
scroll to position [43, 0]
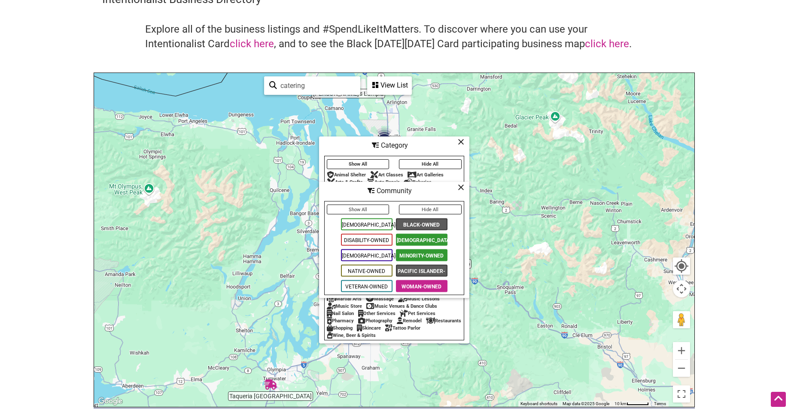
click at [373, 273] on span "Native-Owned" at bounding box center [367, 271] width 52 height 12
click at [371, 260] on span "[DEMOGRAPHIC_DATA]-Owned" at bounding box center [367, 256] width 52 height 12
click at [371, 244] on span "Disability-Owned" at bounding box center [367, 240] width 52 height 12
click at [368, 226] on span "[DEMOGRAPHIC_DATA]-Owned" at bounding box center [367, 225] width 52 height 12
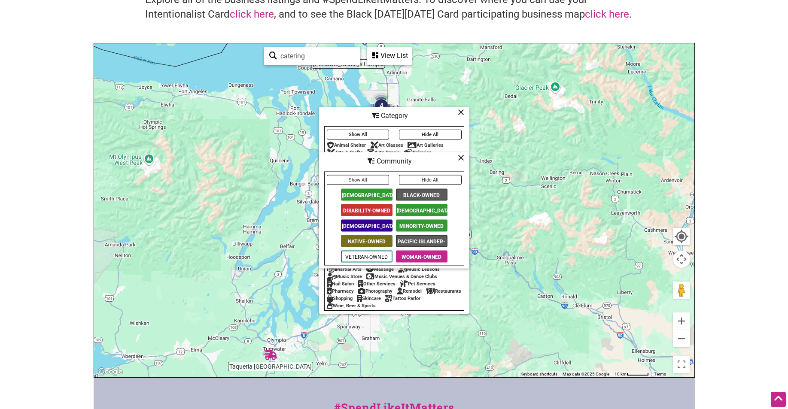
scroll to position [86, 0]
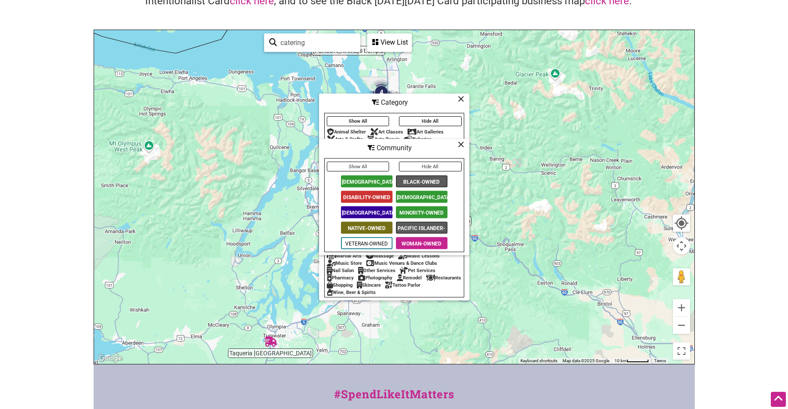
click at [461, 144] on icon at bounding box center [461, 144] width 6 height 0
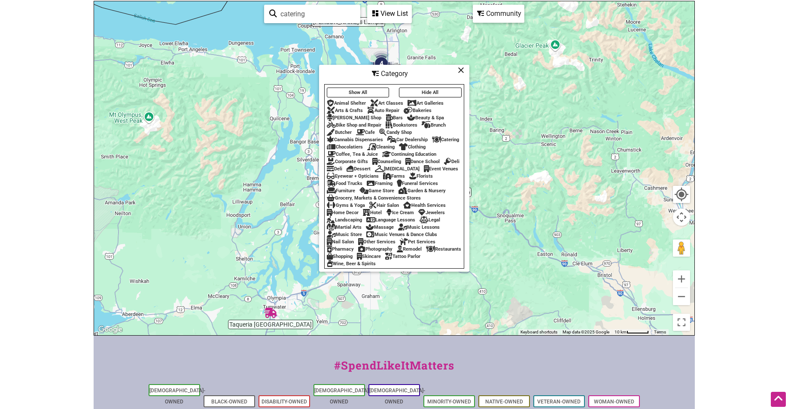
scroll to position [129, 0]
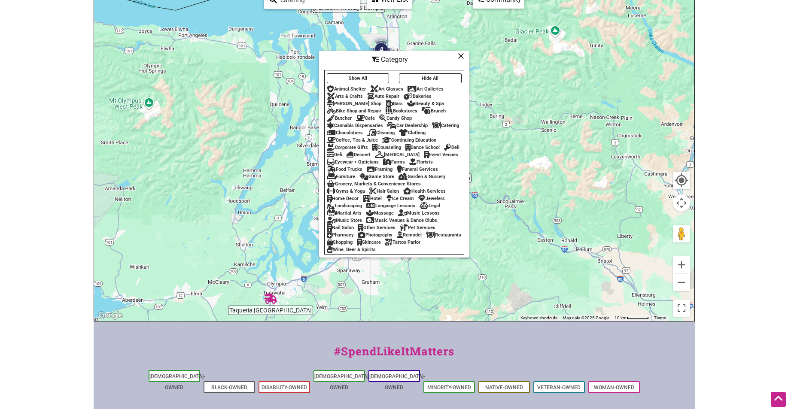
click at [357, 73] on button "Show All" at bounding box center [358, 78] width 63 height 10
click at [380, 73] on button "Show All" at bounding box center [358, 78] width 63 height 10
click at [460, 56] on icon at bounding box center [461, 56] width 6 height 0
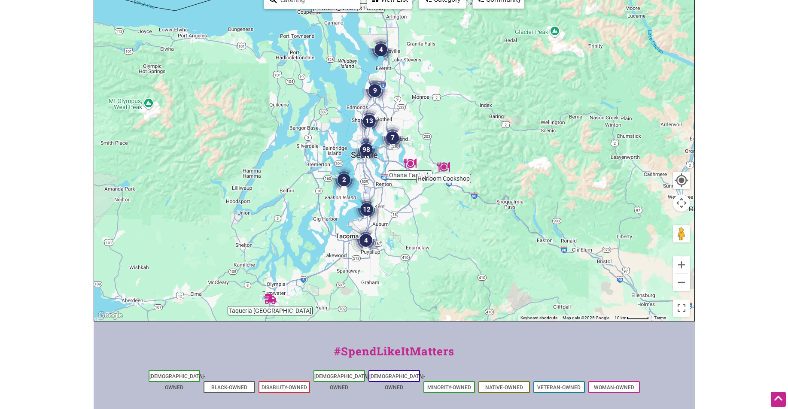
drag, startPoint x: 424, startPoint y: 111, endPoint x: 422, endPoint y: 157, distance: 46.0
click at [422, 157] on div "To navigate, press the arrow keys." at bounding box center [394, 154] width 600 height 334
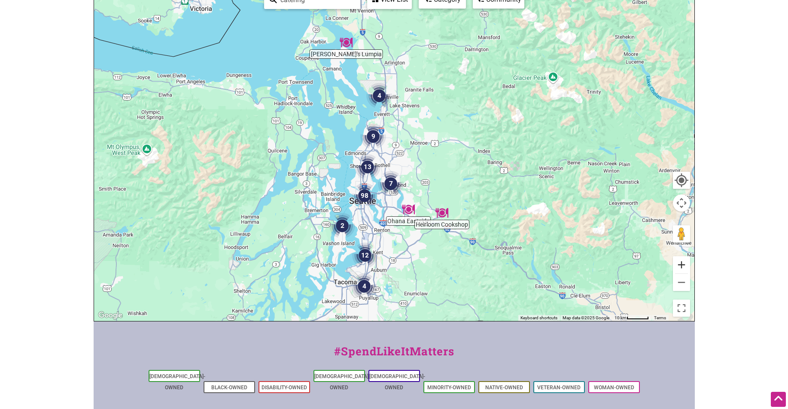
click at [687, 263] on button "Zoom in" at bounding box center [681, 264] width 17 height 17
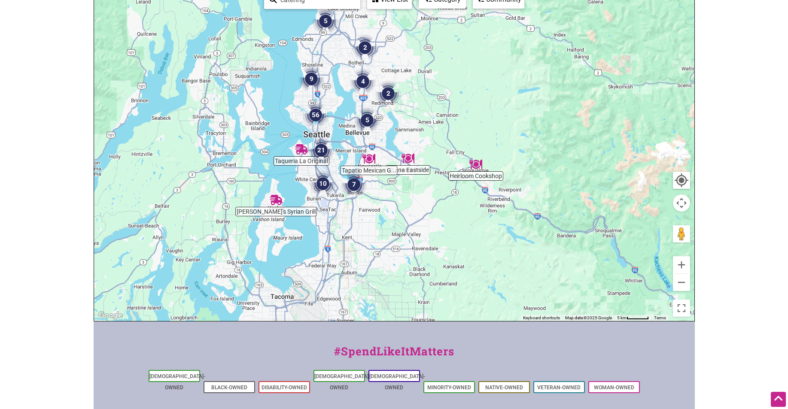
drag, startPoint x: 447, startPoint y: 258, endPoint x: 433, endPoint y: 144, distance: 115.1
click at [433, 144] on div "To navigate, press the arrow keys." at bounding box center [394, 154] width 600 height 334
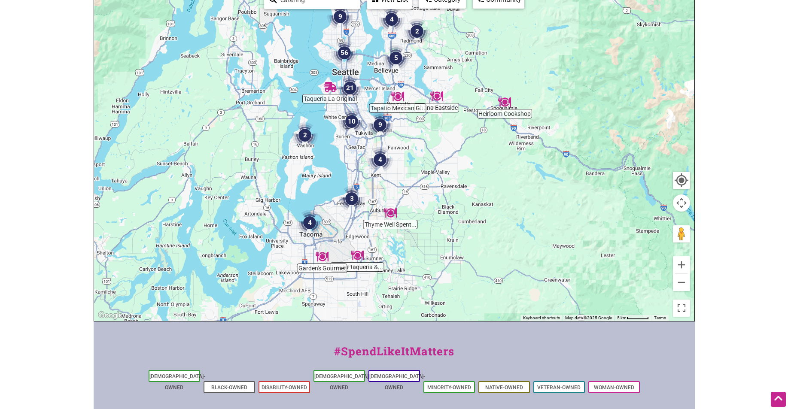
drag, startPoint x: 457, startPoint y: 229, endPoint x: 486, endPoint y: 169, distance: 66.6
click at [486, 169] on div "To navigate, press the arrow keys." at bounding box center [394, 154] width 600 height 334
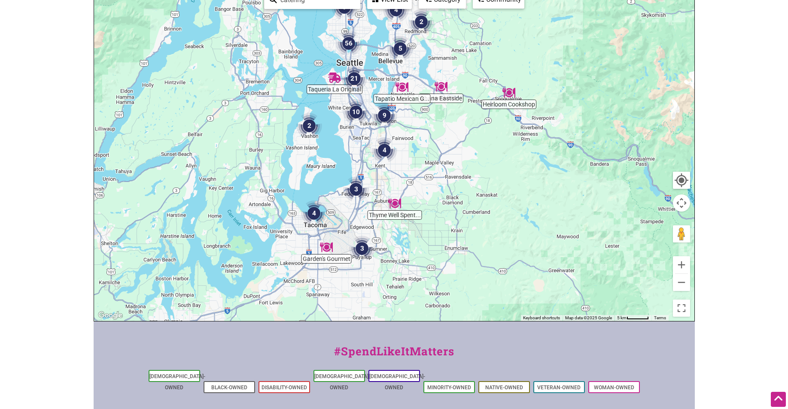
click at [326, 251] on img "Garden's Gourmet" at bounding box center [327, 247] width 20 height 20
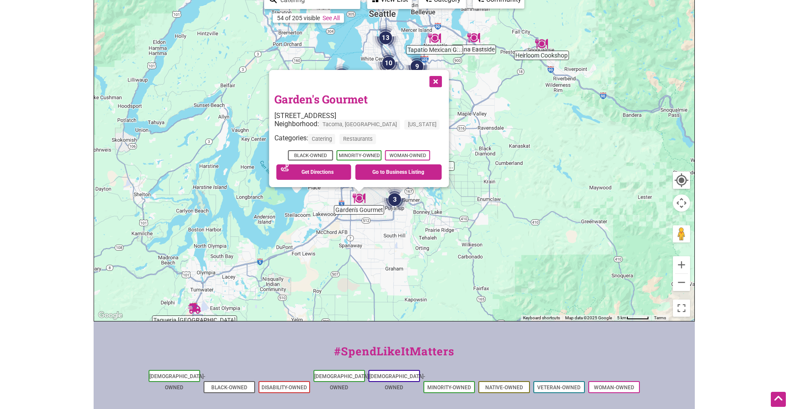
drag, startPoint x: 472, startPoint y: 211, endPoint x: 432, endPoint y: 269, distance: 70.5
click at [432, 269] on div "To navigate, press the arrow keys. Garden's Gourmet 1623 E 72nd St Suite 300, T…" at bounding box center [394, 154] width 600 height 334
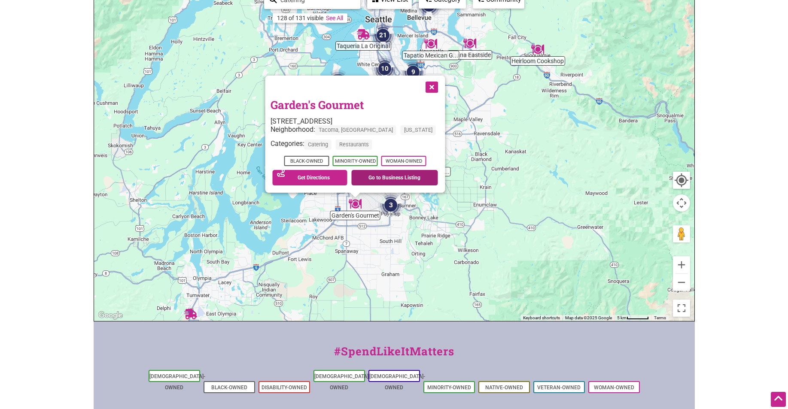
click at [380, 180] on link "Go to Business Listing" at bounding box center [394, 177] width 87 height 15
click at [429, 86] on button "Close" at bounding box center [430, 86] width 21 height 21
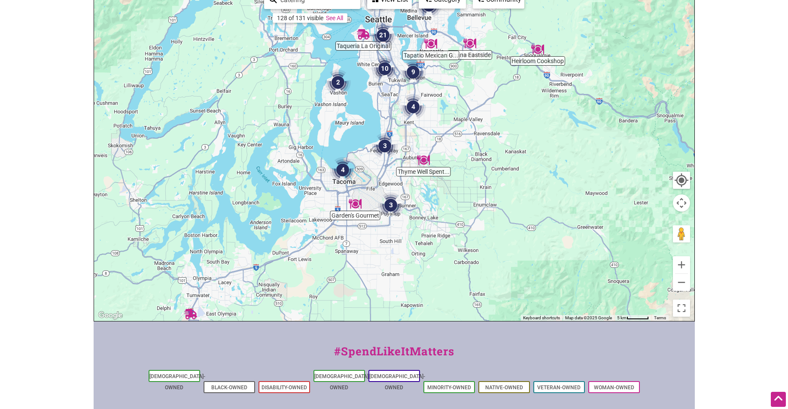
click at [387, 204] on img "3" at bounding box center [390, 205] width 33 height 33
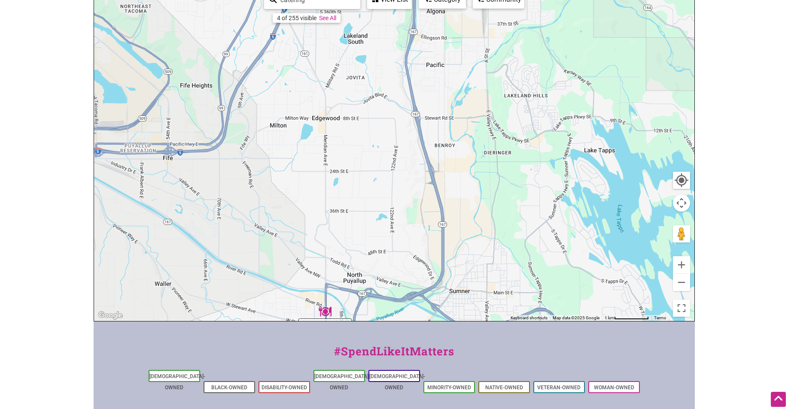
drag, startPoint x: 463, startPoint y: 107, endPoint x: 497, endPoint y: 350, distance: 245.4
click at [497, 351] on div "Intentionalist Spend like it matters 0 Add a Business Map Blog Store Offers Int…" at bounding box center [394, 204] width 601 height 666
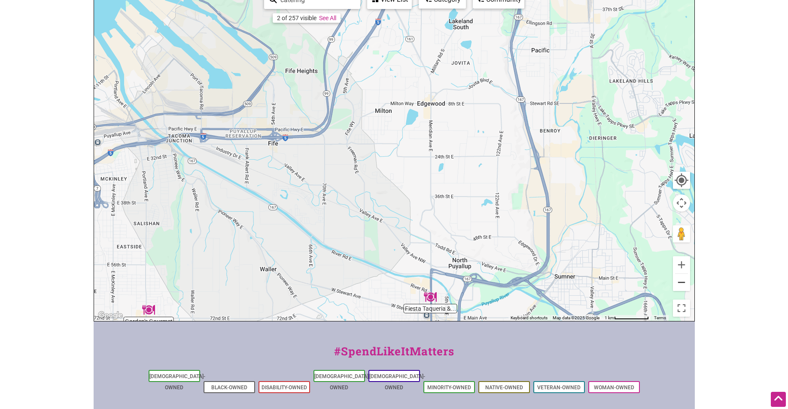
click at [688, 282] on button "Zoom out" at bounding box center [681, 282] width 17 height 17
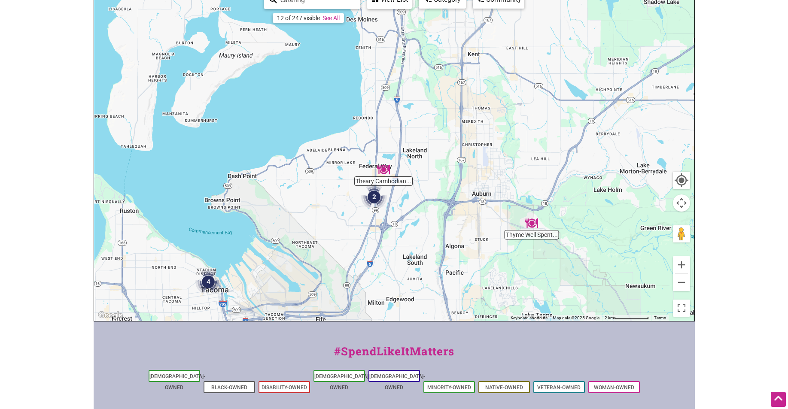
drag, startPoint x: 504, startPoint y: 185, endPoint x: 502, endPoint y: 320, distance: 135.7
click at [502, 320] on div "To navigate, press the arrow keys." at bounding box center [394, 154] width 600 height 334
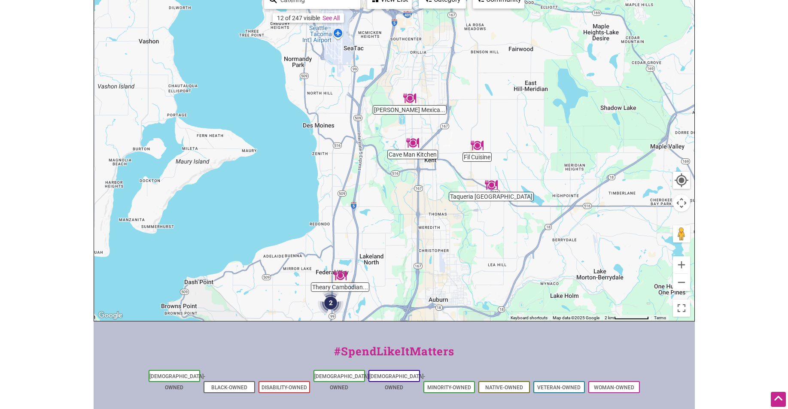
drag, startPoint x: 500, startPoint y: 155, endPoint x: 457, endPoint y: 262, distance: 115.4
click at [457, 262] on div "To navigate, press the arrow keys." at bounding box center [394, 154] width 600 height 334
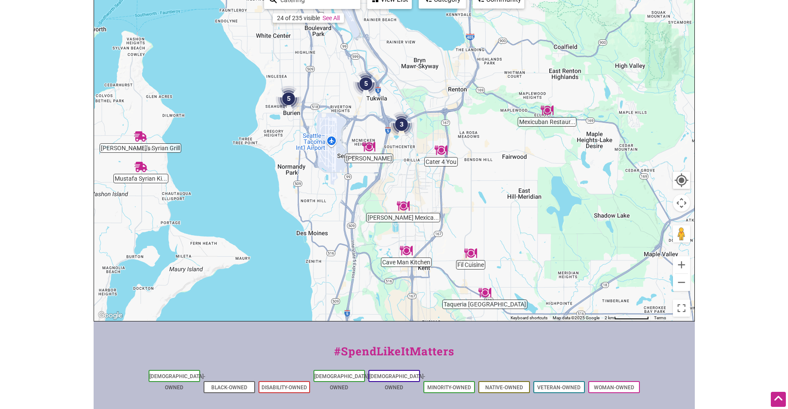
drag, startPoint x: 436, startPoint y: 172, endPoint x: 429, endPoint y: 289, distance: 117.9
click at [429, 289] on div "To navigate, press the arrow keys." at bounding box center [394, 154] width 600 height 334
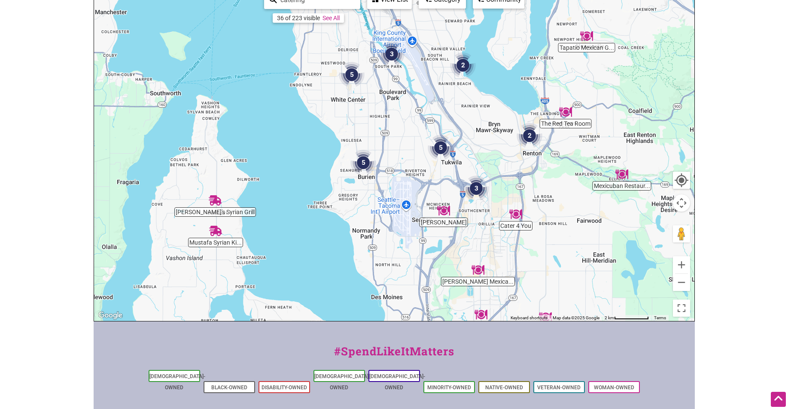
drag, startPoint x: 387, startPoint y: 177, endPoint x: 456, endPoint y: 223, distance: 83.5
click at [456, 223] on div "To navigate, press the arrow keys." at bounding box center [394, 154] width 600 height 334
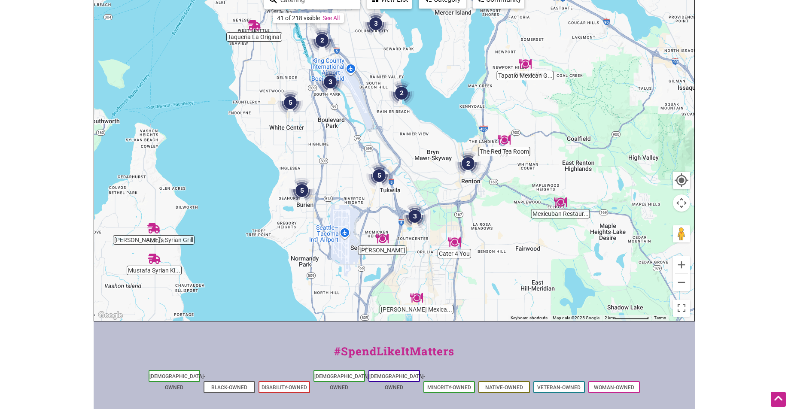
drag, startPoint x: 551, startPoint y: 213, endPoint x: 508, endPoint y: 237, distance: 50.0
click at [496, 251] on div "To navigate, press the arrow keys." at bounding box center [394, 154] width 600 height 334
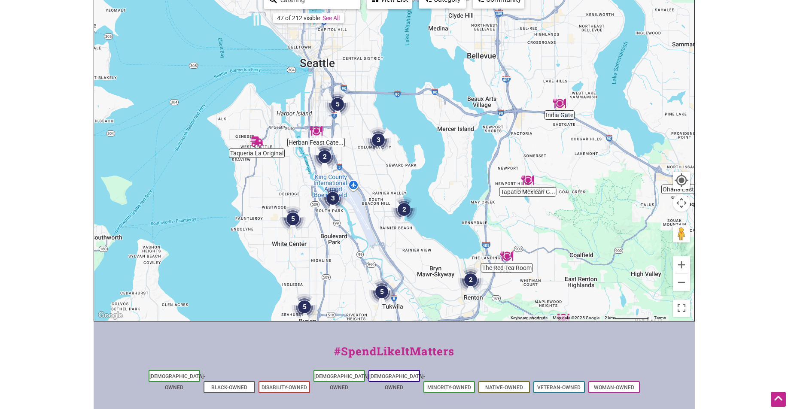
drag, startPoint x: 506, startPoint y: 212, endPoint x: 499, endPoint y: 326, distance: 113.6
click at [503, 324] on div "Intentionalist Spend like it matters 0 Add a Business Map Blog Store Offers Int…" at bounding box center [394, 204] width 601 height 666
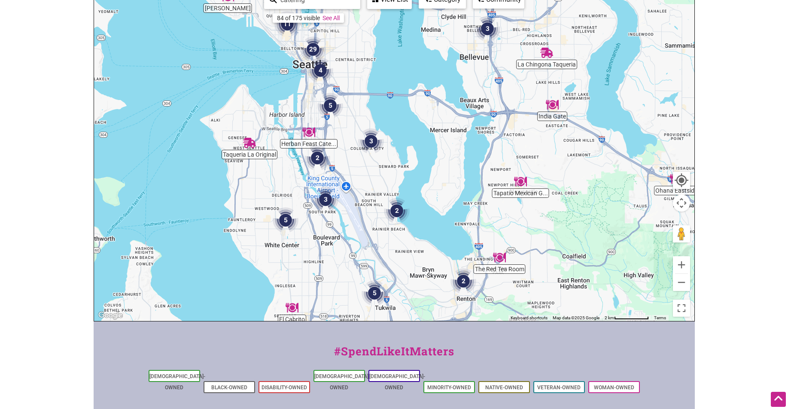
click at [735, 140] on body "× Menu 0 Add a Business Map Blog Store Offers Intentionalist Cards Buy Black Ca…" at bounding box center [394, 75] width 788 height 409
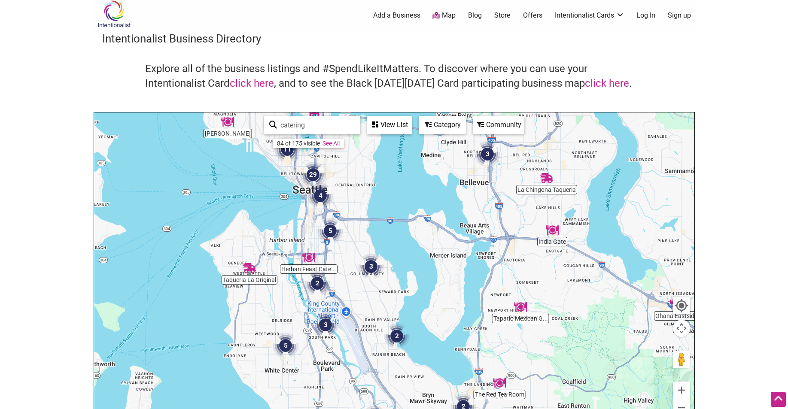
scroll to position [0, 0]
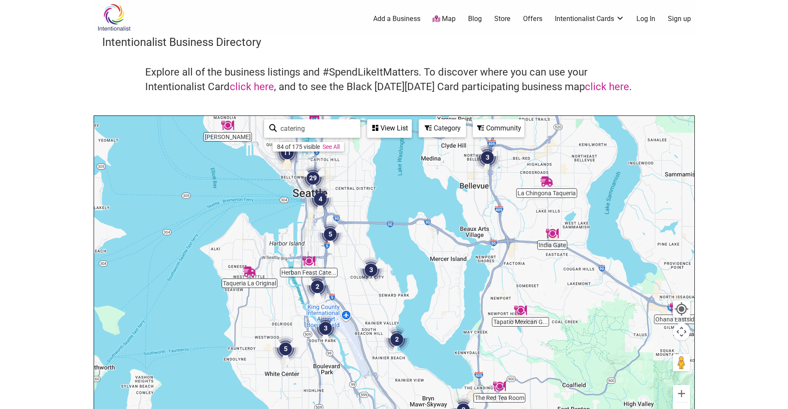
click at [448, 134] on div "Category" at bounding box center [443, 128] width 46 height 16
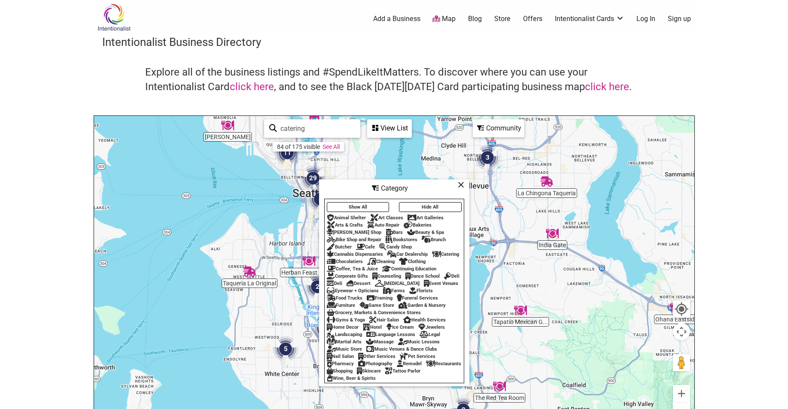
click at [478, 131] on icon at bounding box center [480, 128] width 7 height 7
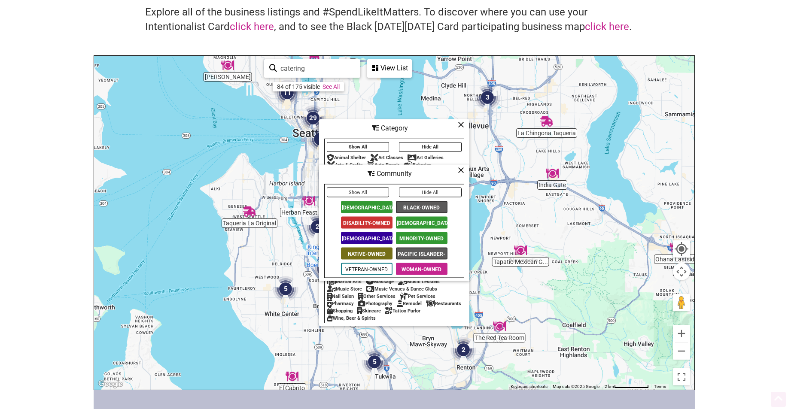
scroll to position [86, 0]
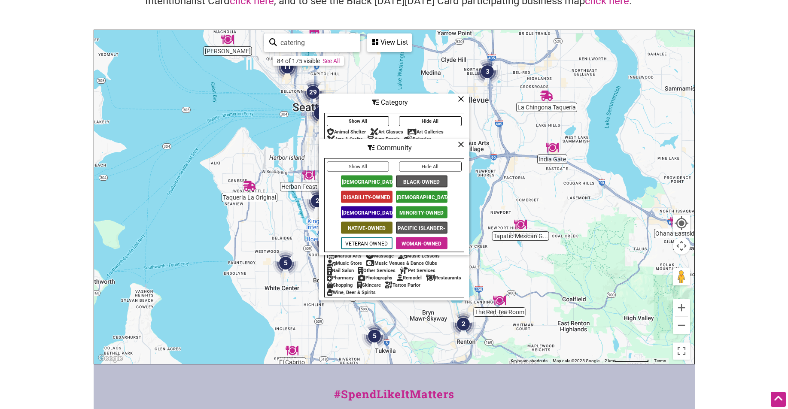
click at [374, 225] on span "Native-Owned" at bounding box center [367, 228] width 52 height 12
click at [376, 211] on span "[DEMOGRAPHIC_DATA]-Owned" at bounding box center [367, 213] width 52 height 12
click at [374, 195] on span "Disability-Owned" at bounding box center [367, 197] width 52 height 12
click at [374, 181] on span "[DEMOGRAPHIC_DATA]-Owned" at bounding box center [367, 182] width 52 height 12
click at [417, 193] on span "[DEMOGRAPHIC_DATA]-Owned" at bounding box center [422, 197] width 52 height 12
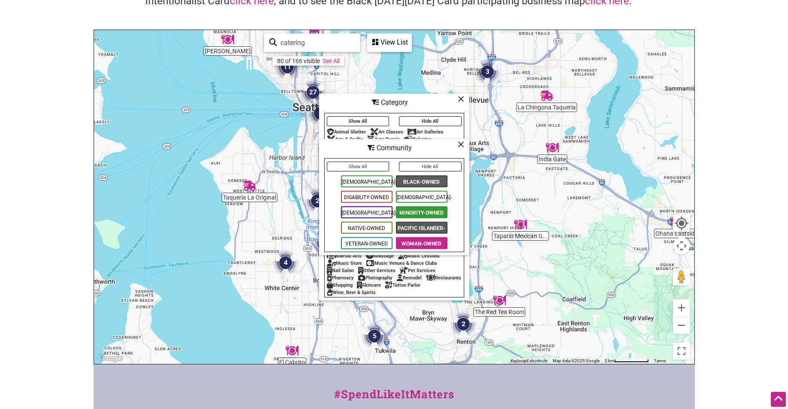
click at [417, 213] on span "Minority-Owned" at bounding box center [422, 213] width 52 height 12
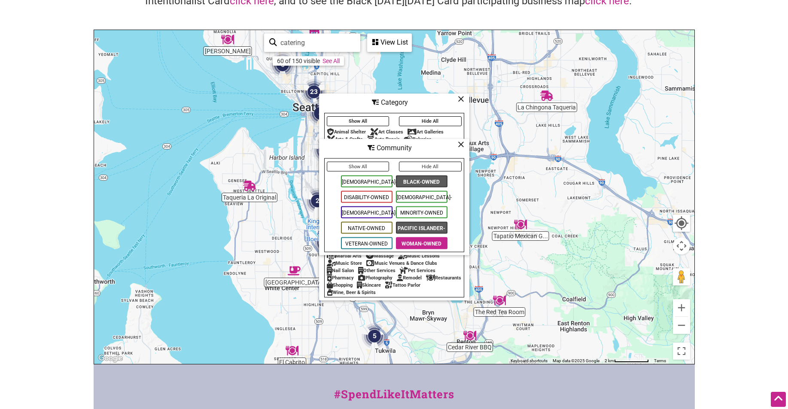
click at [416, 226] on span "Pacific Islander-Owned" at bounding box center [422, 228] width 52 height 12
click at [418, 243] on span "Woman-Owned" at bounding box center [422, 243] width 52 height 12
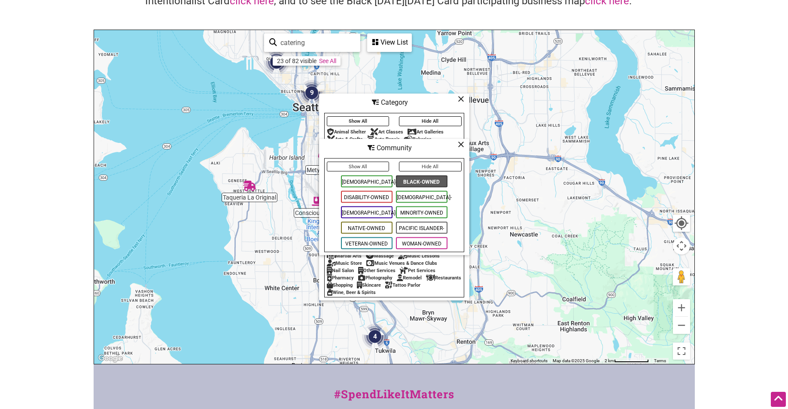
click at [418, 243] on span "Woman-Owned" at bounding box center [422, 243] width 52 height 12
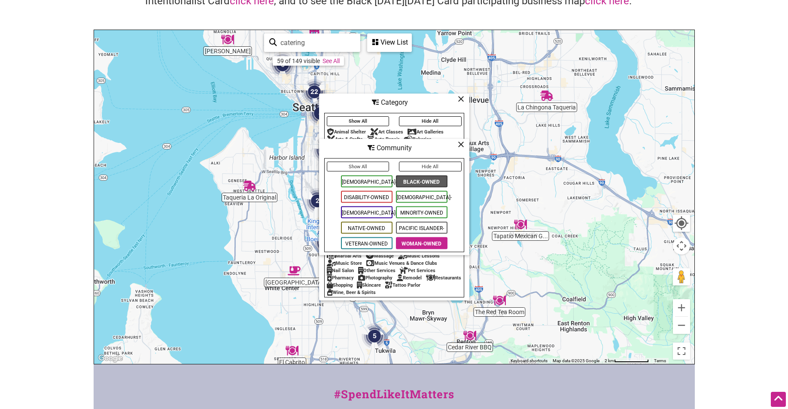
click at [710, 143] on body "× Menu 0 Add a Business Map Blog Store Offers Intentionalist Cards Buy Black Ca…" at bounding box center [394, 118] width 788 height 409
click at [417, 244] on span "Woman-Owned" at bounding box center [422, 243] width 52 height 12
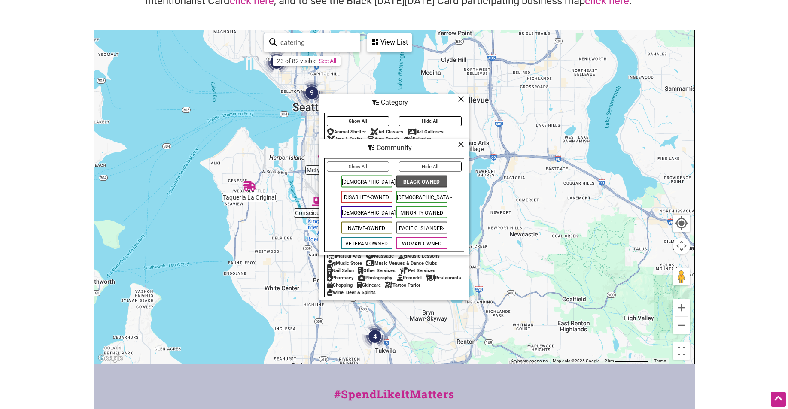
click at [462, 145] on icon at bounding box center [461, 144] width 6 height 0
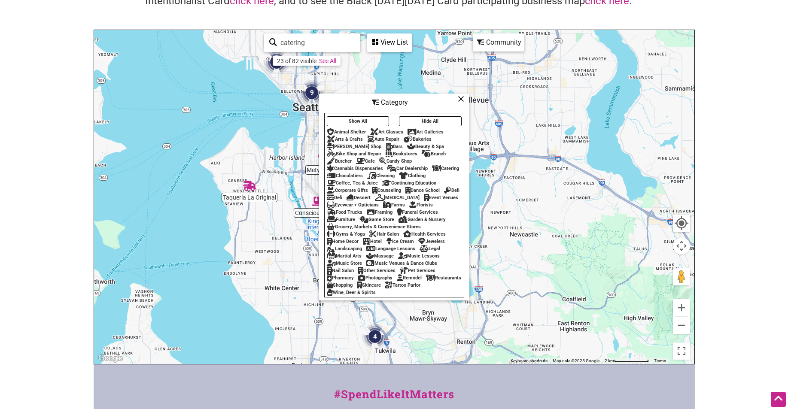
click at [460, 99] on icon at bounding box center [461, 99] width 6 height 0
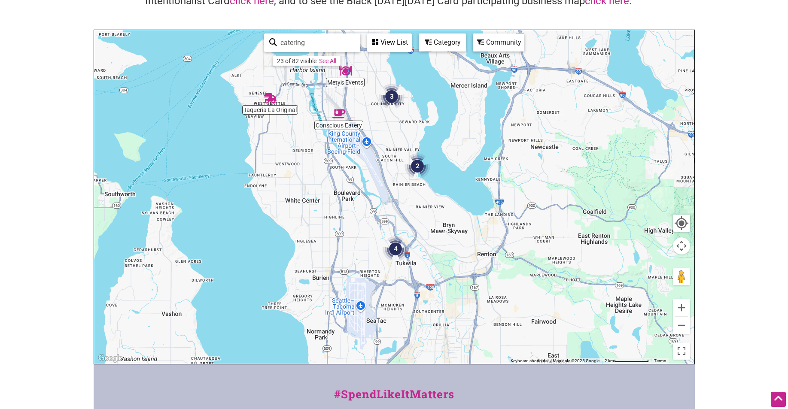
drag, startPoint x: 406, startPoint y: 223, endPoint x: 427, endPoint y: 135, distance: 90.5
click at [427, 135] on div "To navigate, press the arrow keys." at bounding box center [394, 197] width 600 height 334
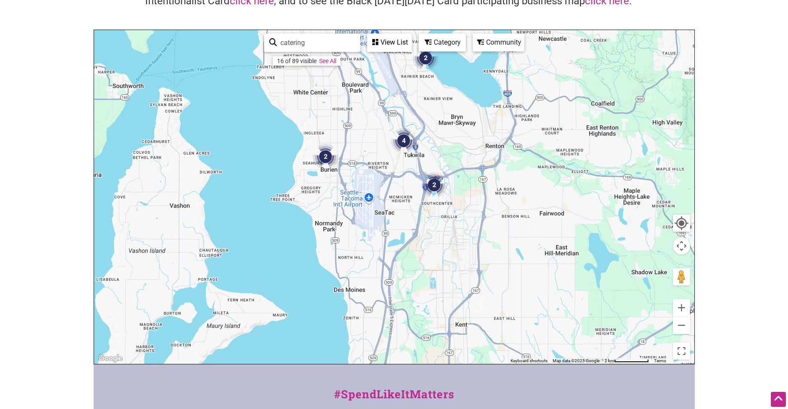
drag, startPoint x: 432, startPoint y: 264, endPoint x: 437, endPoint y: 158, distance: 106.2
click at [436, 156] on div "To navigate, press the arrow keys." at bounding box center [394, 197] width 600 height 334
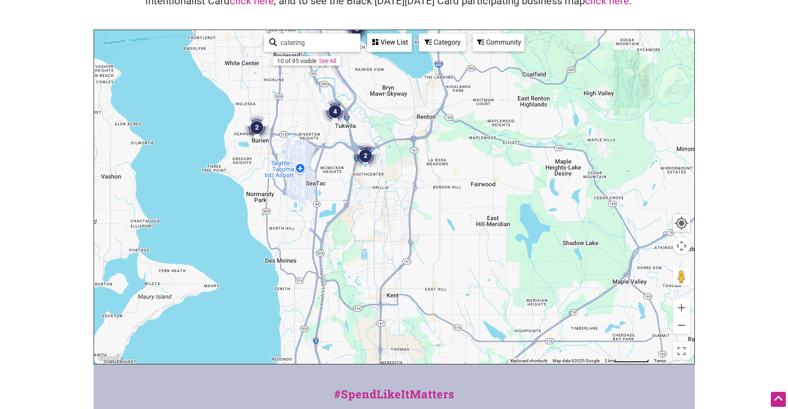
drag, startPoint x: 502, startPoint y: 215, endPoint x: 430, endPoint y: 200, distance: 73.4
click at [430, 200] on div "To navigate, press the arrow keys." at bounding box center [394, 197] width 600 height 334
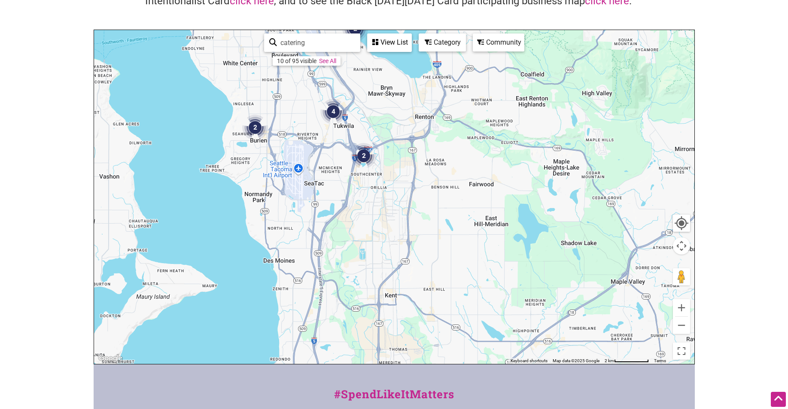
click at [365, 159] on img "2" at bounding box center [363, 156] width 33 height 33
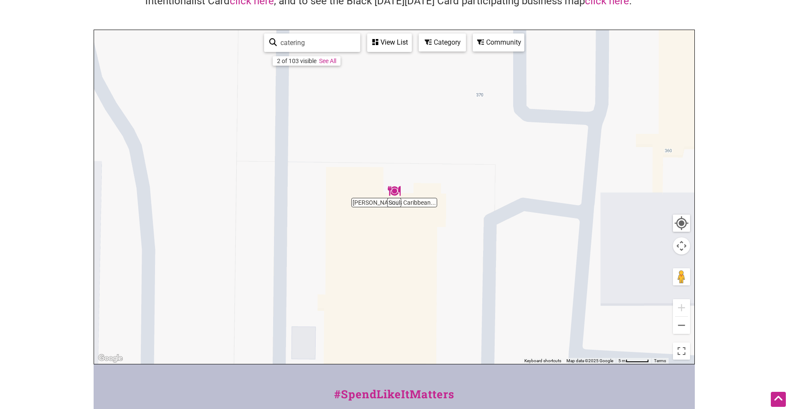
click at [399, 193] on img "Soul" at bounding box center [394, 191] width 20 height 20
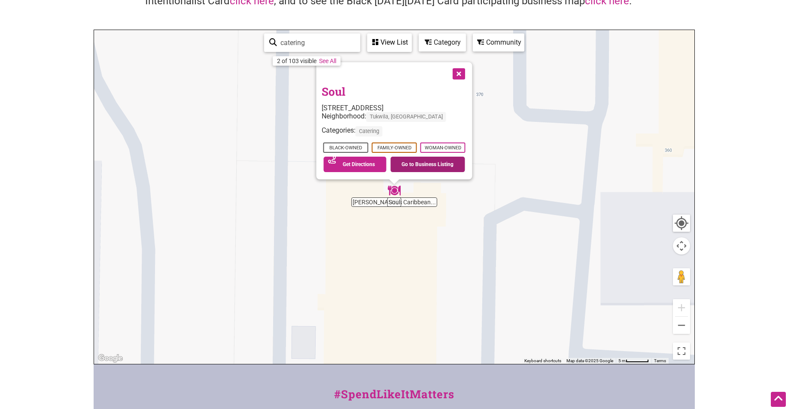
click at [439, 168] on link "Go to Business Listing" at bounding box center [427, 164] width 75 height 15
drag, startPoint x: 462, startPoint y: 77, endPoint x: 466, endPoint y: 84, distance: 7.9
click at [462, 76] on button "Close" at bounding box center [457, 72] width 21 height 21
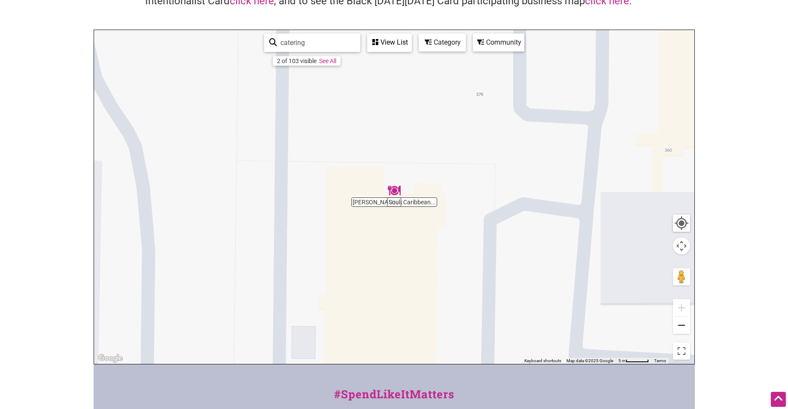
click at [683, 329] on button "Zoom out" at bounding box center [681, 325] width 17 height 17
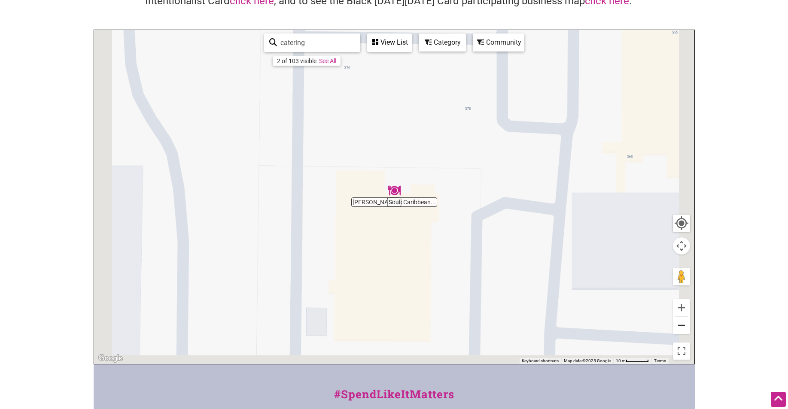
click at [683, 329] on button "Zoom out" at bounding box center [681, 325] width 17 height 17
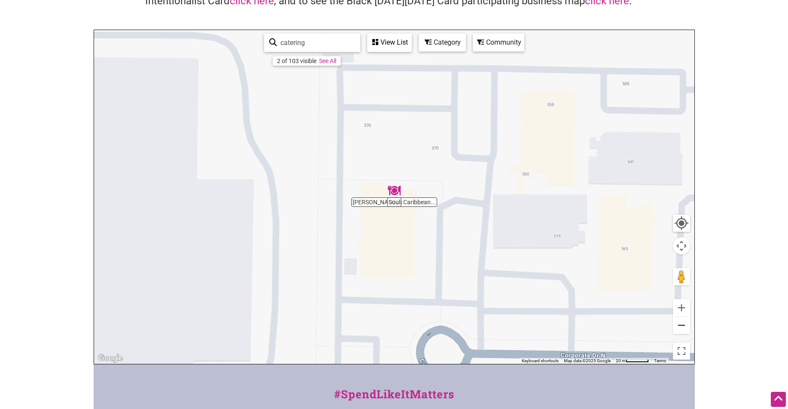
click at [683, 329] on button "Zoom out" at bounding box center [681, 325] width 17 height 17
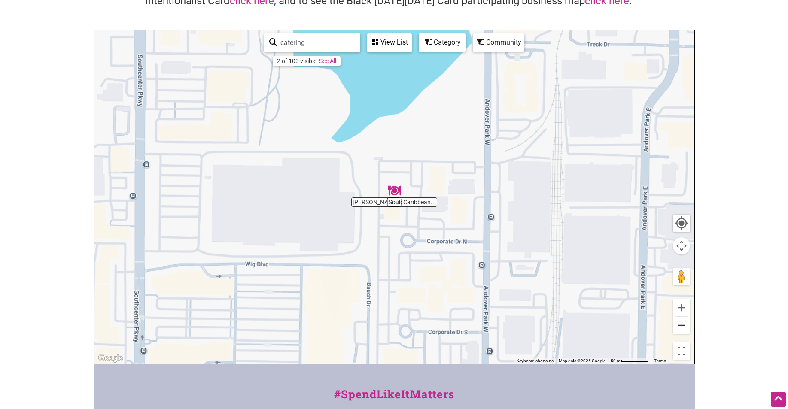
click at [683, 329] on button "Zoom out" at bounding box center [681, 325] width 17 height 17
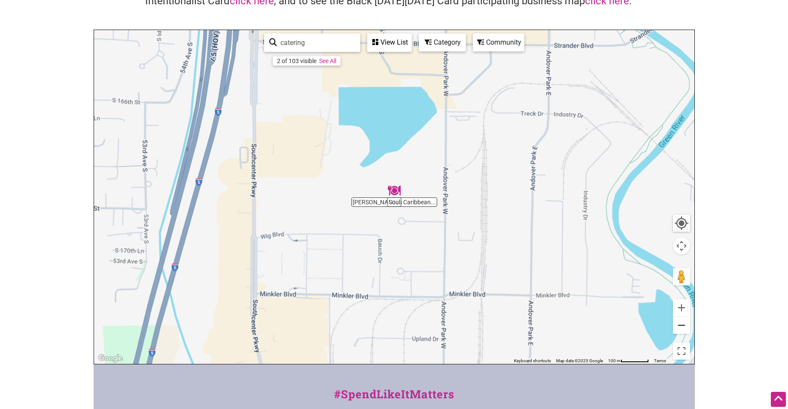
click at [683, 329] on button "Zoom out" at bounding box center [681, 325] width 17 height 17
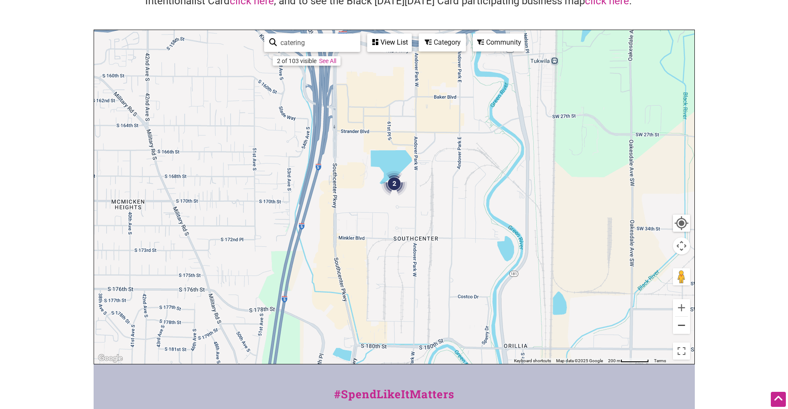
click at [682, 330] on button "Zoom out" at bounding box center [681, 325] width 17 height 17
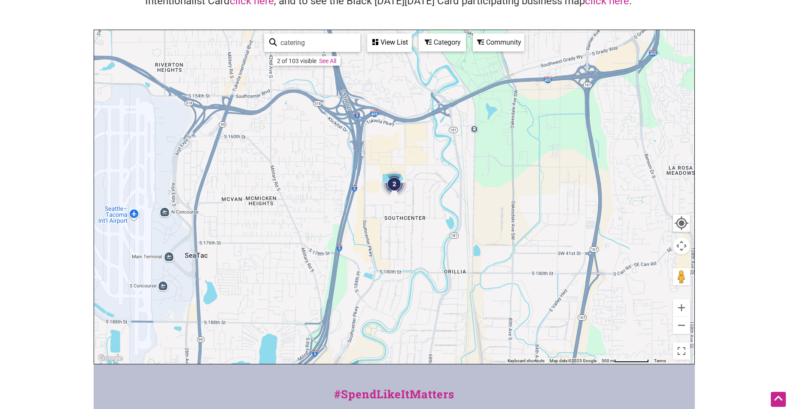
click at [396, 185] on img "2" at bounding box center [394, 184] width 33 height 33
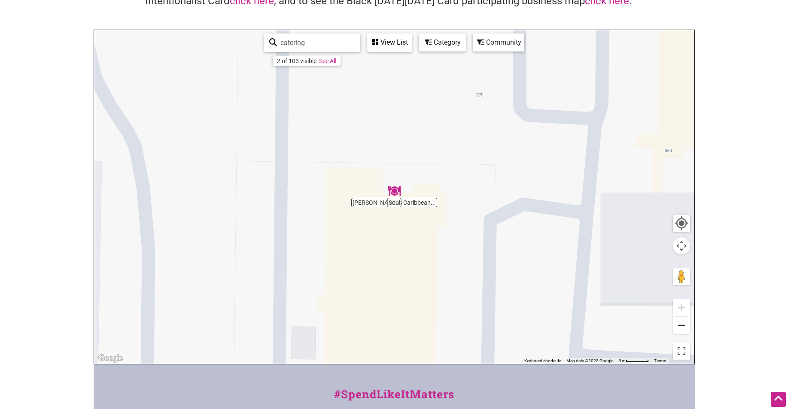
click at [678, 334] on button "Zoom out" at bounding box center [681, 325] width 17 height 17
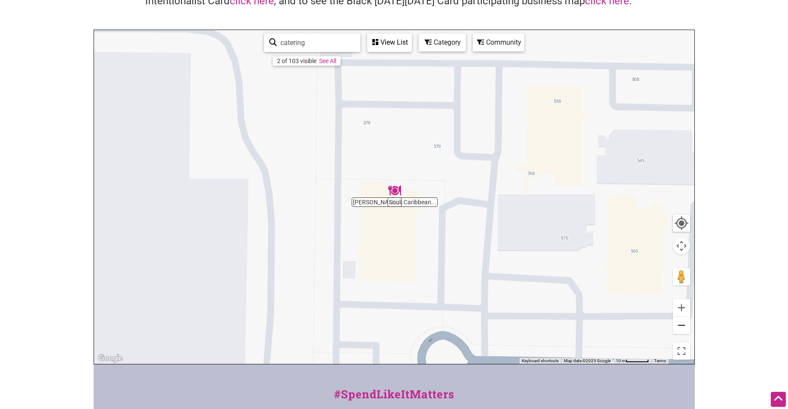
click at [679, 334] on button "Zoom out" at bounding box center [681, 325] width 17 height 17
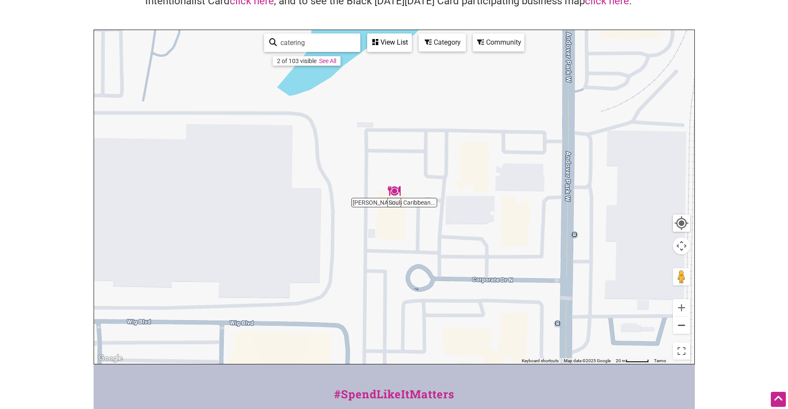
click at [679, 334] on button "Zoom out" at bounding box center [681, 325] width 17 height 17
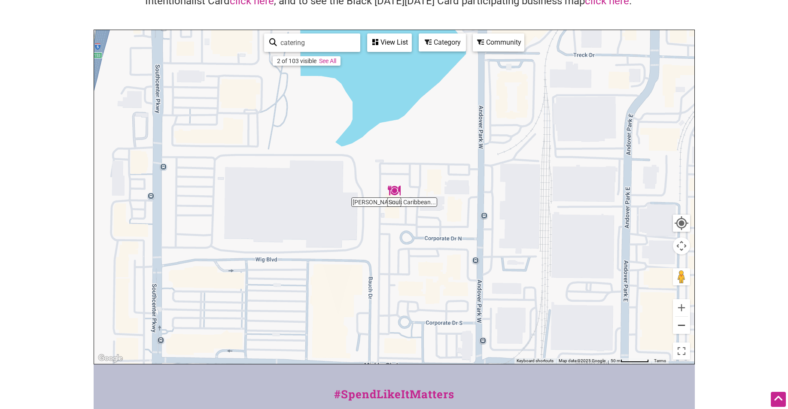
click at [679, 334] on button "Zoom out" at bounding box center [681, 325] width 17 height 17
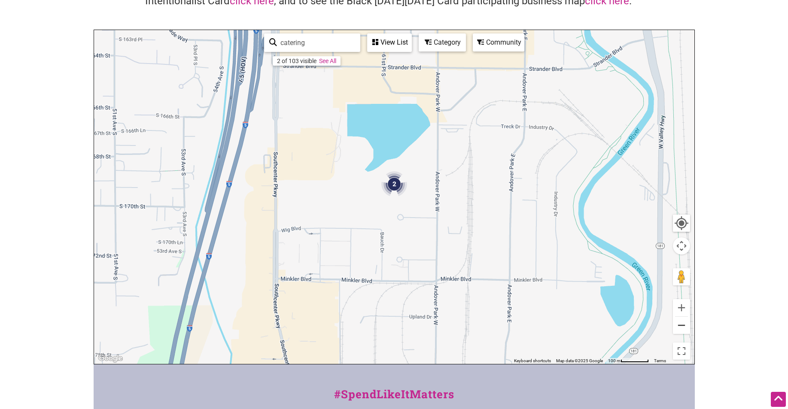
click at [679, 334] on button "Zoom out" at bounding box center [681, 325] width 17 height 17
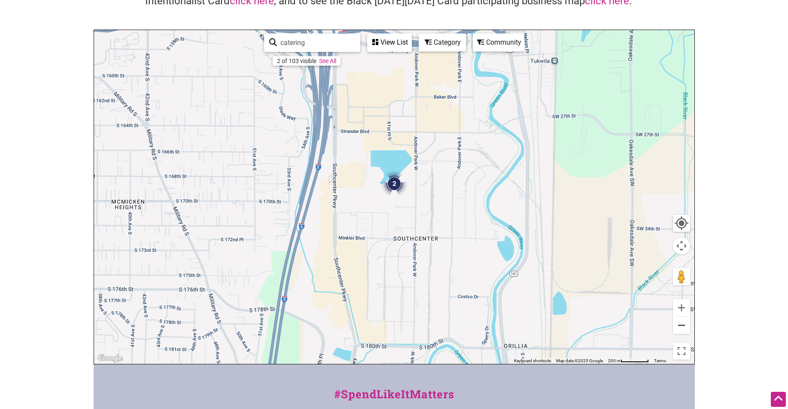
click at [679, 334] on button "Zoom out" at bounding box center [681, 325] width 17 height 17
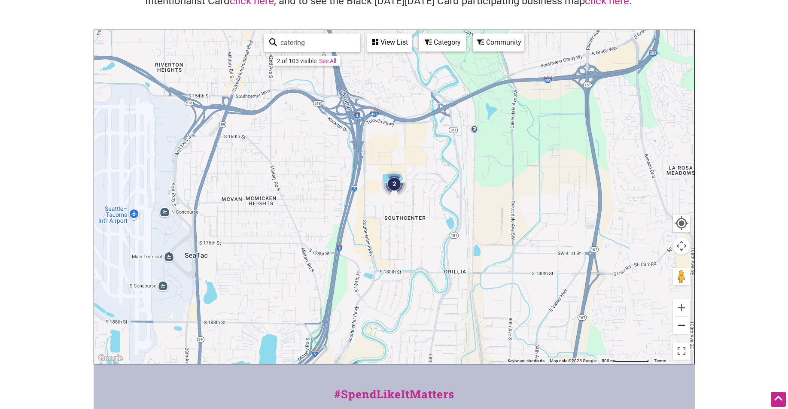
click at [679, 334] on button "Zoom out" at bounding box center [681, 325] width 17 height 17
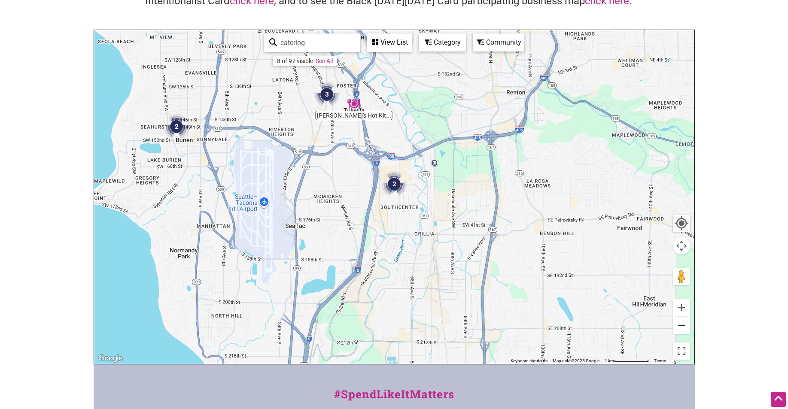
click at [679, 334] on button "Zoom out" at bounding box center [681, 325] width 17 height 17
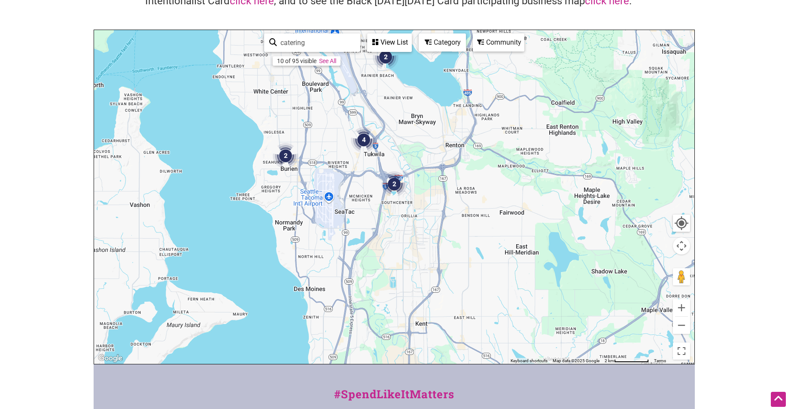
click at [290, 157] on img "2" at bounding box center [285, 156] width 33 height 33
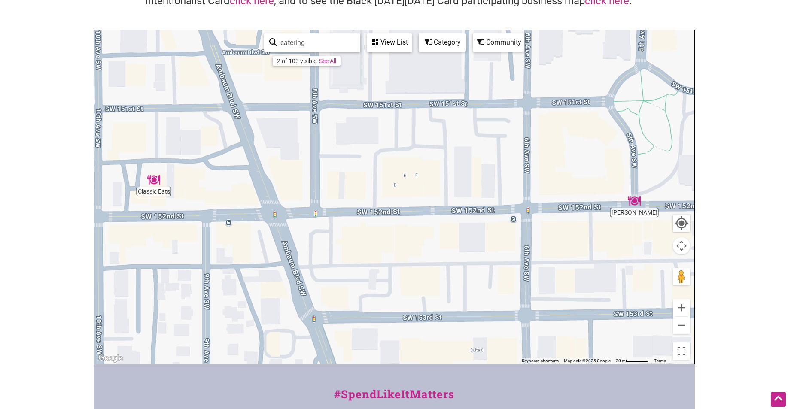
click at [145, 184] on img "Classic Eats" at bounding box center [154, 180] width 20 height 20
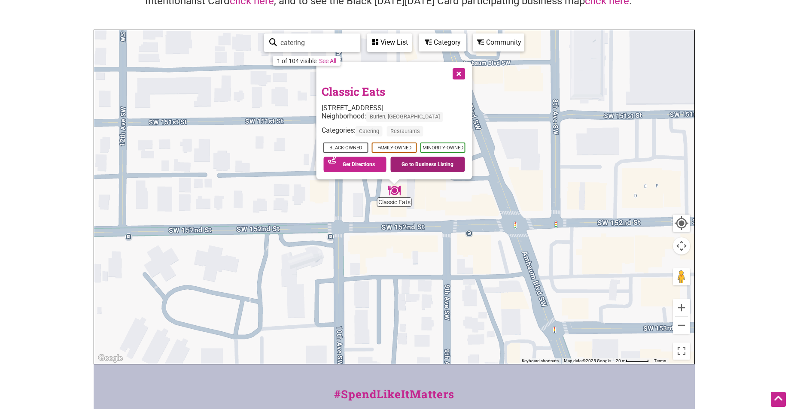
click at [446, 164] on link "Go to Business Listing" at bounding box center [427, 164] width 75 height 15
click at [465, 73] on button "Close" at bounding box center [457, 72] width 21 height 21
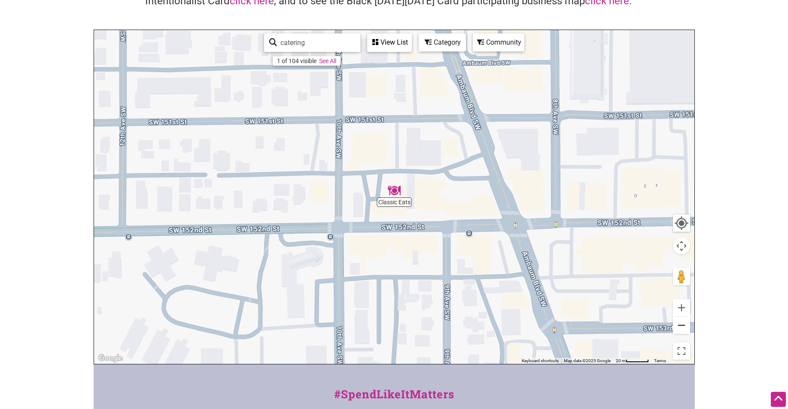
click at [679, 326] on button "Zoom out" at bounding box center [681, 325] width 17 height 17
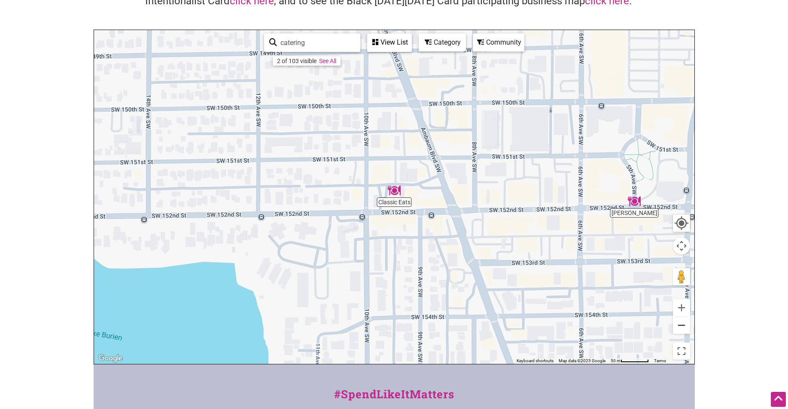
click at [676, 328] on button "Zoom out" at bounding box center [681, 325] width 17 height 17
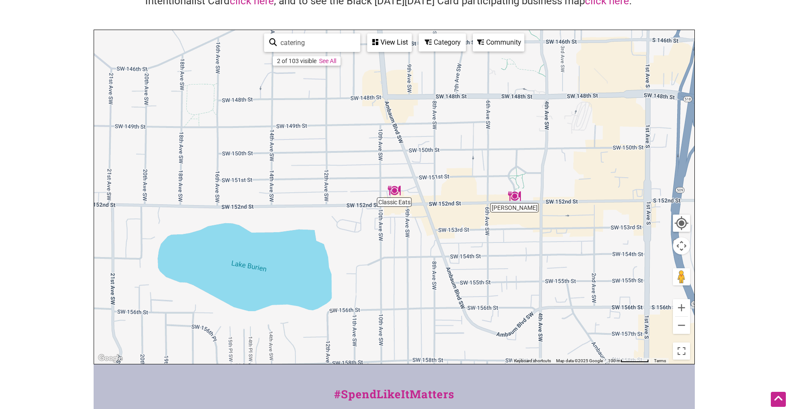
click at [507, 200] on img "Moe Vegan" at bounding box center [515, 196] width 20 height 20
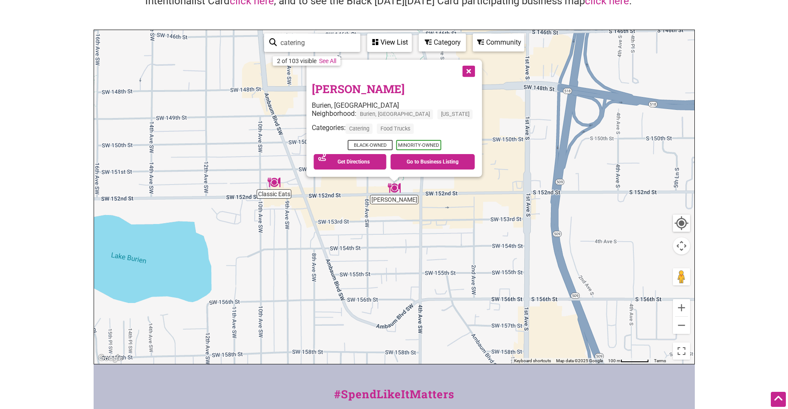
click at [494, 118] on div "To navigate, press the arrow keys. Moe Vegan Burien, WA Neighborhood: Burien, W…" at bounding box center [394, 197] width 600 height 334
click at [457, 72] on button "Close" at bounding box center [467, 69] width 21 height 21
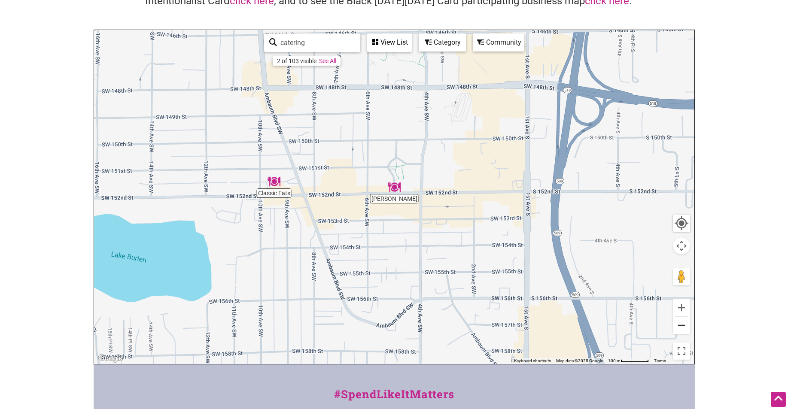
click at [679, 326] on button "Zoom out" at bounding box center [681, 325] width 17 height 17
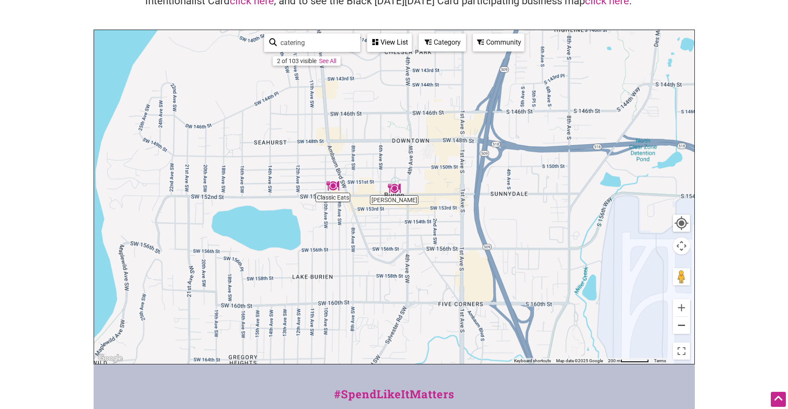
click at [679, 326] on button "Zoom out" at bounding box center [681, 325] width 17 height 17
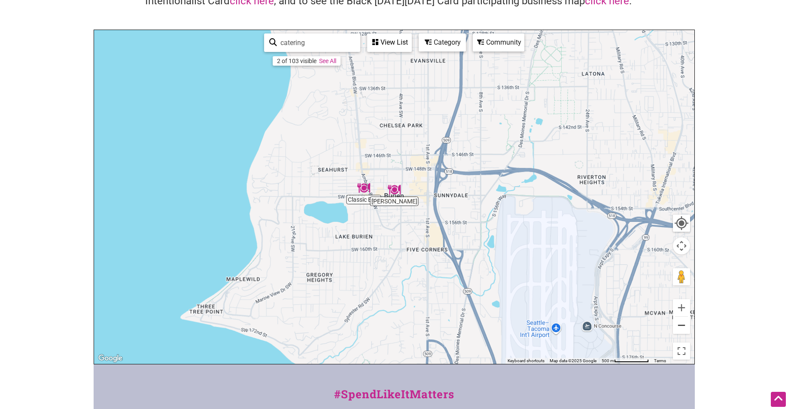
click at [679, 326] on button "Zoom out" at bounding box center [681, 325] width 17 height 17
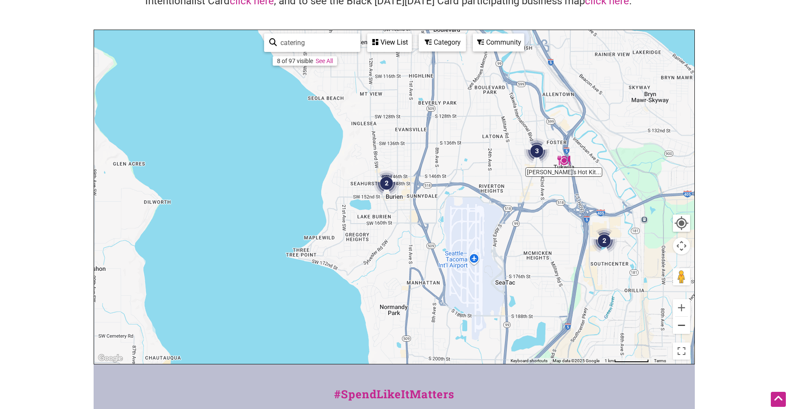
click at [677, 324] on button "Zoom out" at bounding box center [681, 325] width 17 height 17
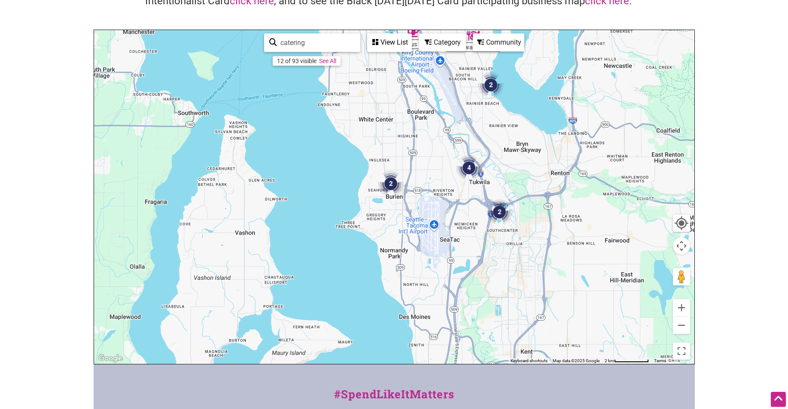
click at [461, 170] on img "4" at bounding box center [469, 168] width 33 height 33
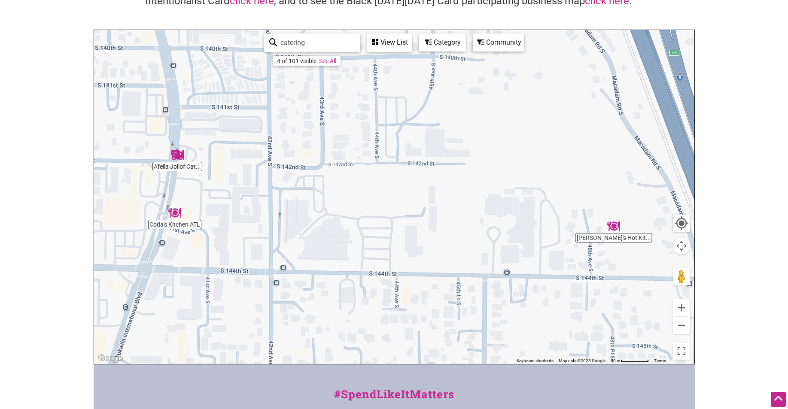
click at [180, 156] on img "Afella Jollof Catering" at bounding box center [177, 155] width 20 height 20
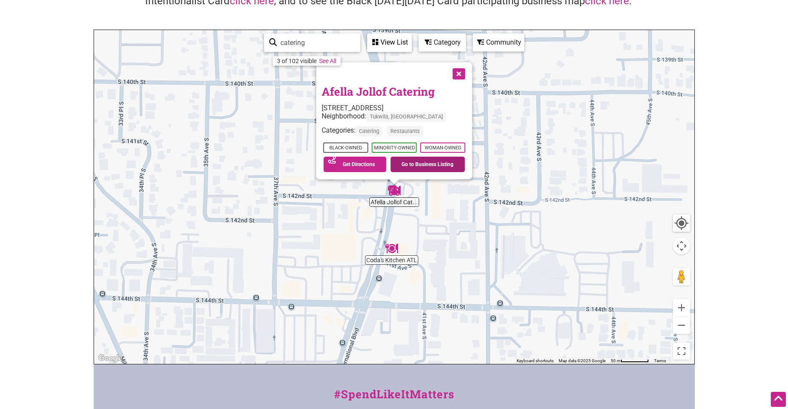
click at [404, 165] on link "Go to Business Listing" at bounding box center [427, 164] width 75 height 15
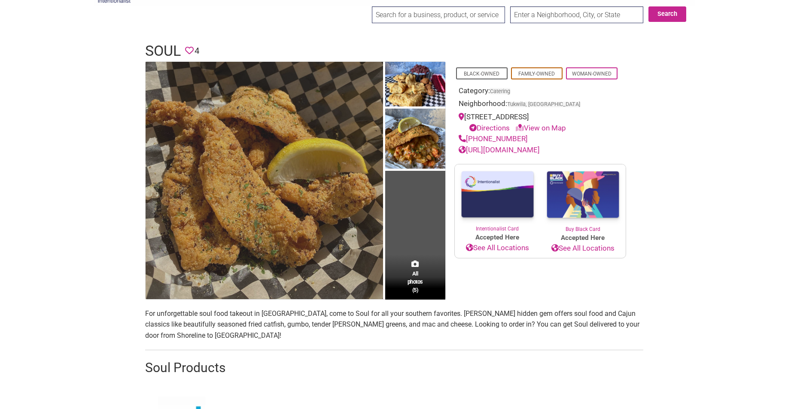
scroll to position [43, 0]
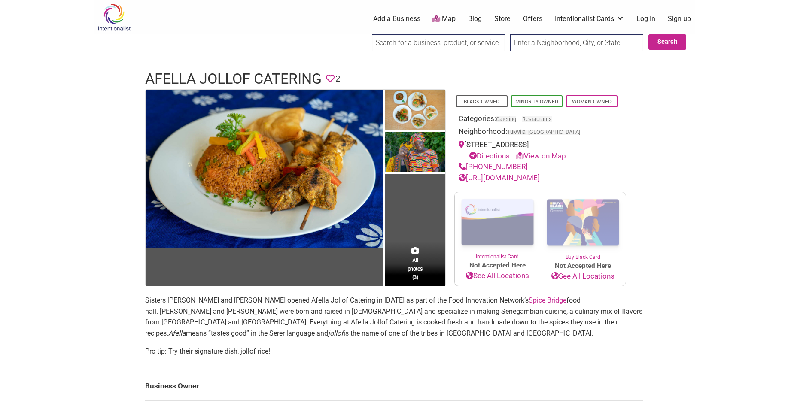
click at [737, 36] on body "× Menu 0 Add a Business Map Blog Store Offers Intentionalist Cards Buy Black Ca…" at bounding box center [394, 204] width 788 height 409
